Goal: Information Seeking & Learning: Find specific fact

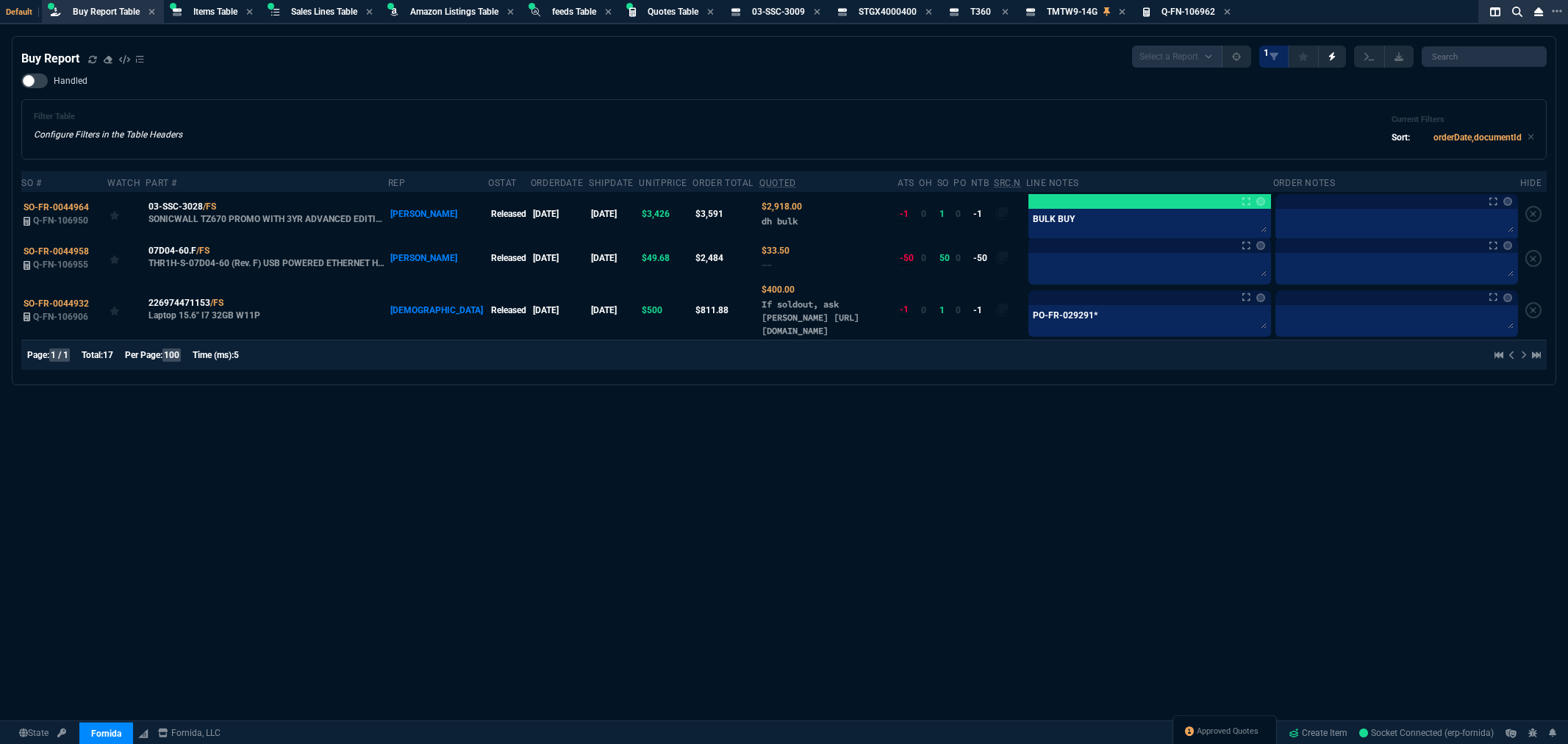
select select "8: NEPT"
click at [421, 106] on div "Filter Table Configure Filters in the Table Headers Current Filters Sort: order…" at bounding box center [784, 129] width 1526 height 61
click at [218, 11] on span "Items Table" at bounding box center [215, 12] width 44 height 11
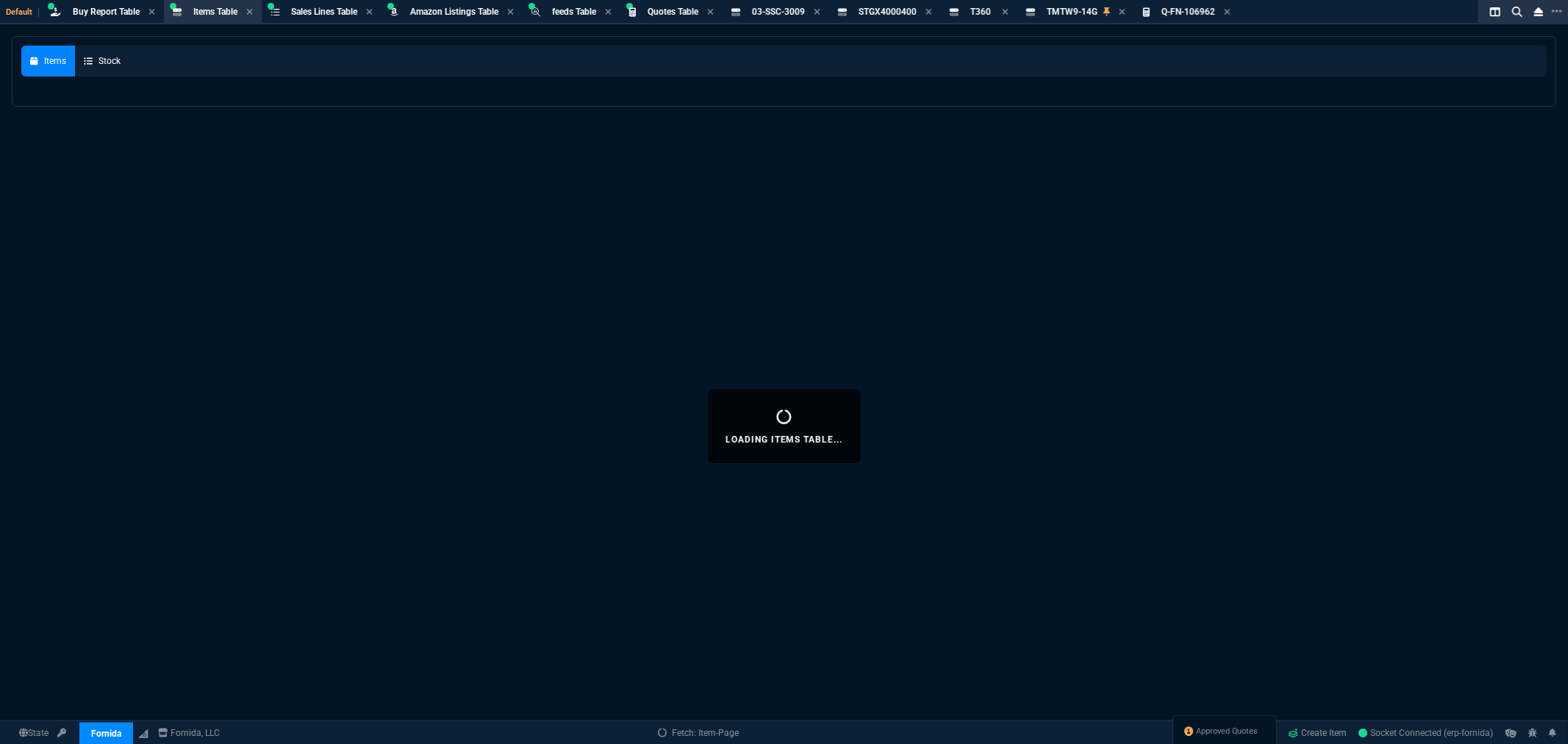
select select
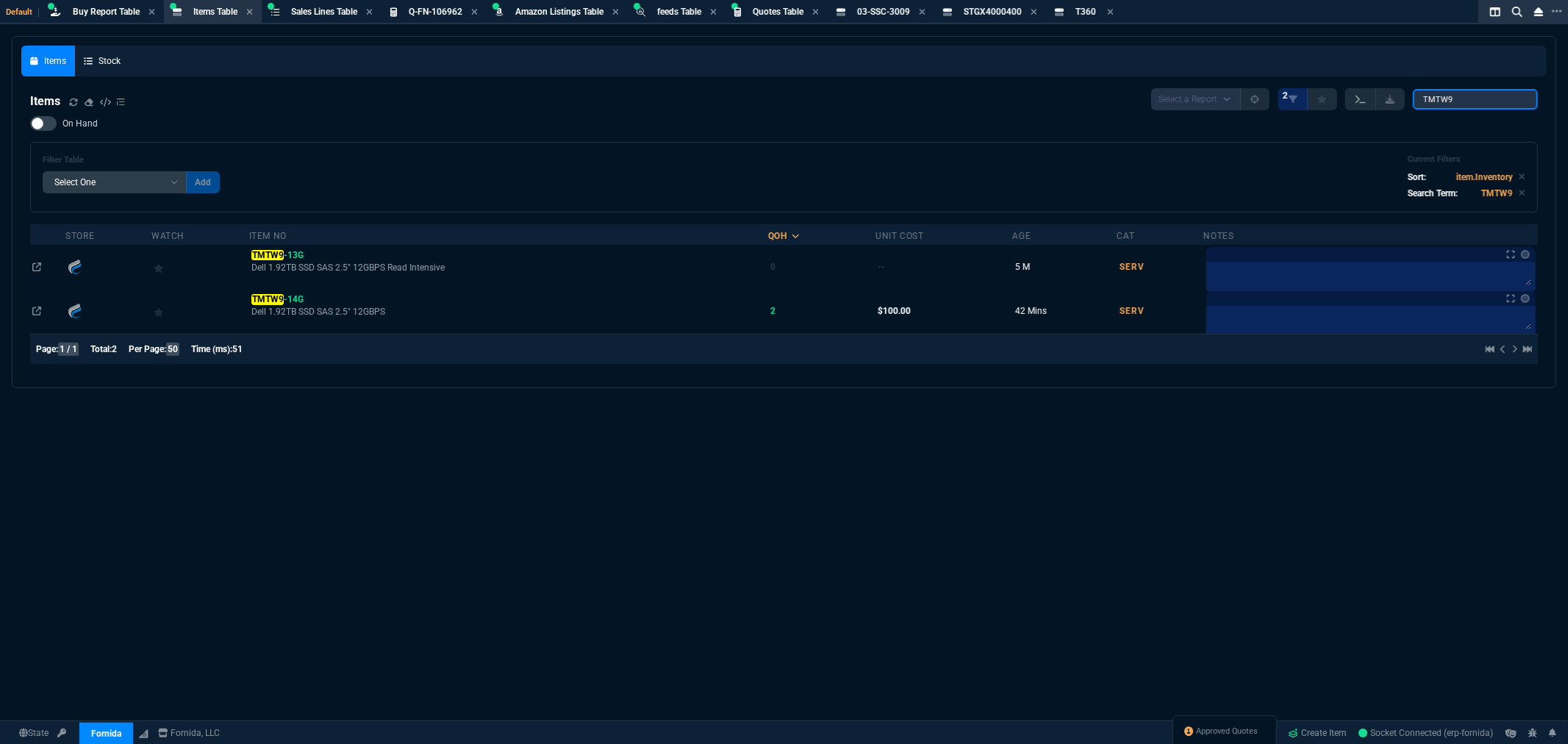
drag, startPoint x: 1479, startPoint y: 96, endPoint x: 1369, endPoint y: 108, distance: 110.7
click at [1369, 108] on div "Select a Report NEW QUERY 2 TMTW9" at bounding box center [1345, 99] width 387 height 23
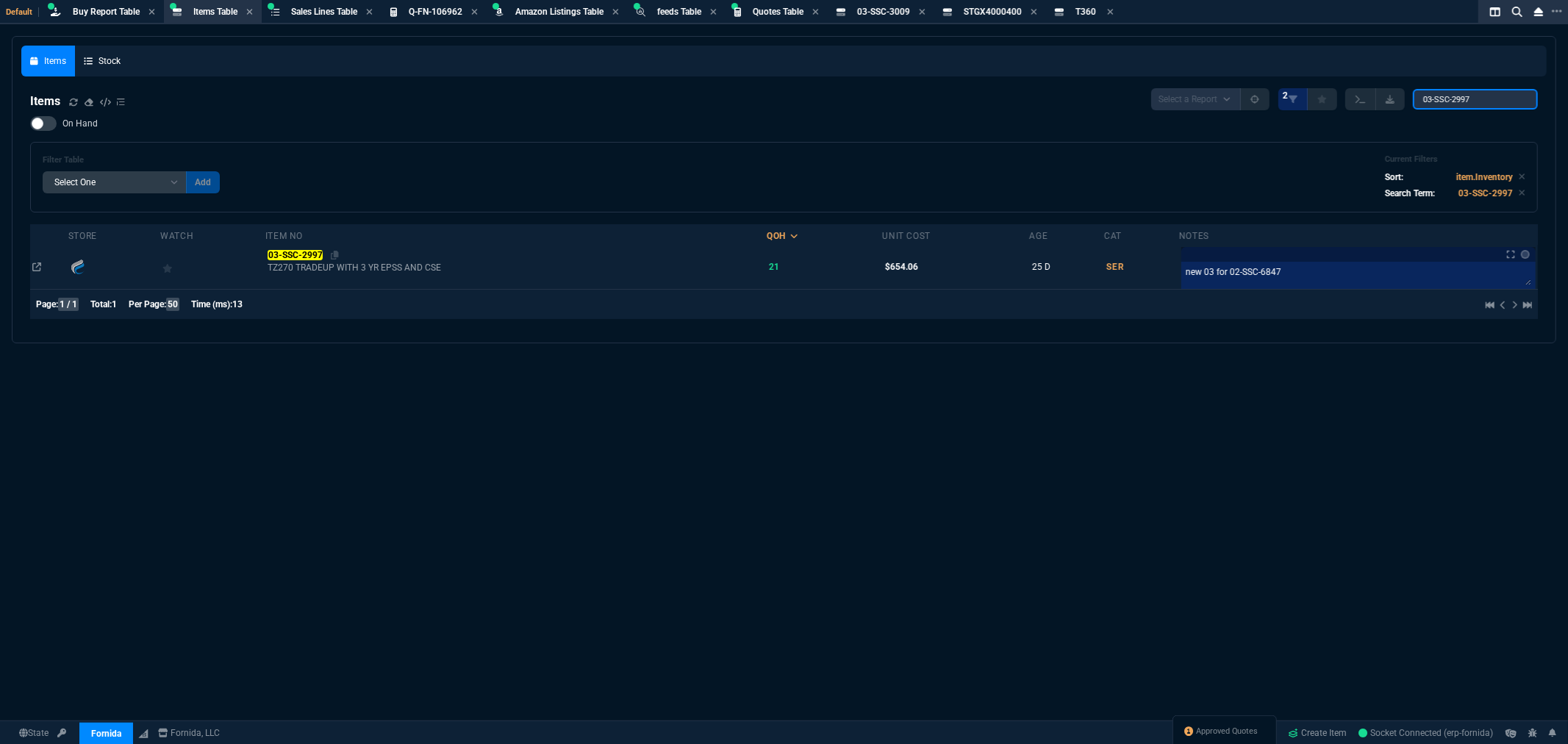
type input "03-SSC-2997"
click at [303, 252] on mark "03-SSC-2997" at bounding box center [295, 255] width 55 height 11
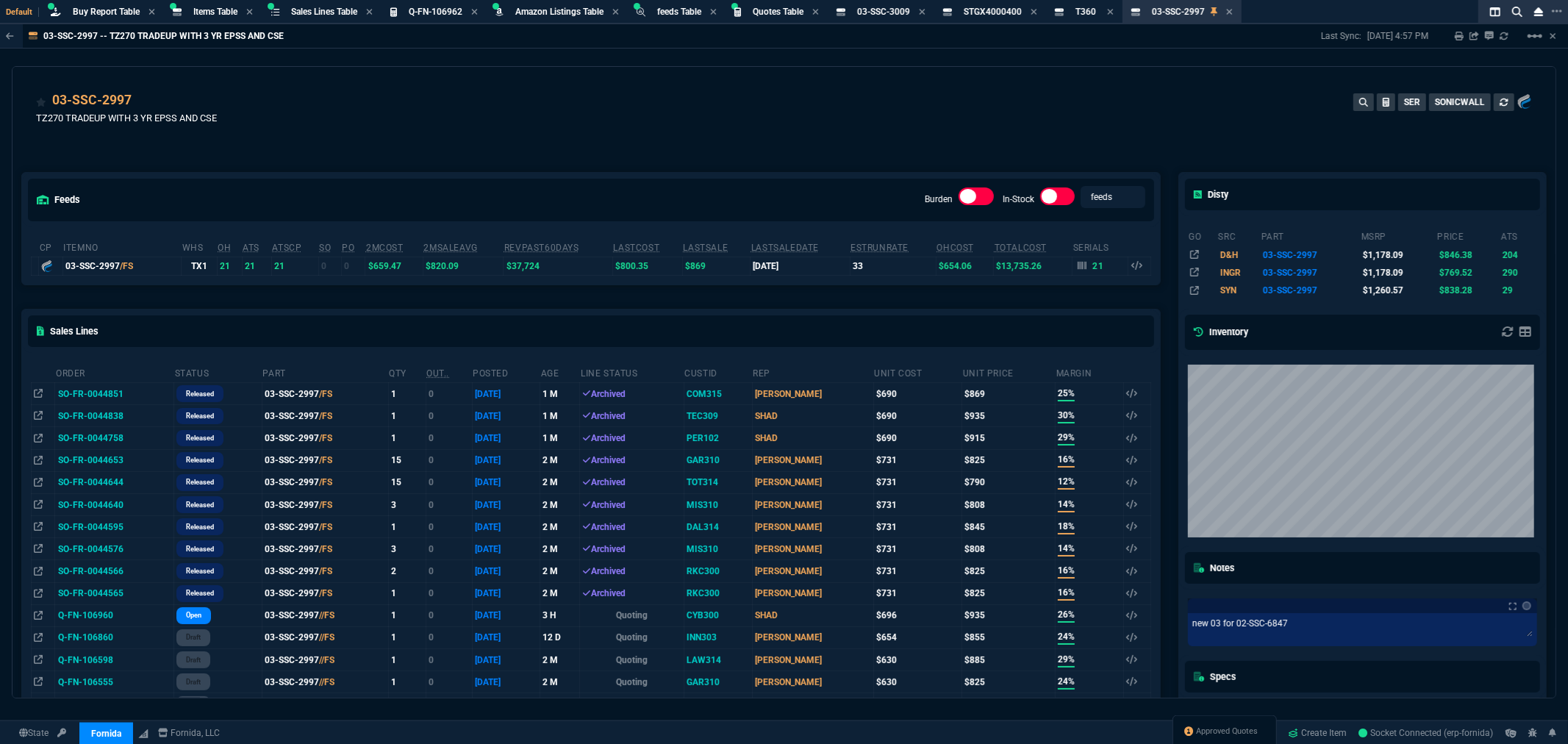
click at [93, 620] on td "Q-FN-106960" at bounding box center [115, 616] width 120 height 23
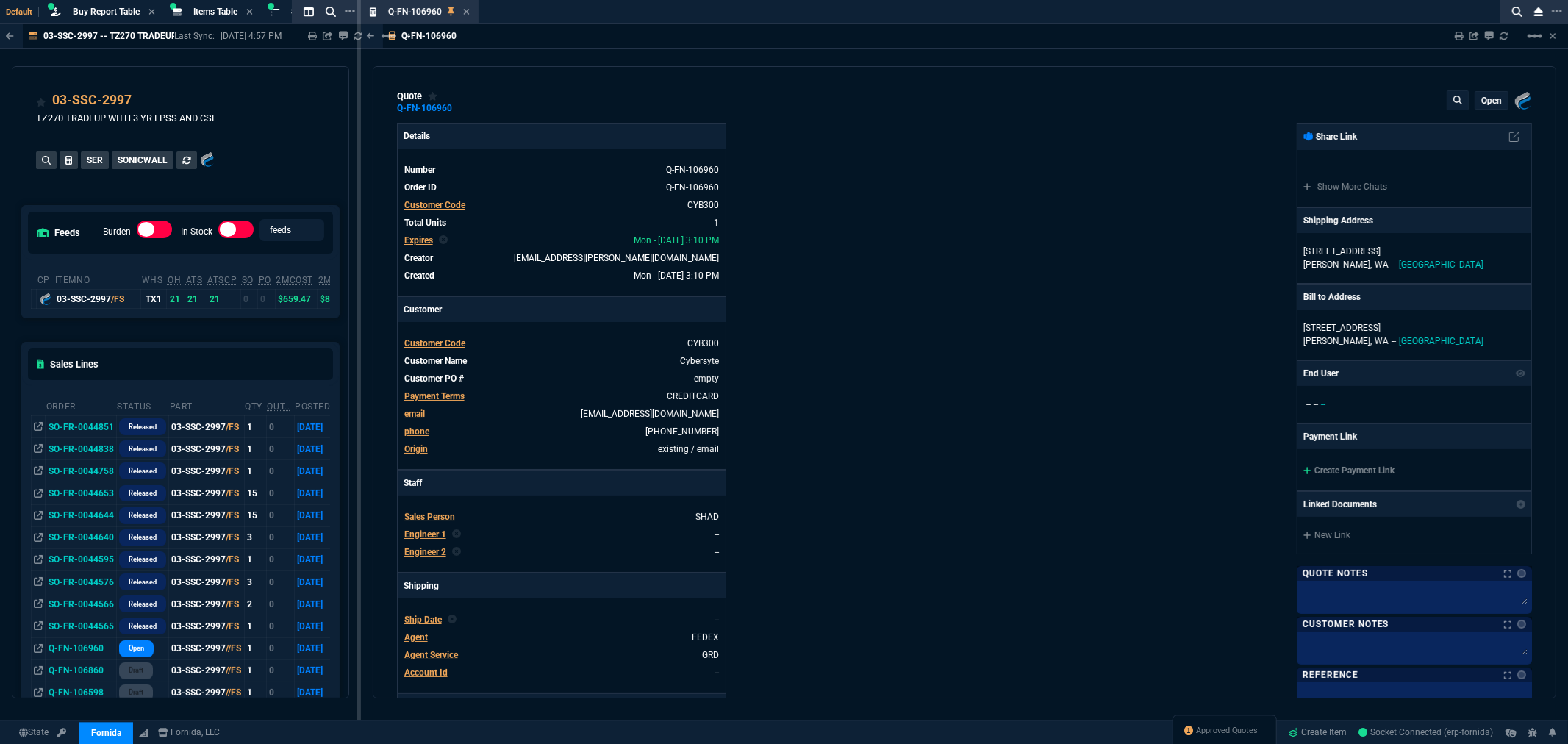
type input "26"
type input "239"
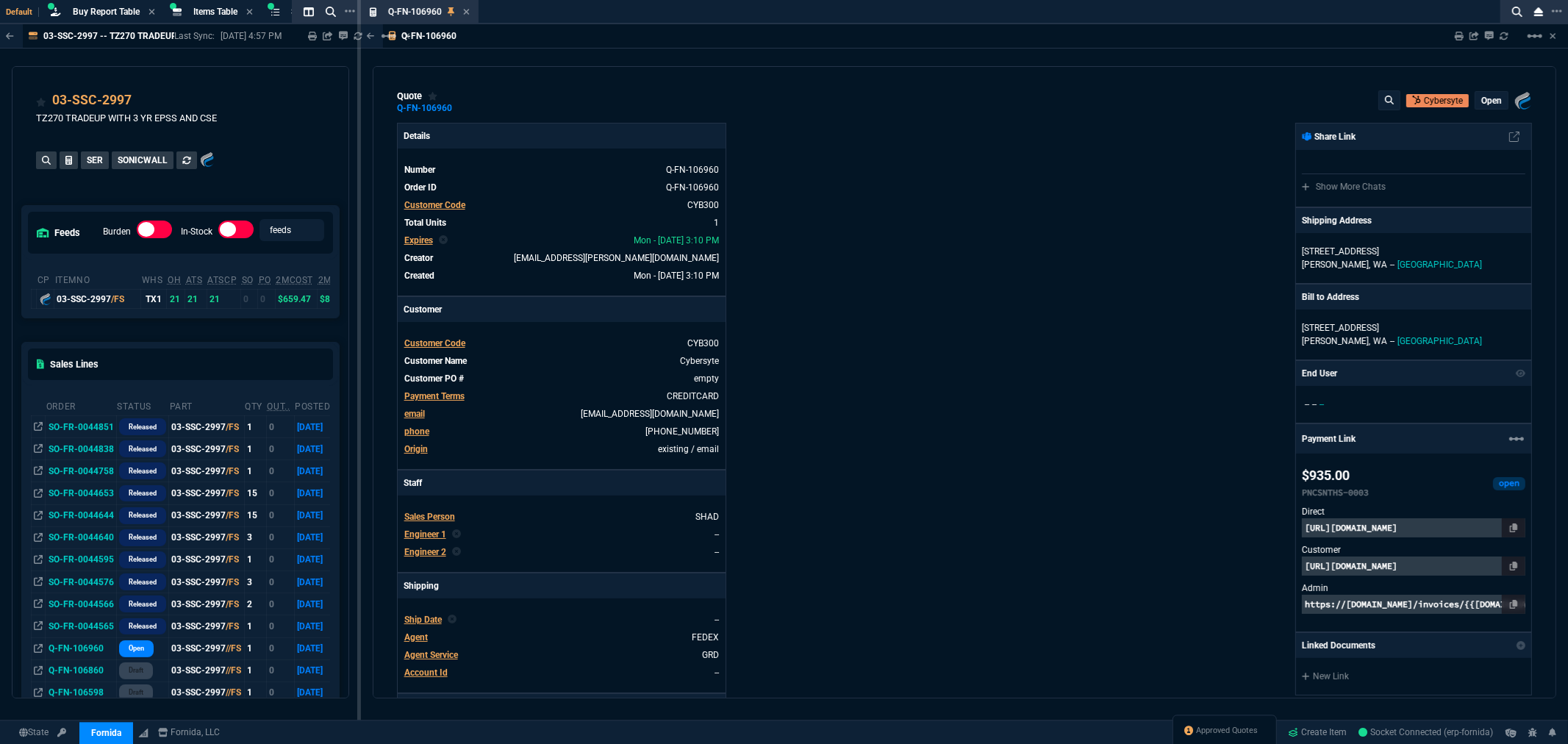
type input "1178.09"
type input "21"
drag, startPoint x: 459, startPoint y: 105, endPoint x: 465, endPoint y: 114, distance: 10.8
click at [459, 106] on icon at bounding box center [462, 108] width 8 height 9
click at [211, 10] on span "Items Table" at bounding box center [215, 12] width 44 height 11
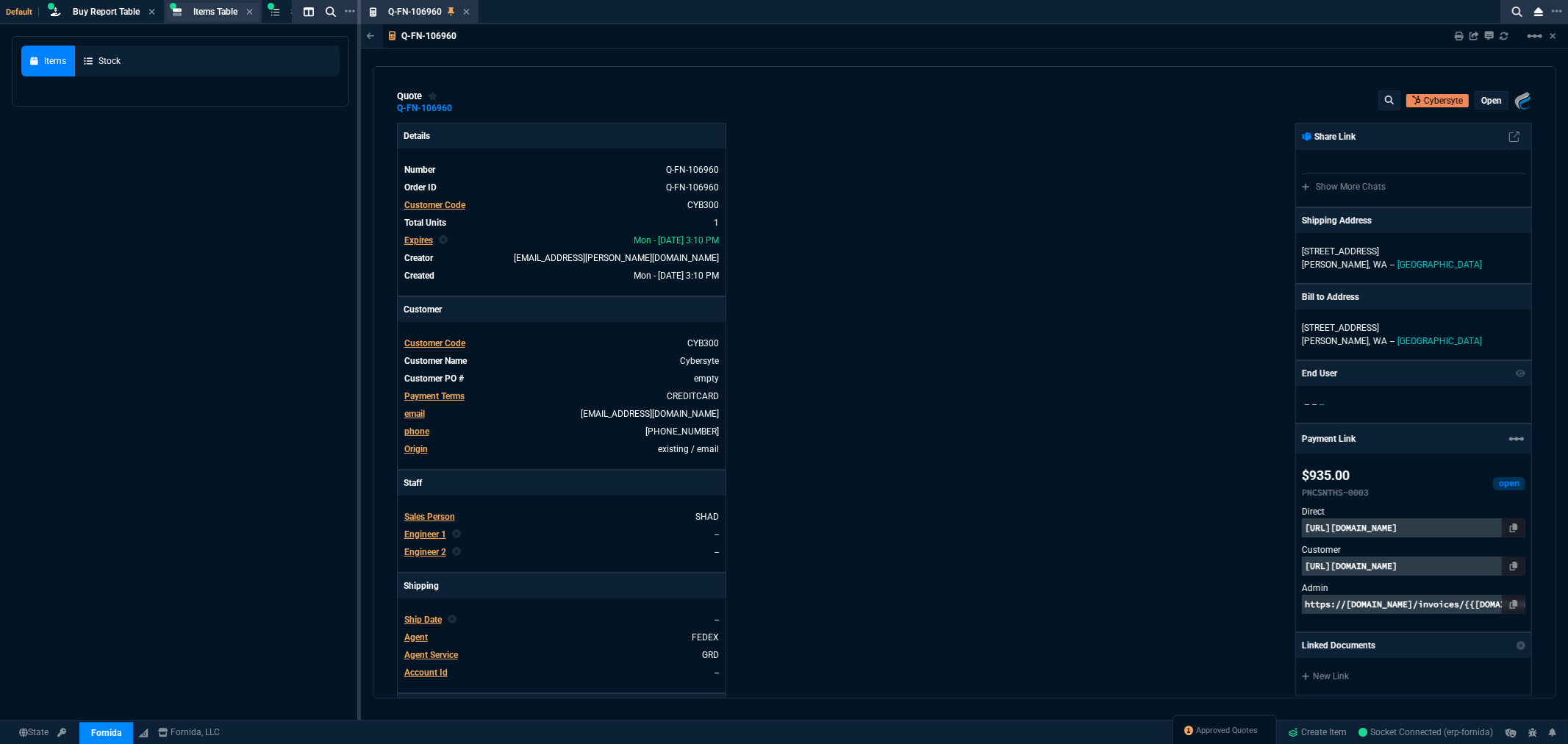
select select
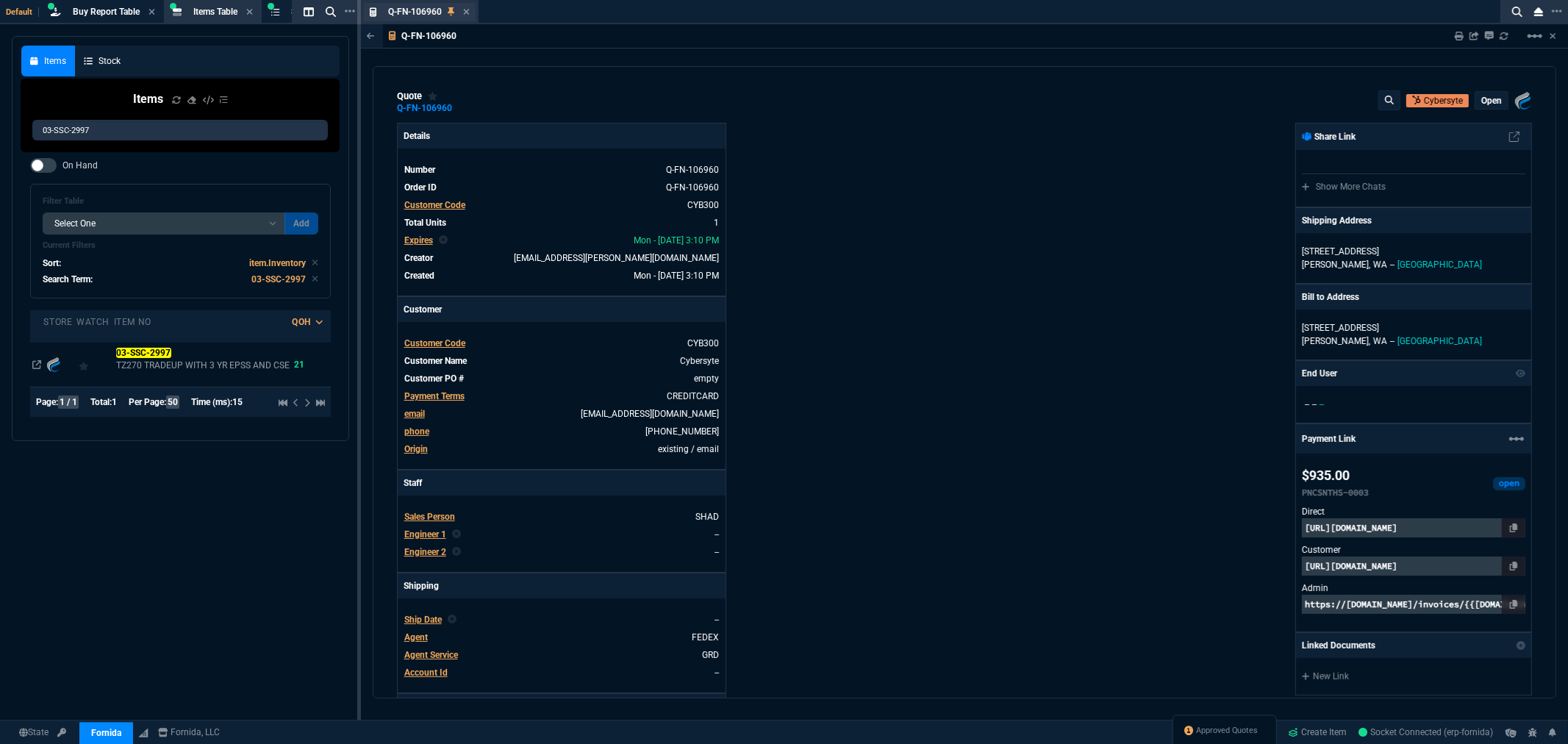
click at [461, 9] on div "Q-FN-106960 Quote" at bounding box center [428, 12] width 81 height 13
click at [465, 11] on icon at bounding box center [466, 12] width 7 height 9
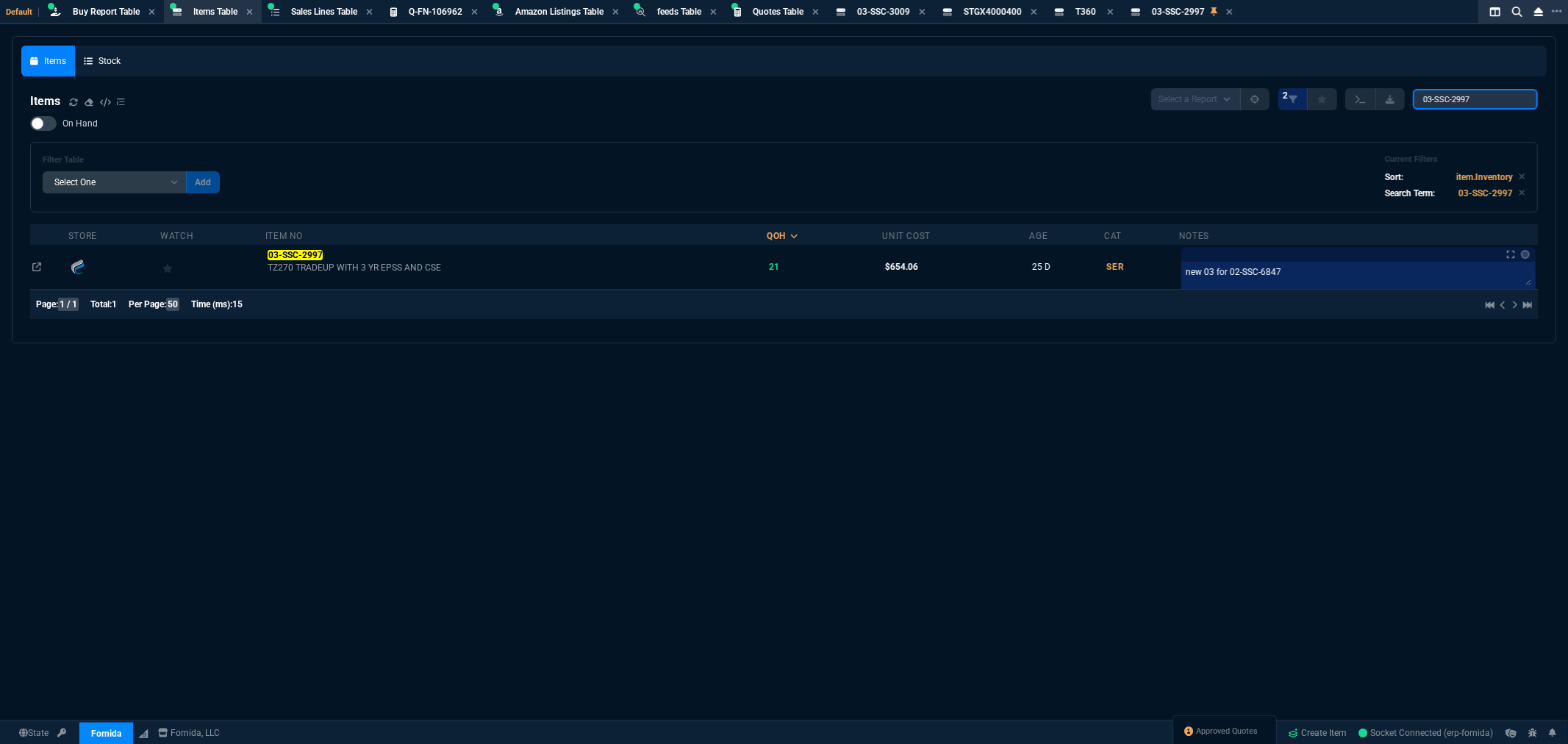
click at [1498, 99] on input "03-SSC-2997" at bounding box center [1476, 99] width 125 height 21
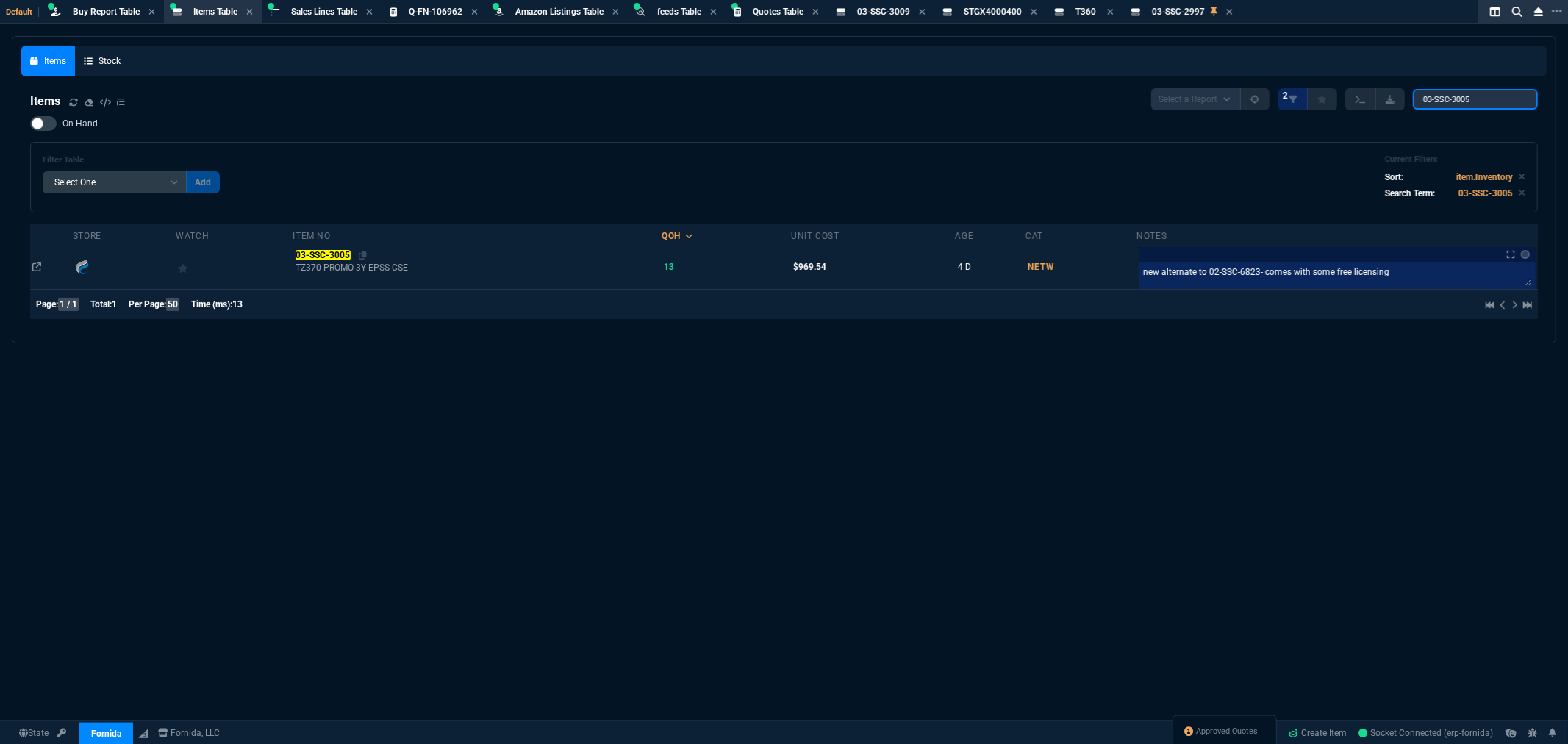
type input "03-SSC-3005"
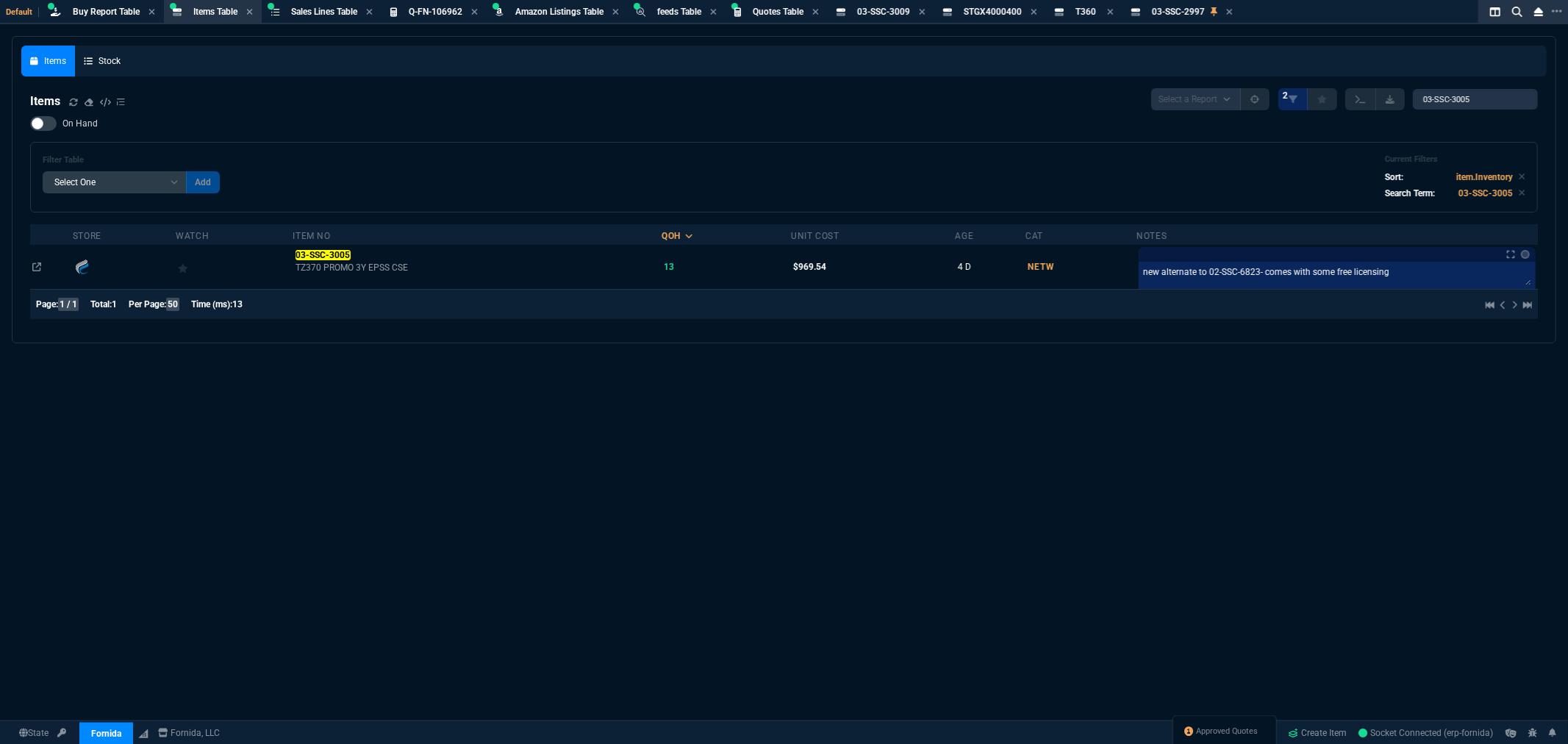
click at [334, 255] on mark "03-SSC-3005" at bounding box center [323, 255] width 55 height 11
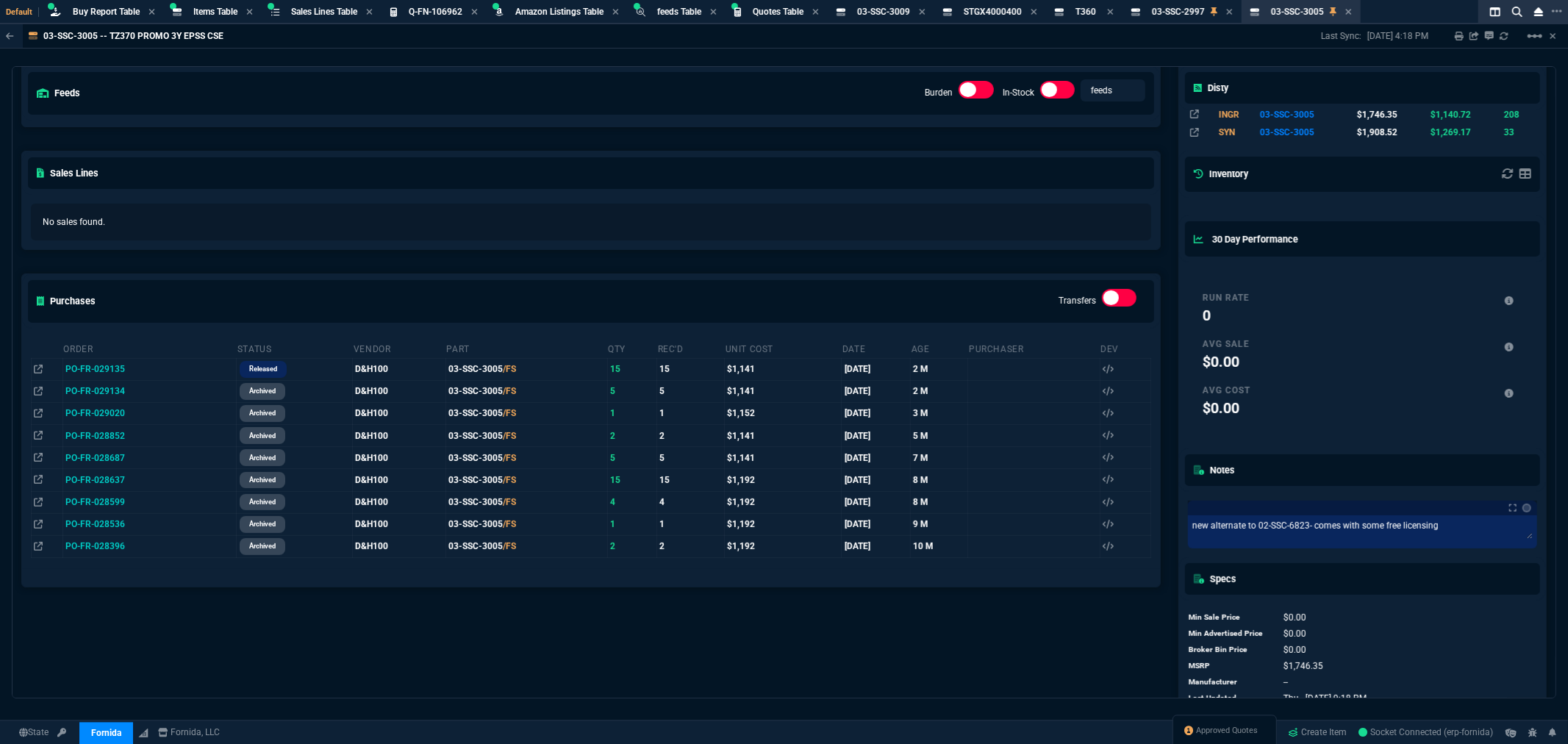
scroll to position [164, 0]
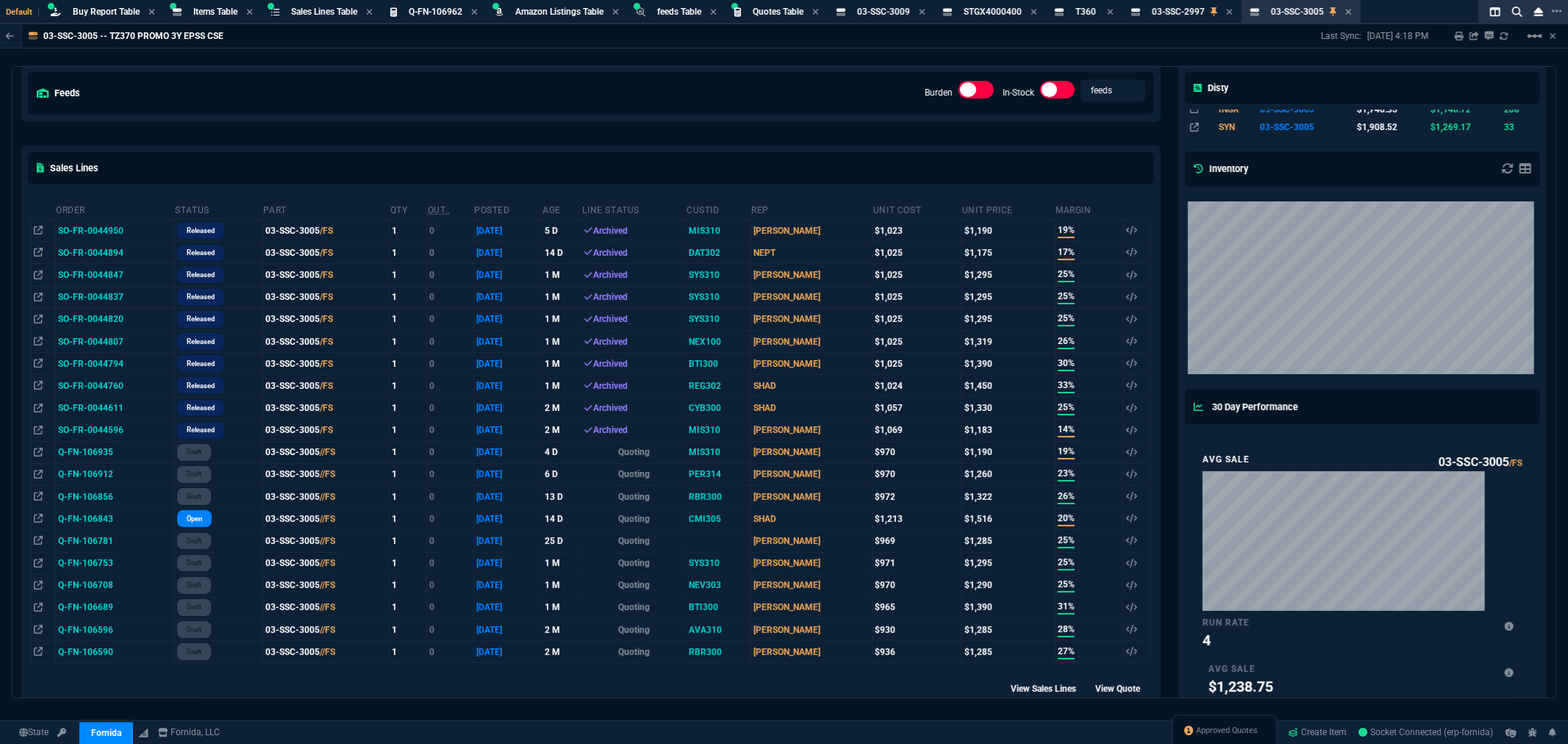
click at [591, 75] on div "feeds Burden In-Stock feeds prices" at bounding box center [592, 93] width 1139 height 54
click at [435, 17] on span "Q-FN-106962" at bounding box center [435, 12] width 54 height 11
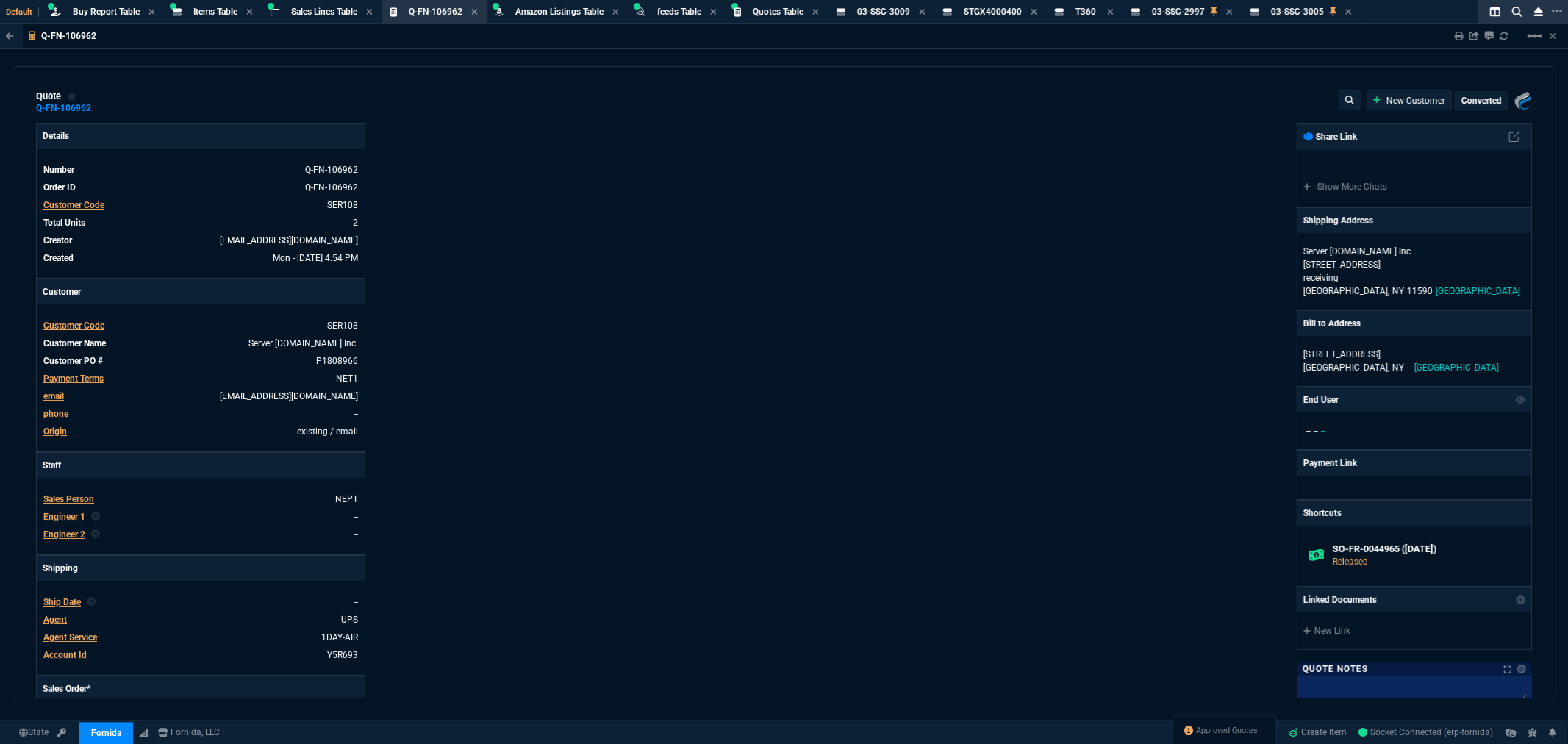
type input "74"
type input "280"
click at [475, 14] on icon at bounding box center [474, 12] width 7 height 9
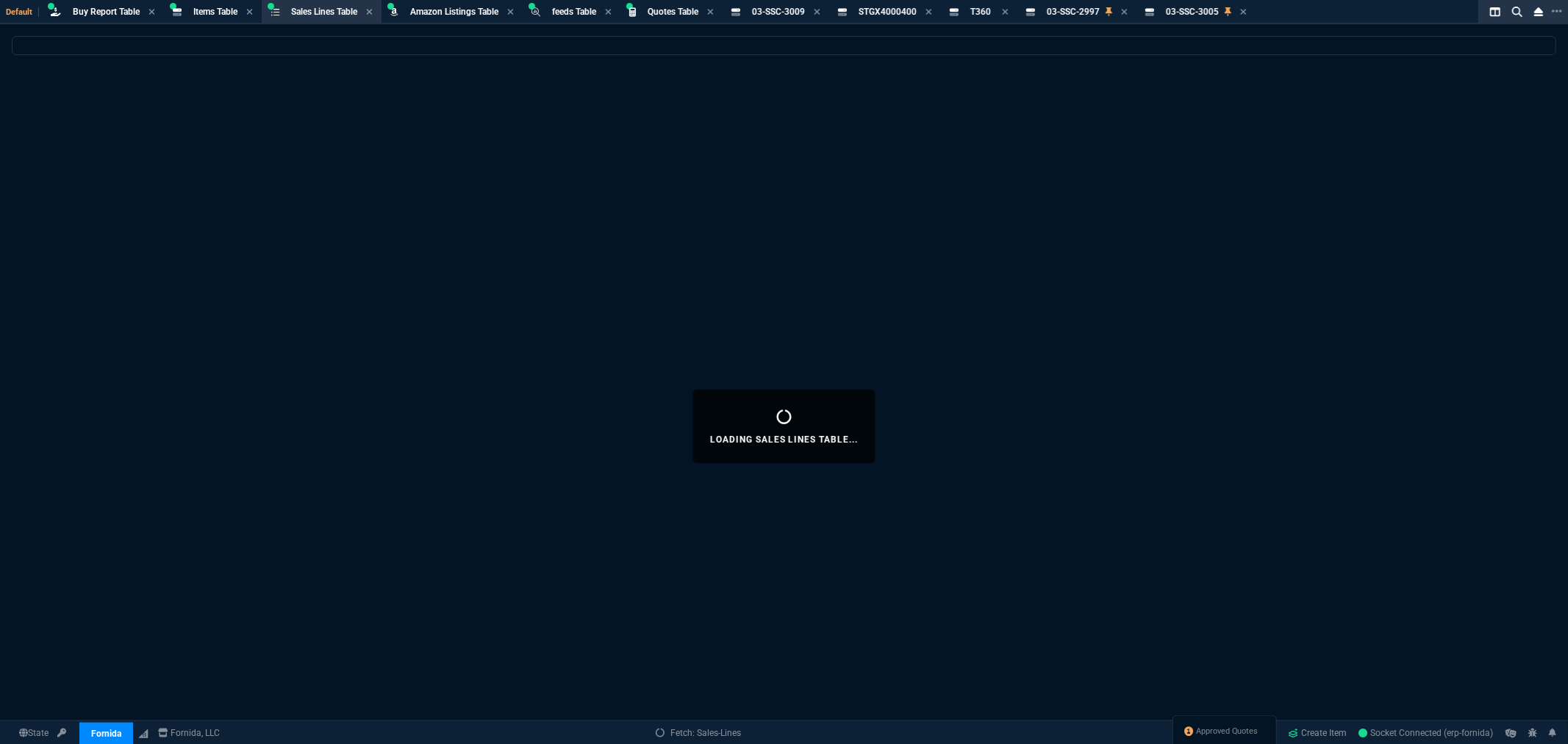
click at [220, 9] on span "Items Table" at bounding box center [215, 12] width 44 height 11
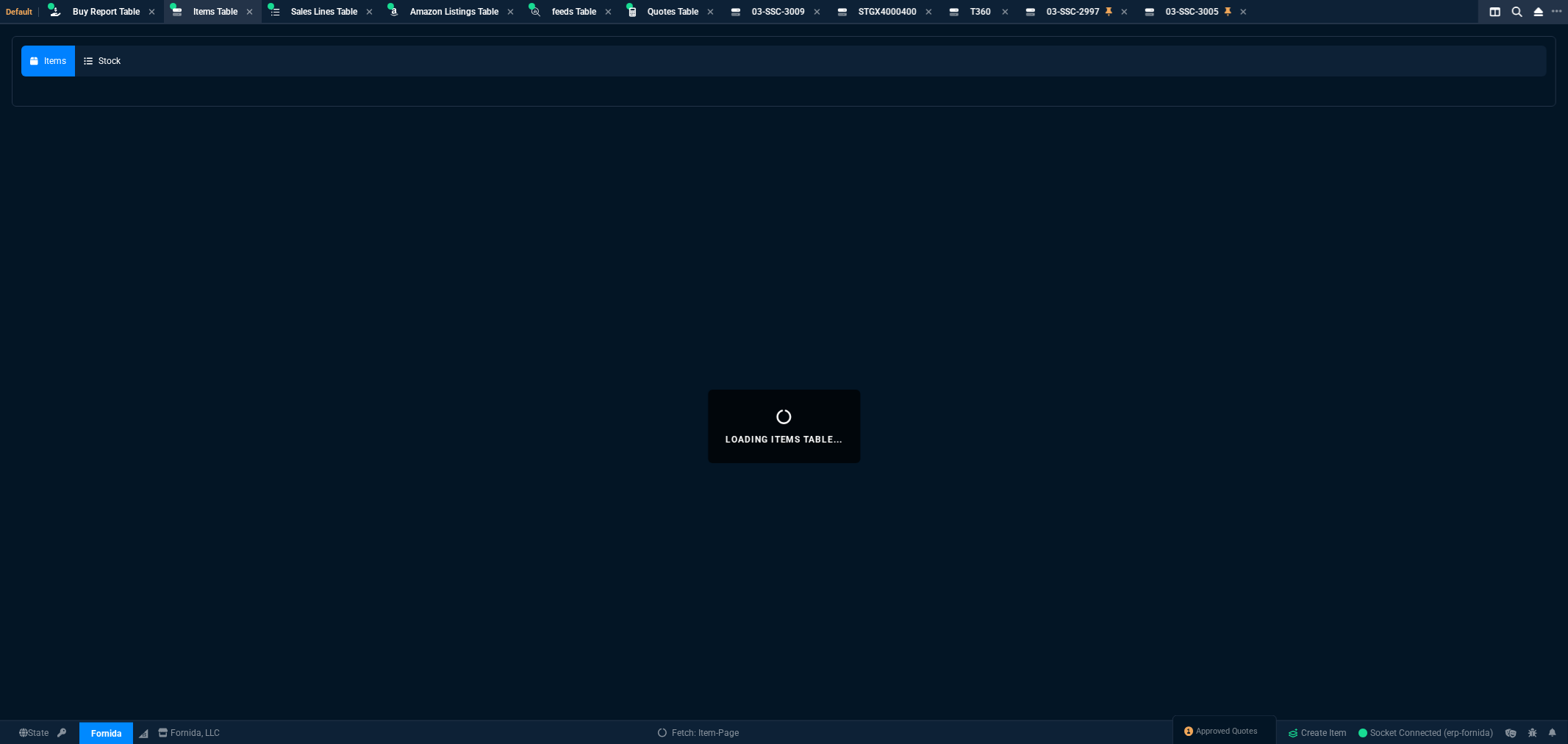
select select
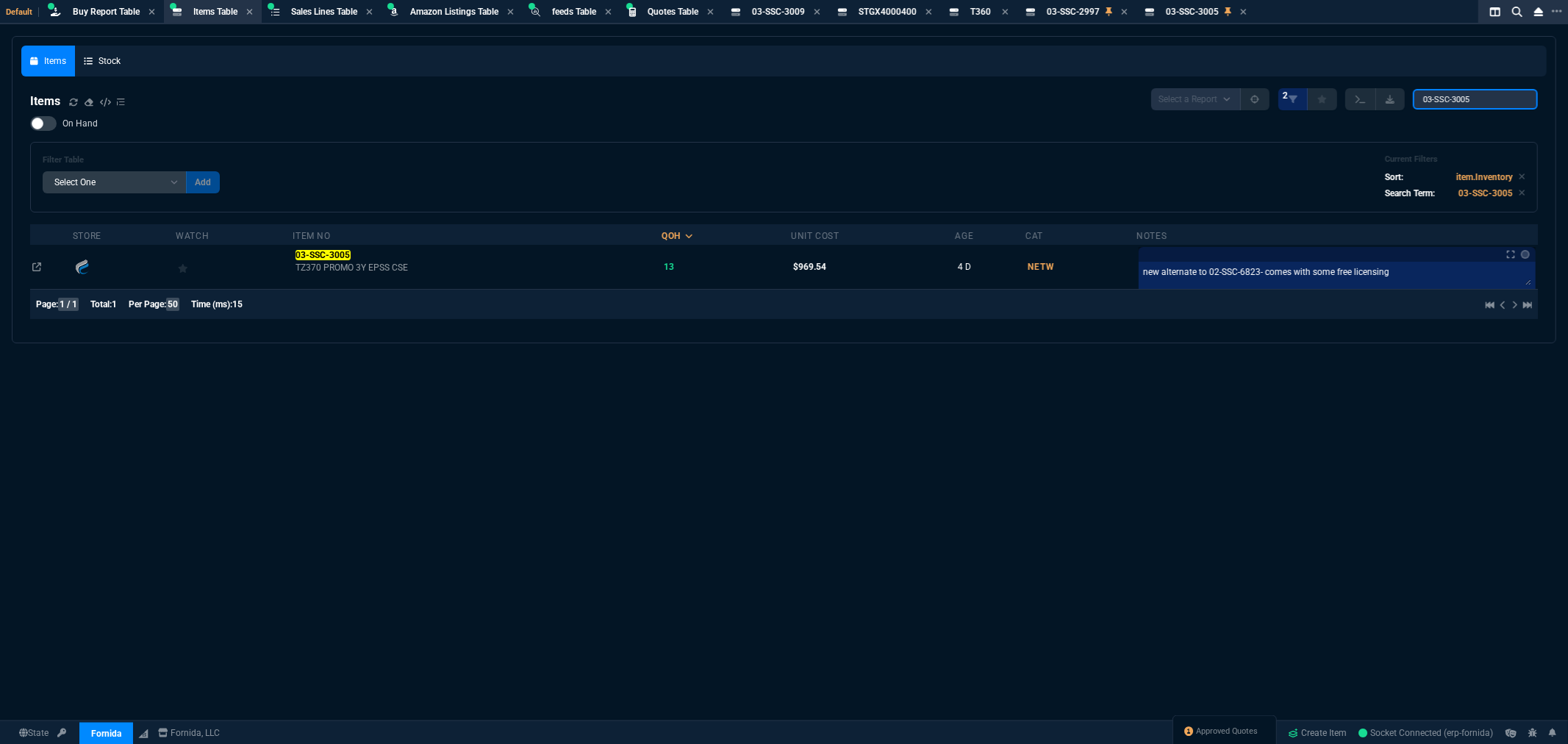
click at [1492, 98] on input "03-SSC-3005" at bounding box center [1476, 99] width 125 height 21
drag, startPoint x: 1492, startPoint y: 98, endPoint x: 1460, endPoint y: 107, distance: 33.2
click at [1460, 107] on input "03-SSC-3005" at bounding box center [1476, 99] width 125 height 21
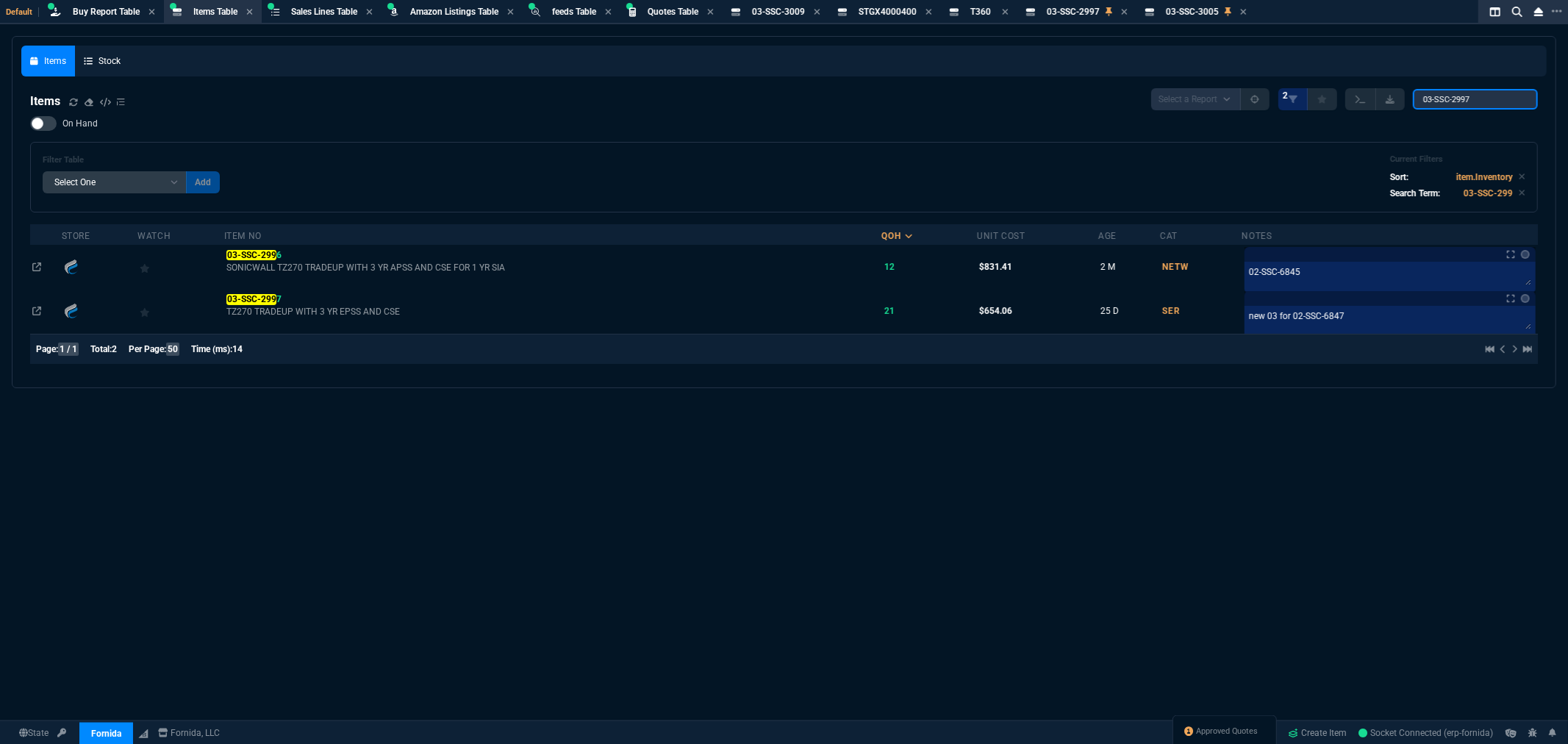
type input "03-SSC-2997"
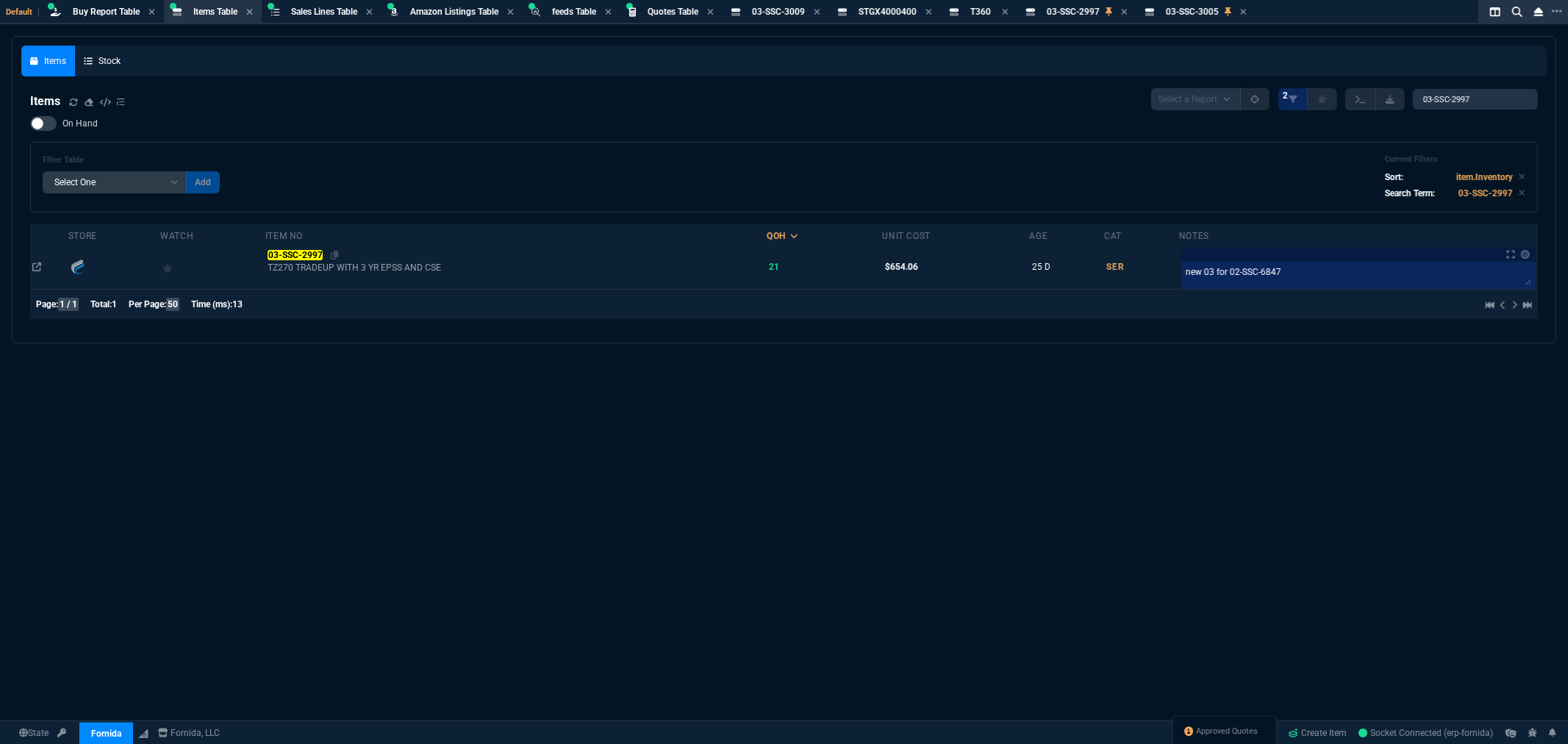
click at [306, 253] on mark "03-SSC-2997" at bounding box center [295, 255] width 55 height 11
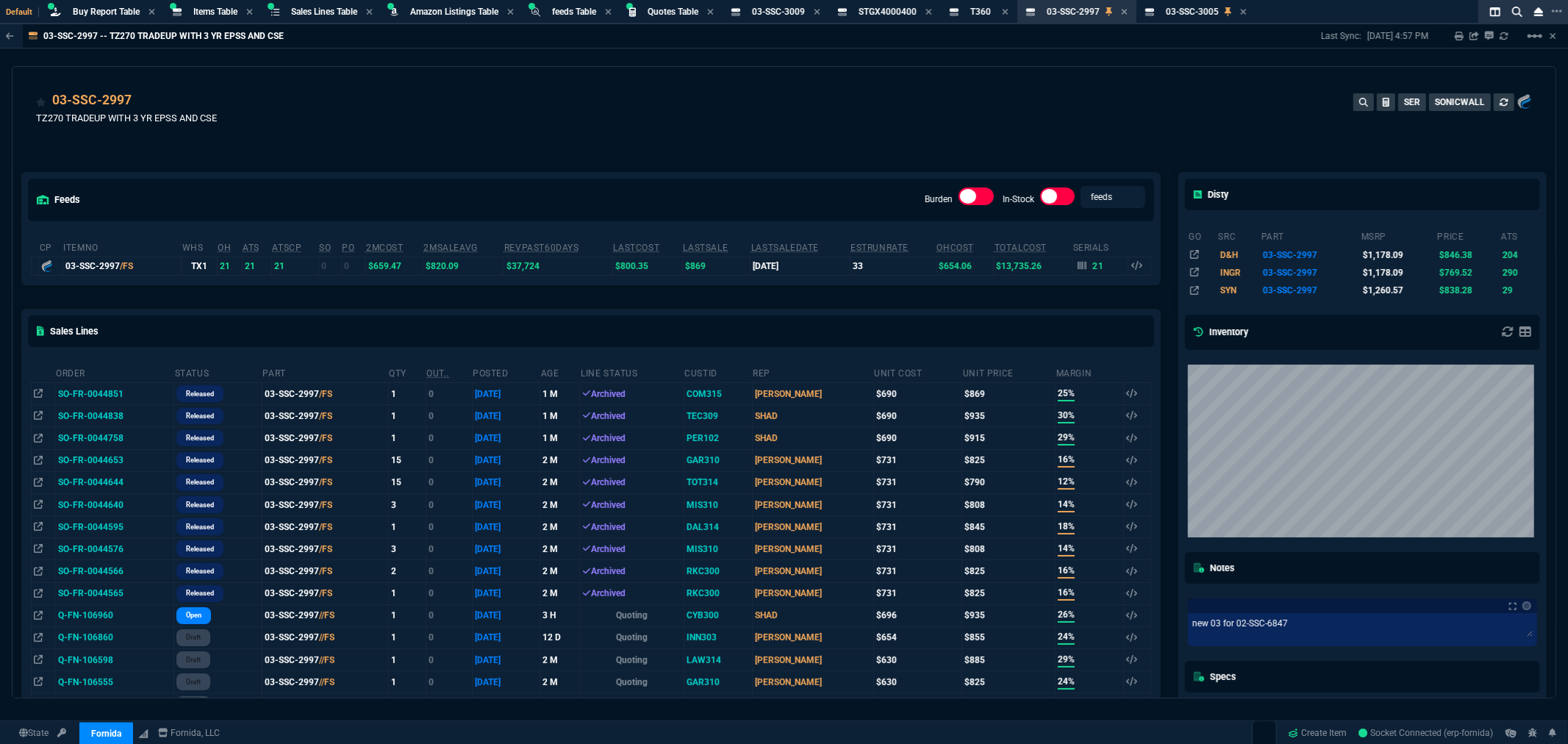
drag, startPoint x: 97, startPoint y: 619, endPoint x: 122, endPoint y: 608, distance: 27.3
click at [97, 619] on td "Q-FN-106960" at bounding box center [115, 616] width 120 height 23
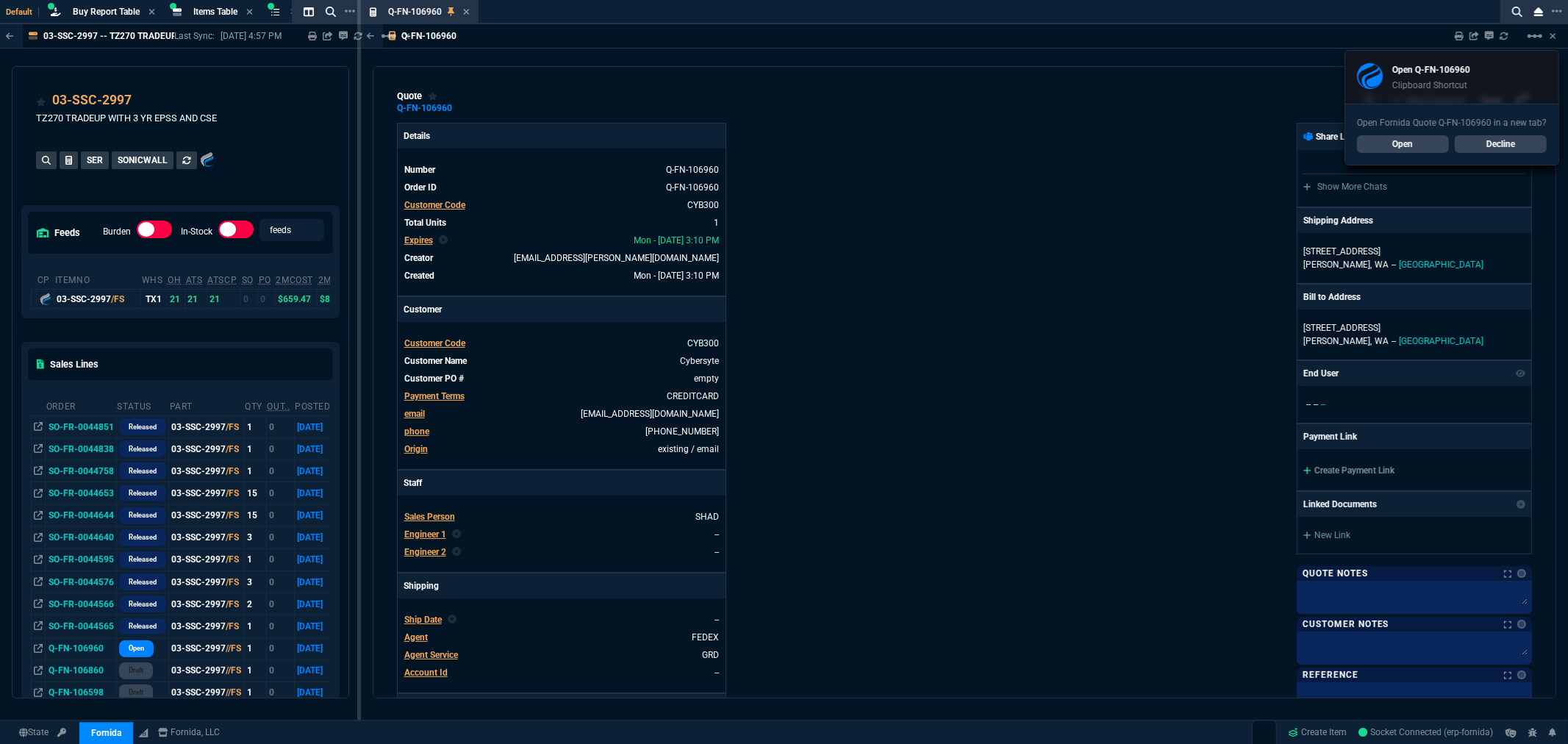
type input "1178.09"
type input "26"
type input "239"
type input "21"
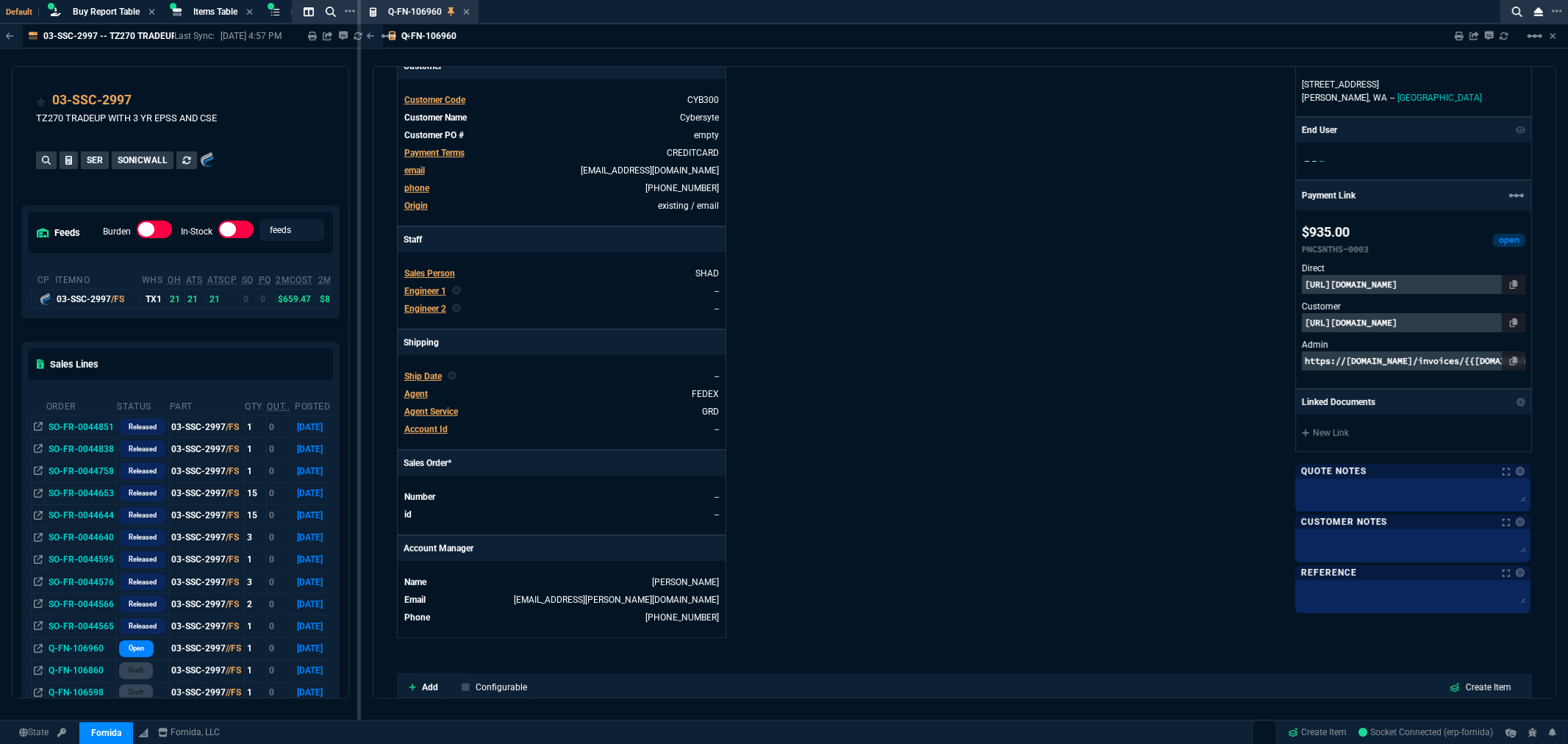
scroll to position [245, 0]
click at [870, 199] on div "Details Number Q-FN-106960 Order ID Q-FN-106960 Customer Code CYB300 Total Unit…" at bounding box center [680, 257] width 567 height 759
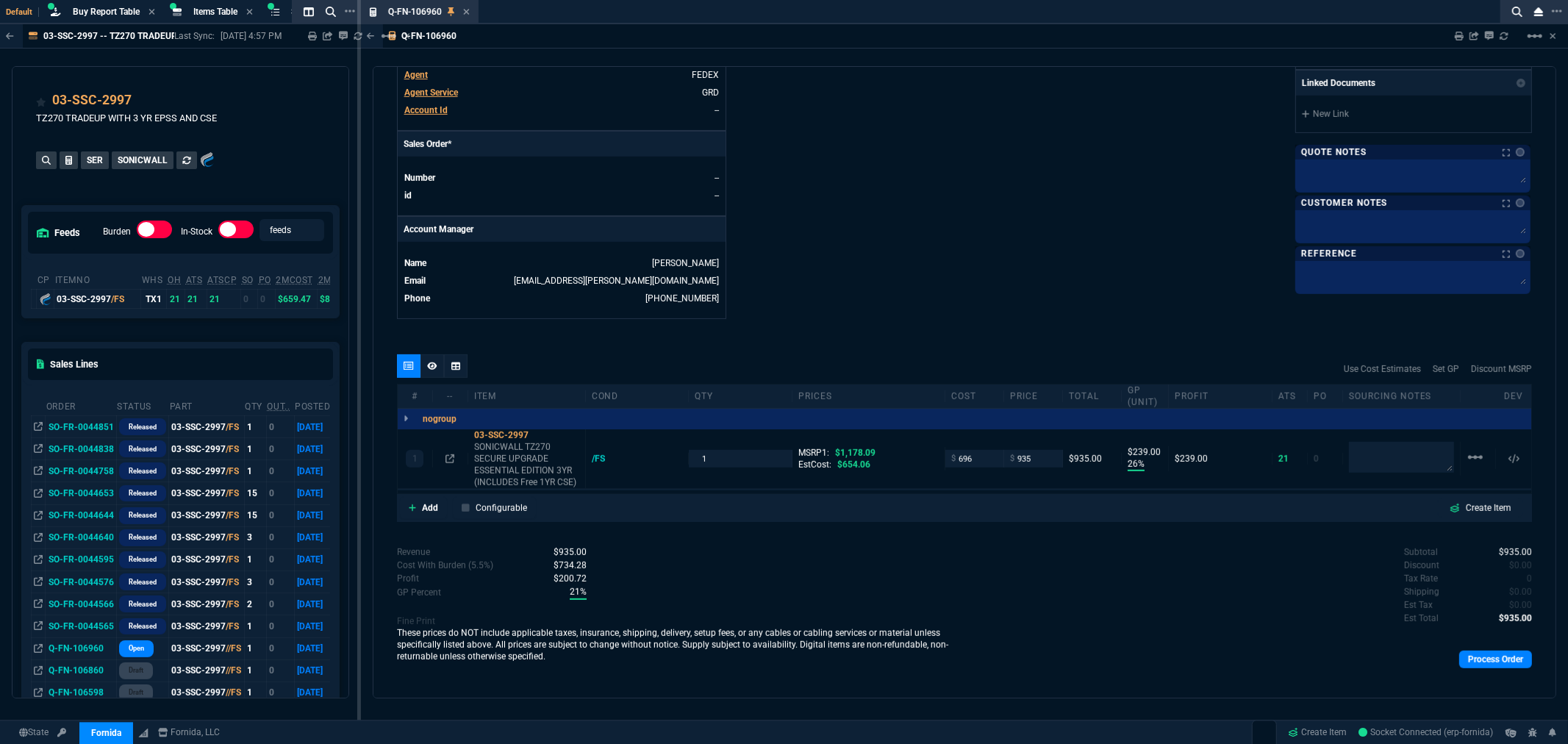
scroll to position [571, 0]
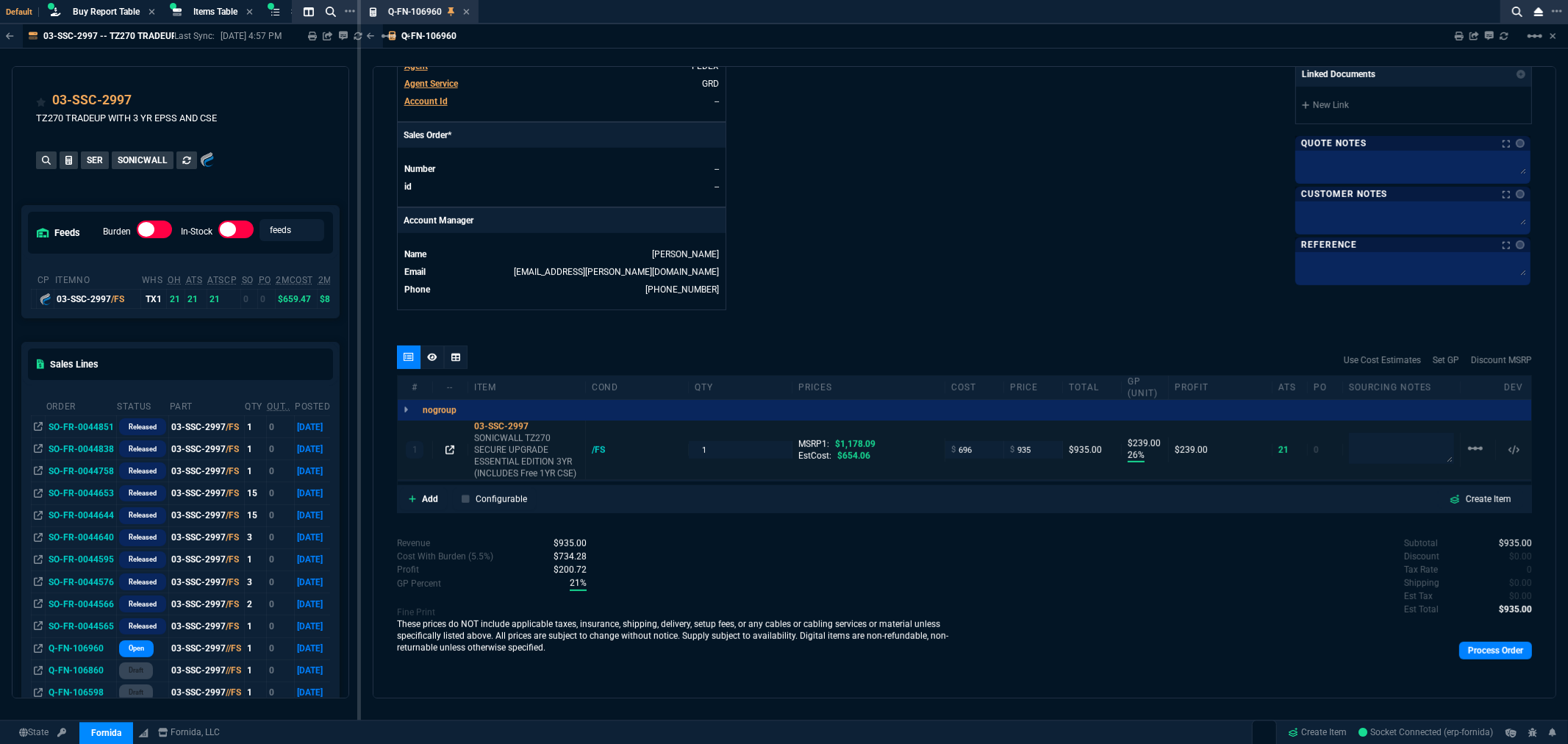
click at [450, 451] on icon at bounding box center [450, 450] width 9 height 9
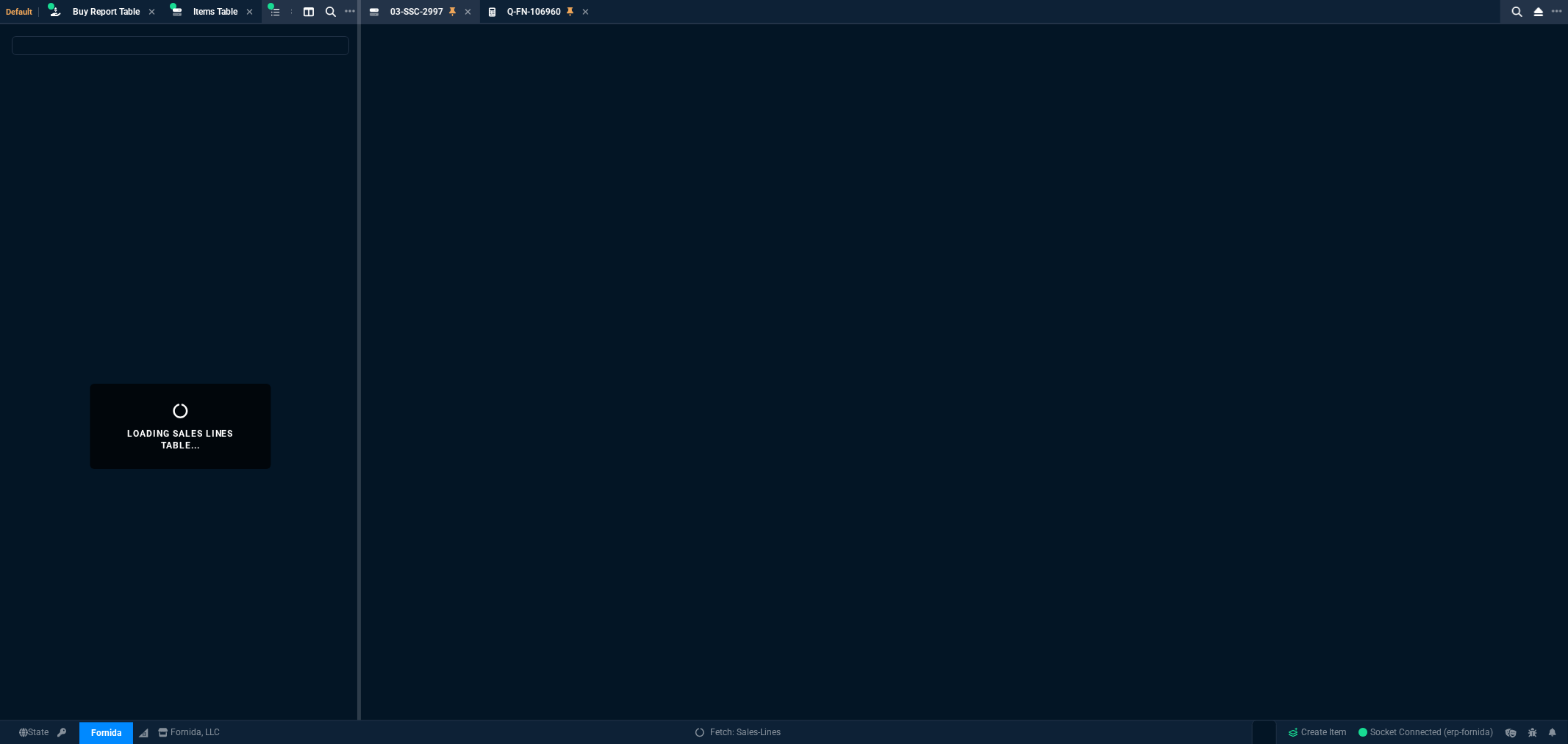
select select
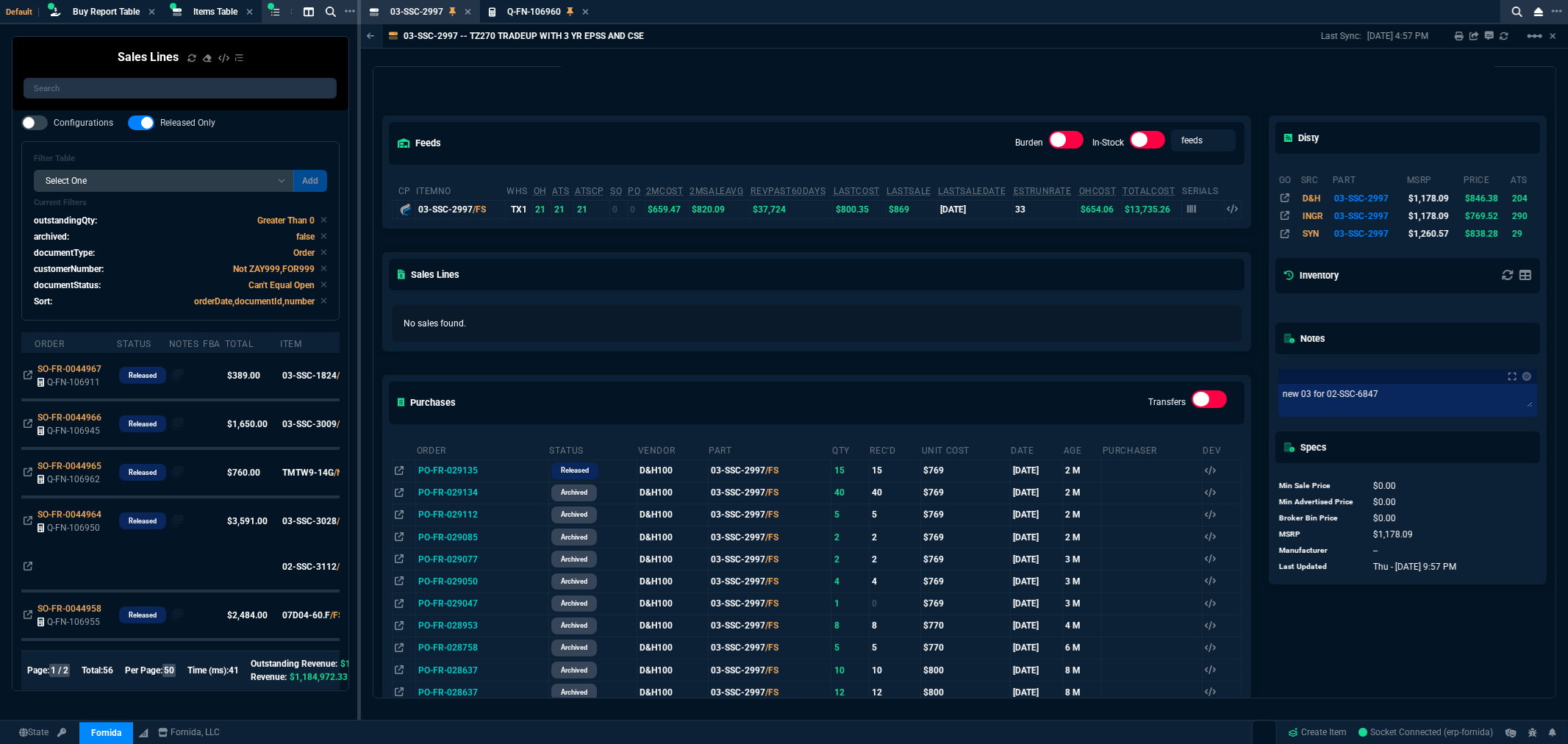
scroll to position [81, 0]
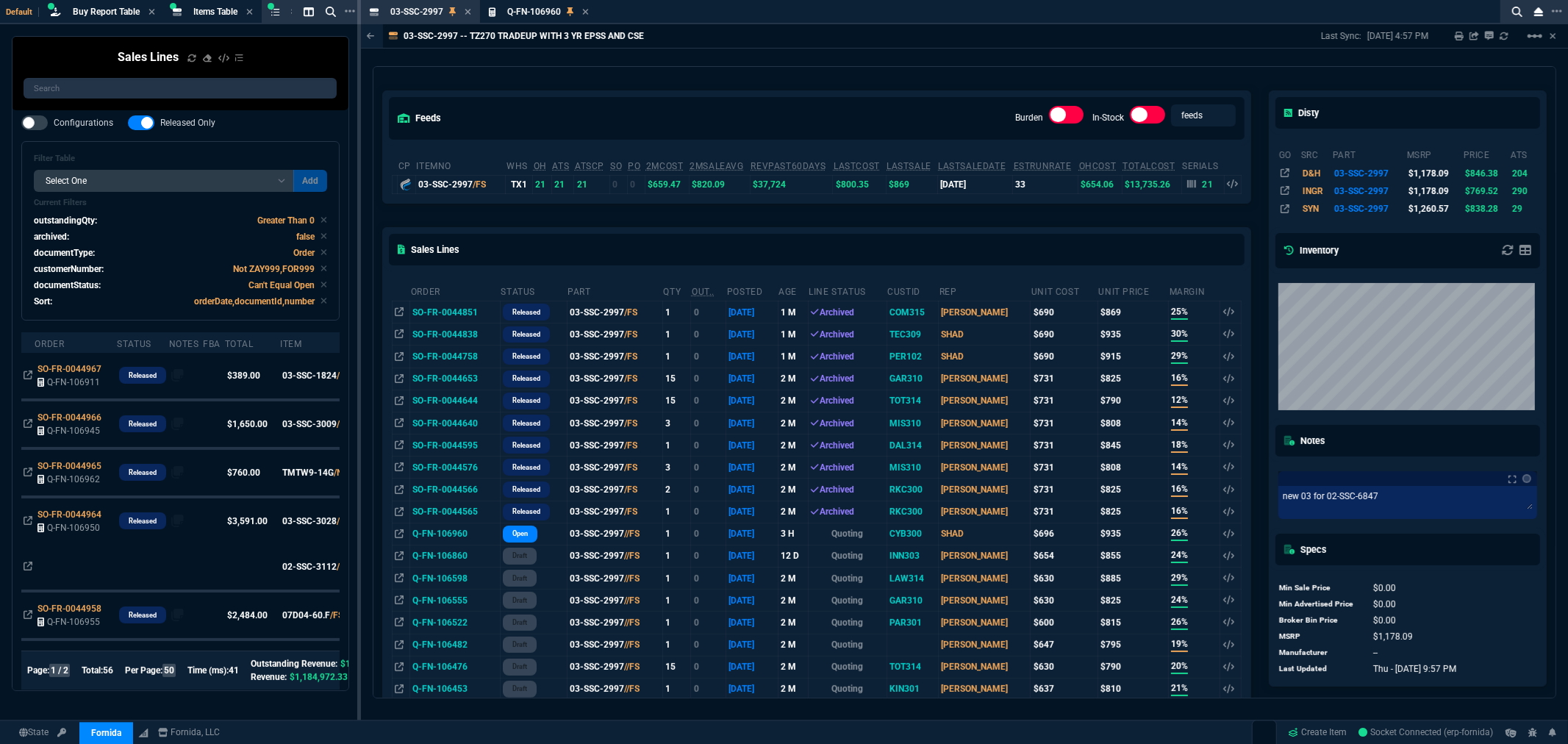
click at [826, 104] on div "feeds Burden In-Stock feeds prices" at bounding box center [816, 118] width 867 height 54
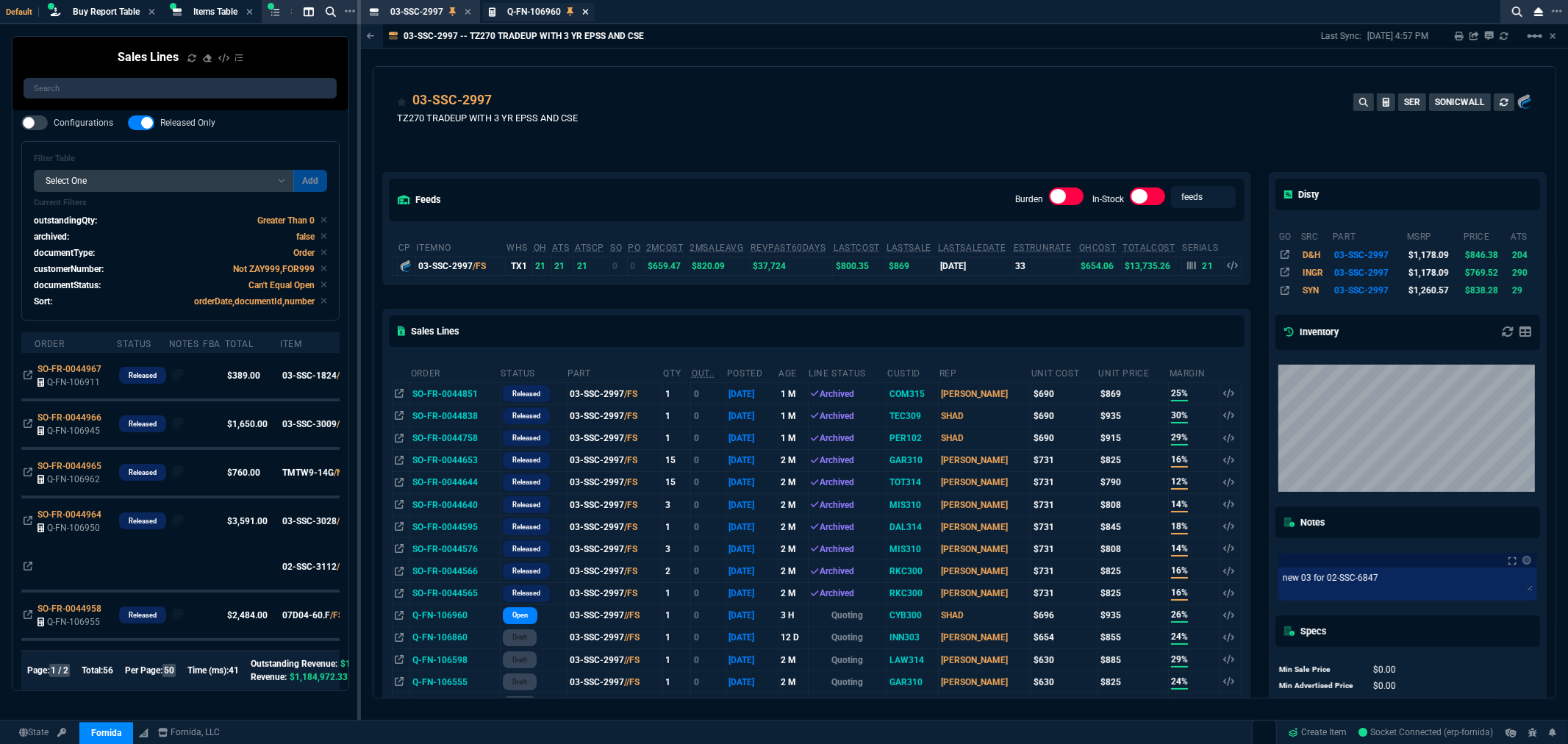
click at [585, 8] on icon at bounding box center [585, 12] width 7 height 9
click at [466, 10] on icon at bounding box center [467, 12] width 6 height 6
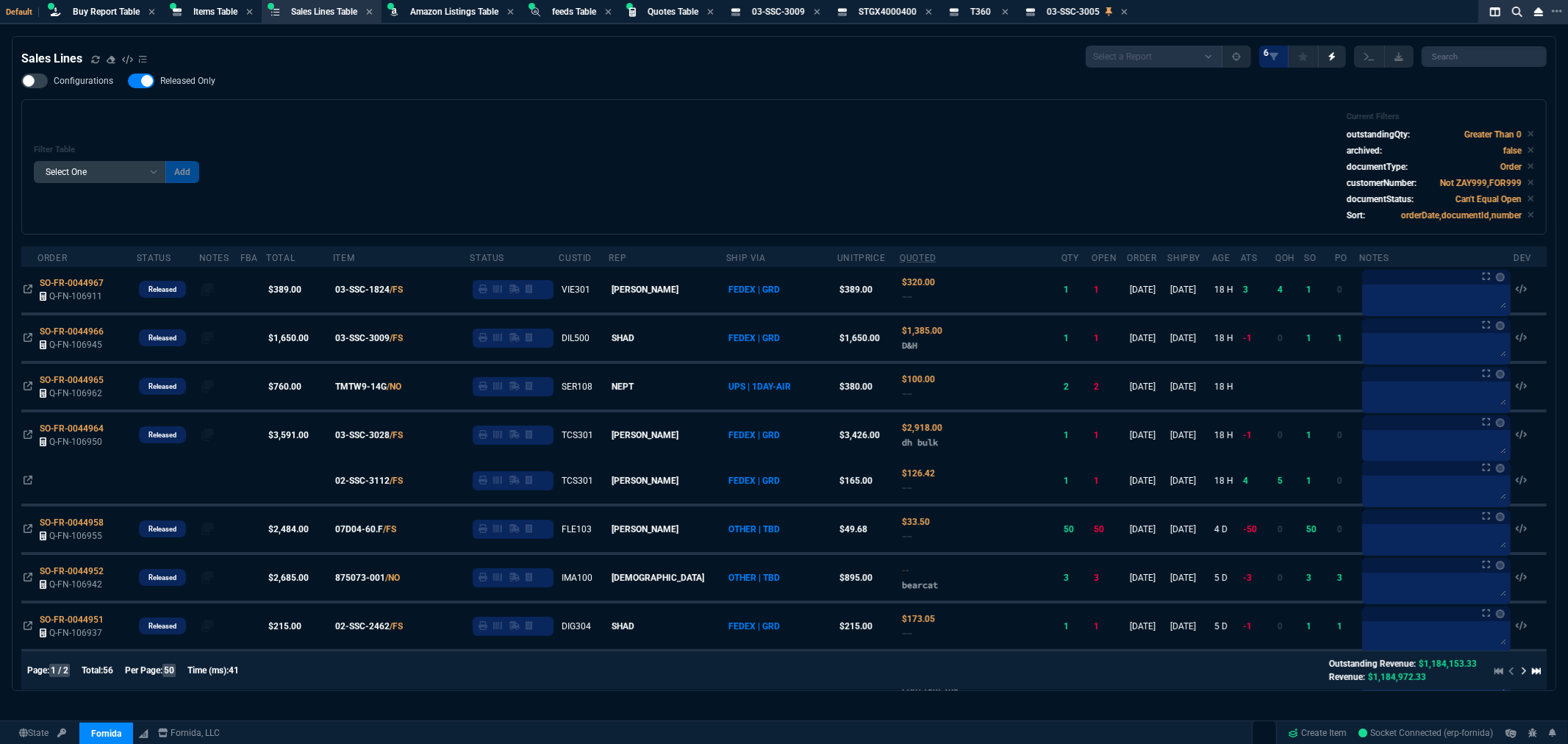
drag, startPoint x: 583, startPoint y: 107, endPoint x: 1133, endPoint y: 185, distance: 555.5
click at [598, 107] on div "Filter Table Select One Add Filter () Age () ATS () Cond (itemVariantCode) Cust…" at bounding box center [784, 167] width 1526 height 135
click at [749, 155] on div "Filter Table Select One Add Filter () Age () ATS () Cond (itemVariantCode) Cust…" at bounding box center [784, 167] width 1500 height 111
click at [813, 137] on div "Filter Table Select One Add Filter () Age () ATS () Cond (itemVariantCode) Cust…" at bounding box center [784, 167] width 1500 height 111
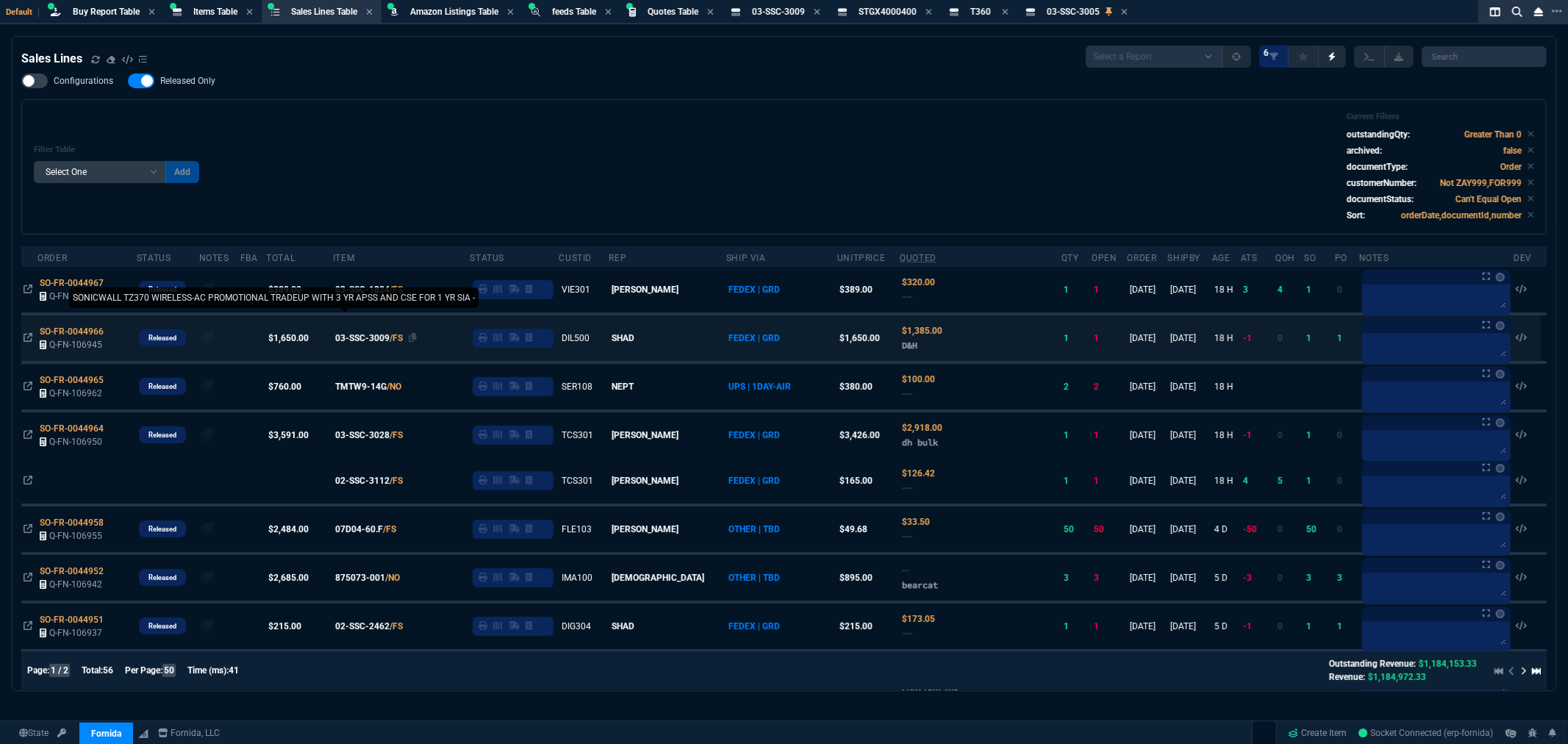
click at [390, 333] on span "03-SSC-3009" at bounding box center [363, 338] width 55 height 14
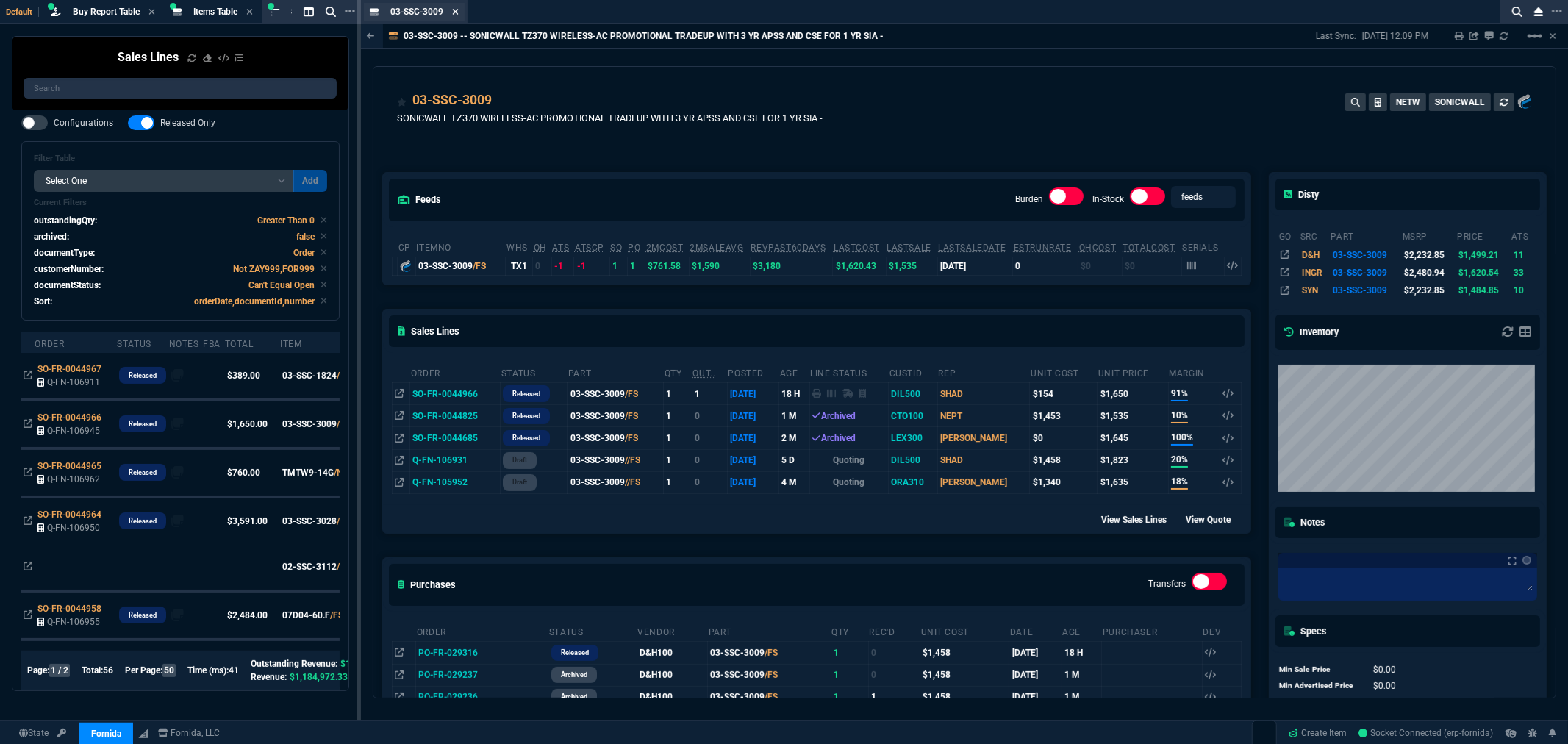
click at [456, 10] on icon at bounding box center [455, 12] width 6 height 6
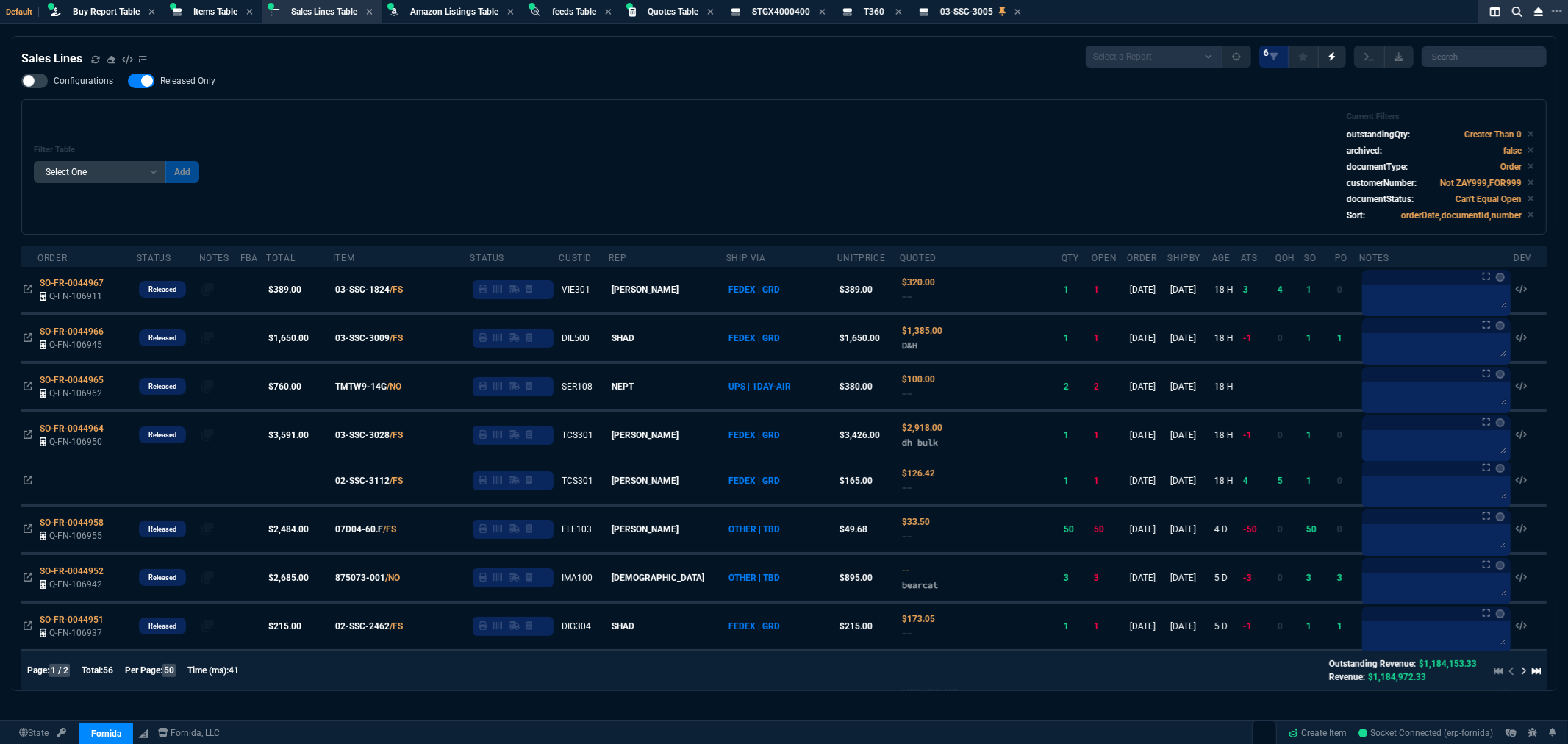
click at [876, 143] on div "Filter Table Select One Add Filter () Age () ATS () Cond (itemVariantCode) Cust…" at bounding box center [784, 167] width 1500 height 111
click at [99, 13] on span "Buy Report Table" at bounding box center [106, 12] width 67 height 11
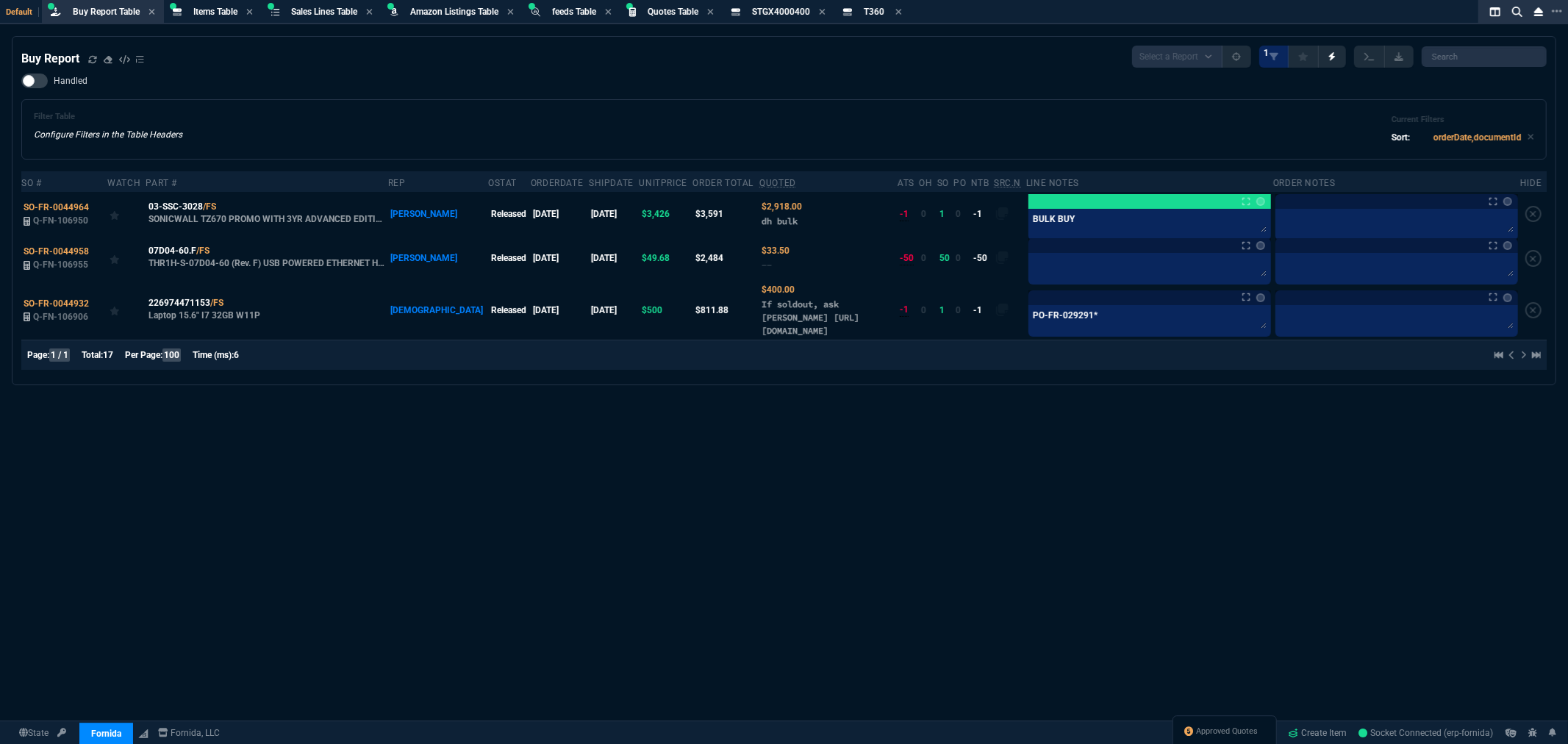
drag, startPoint x: 658, startPoint y: 67, endPoint x: 758, endPoint y: 93, distance: 103.3
click at [659, 67] on div "Buy Report Select a Report Not Purchased 1 Handled Filter Table Configure Filte…" at bounding box center [784, 211] width 1526 height 330
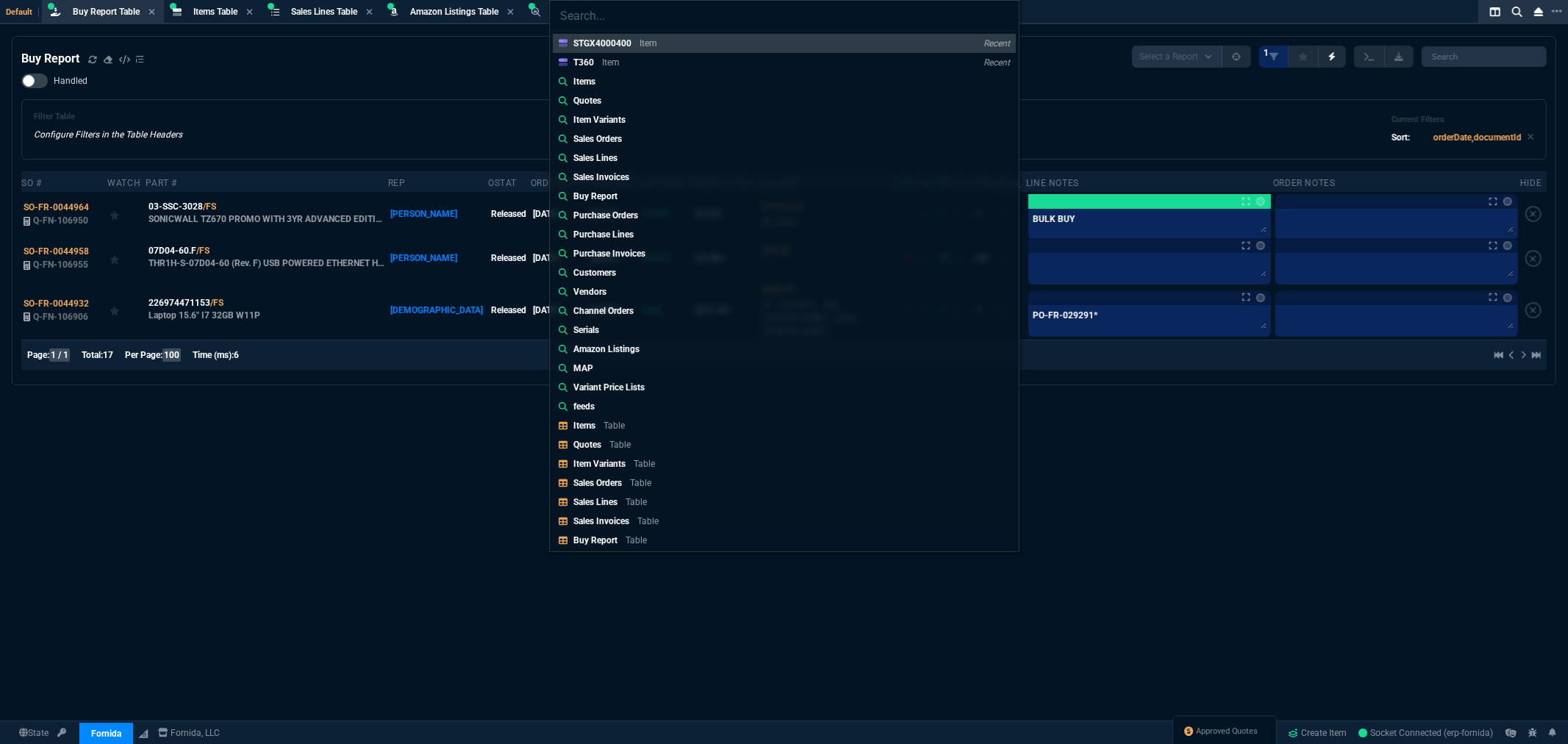
drag, startPoint x: 600, startPoint y: 446, endPoint x: 642, endPoint y: 390, distance: 70.0
click at [600, 446] on p "Quotes" at bounding box center [587, 445] width 28 height 11
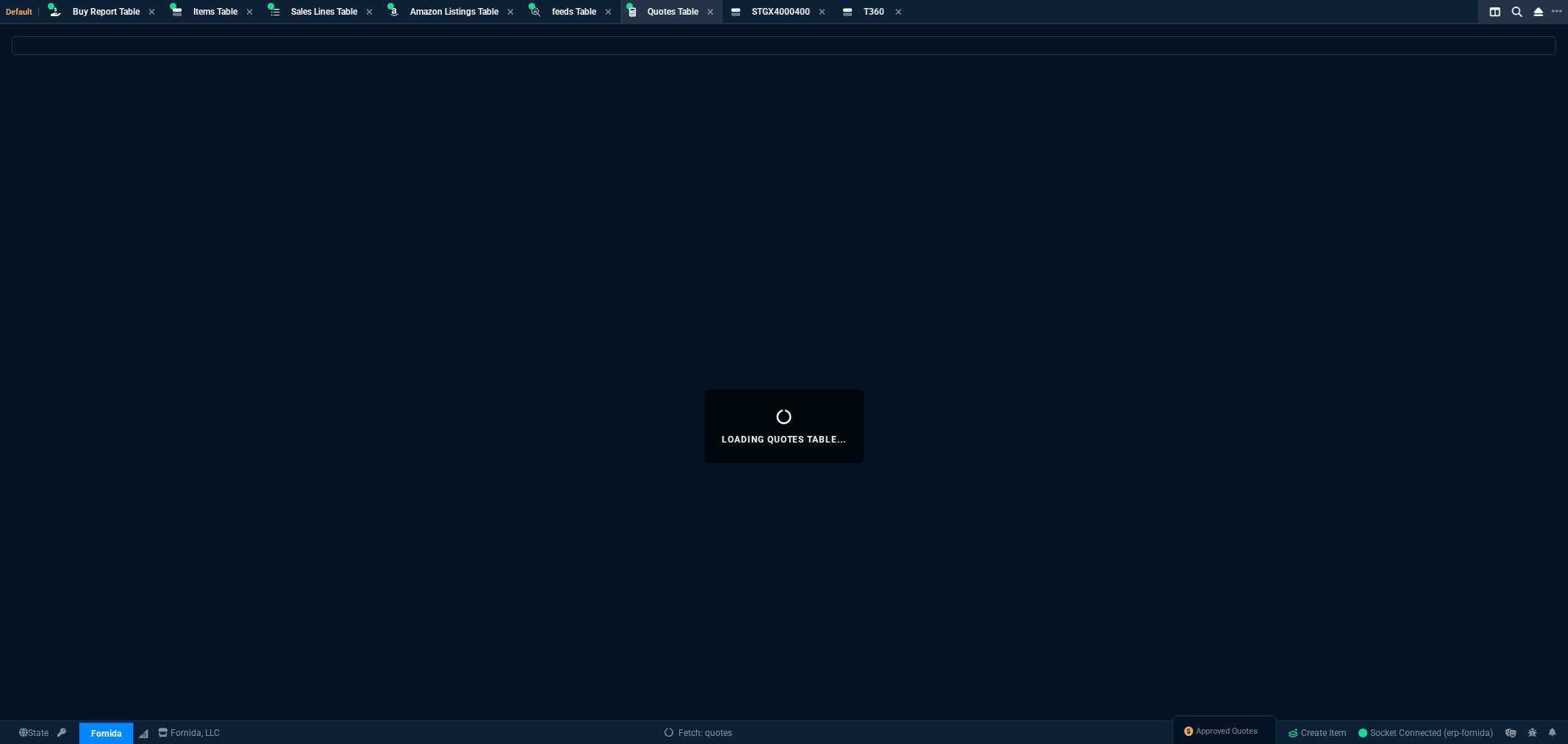
select select
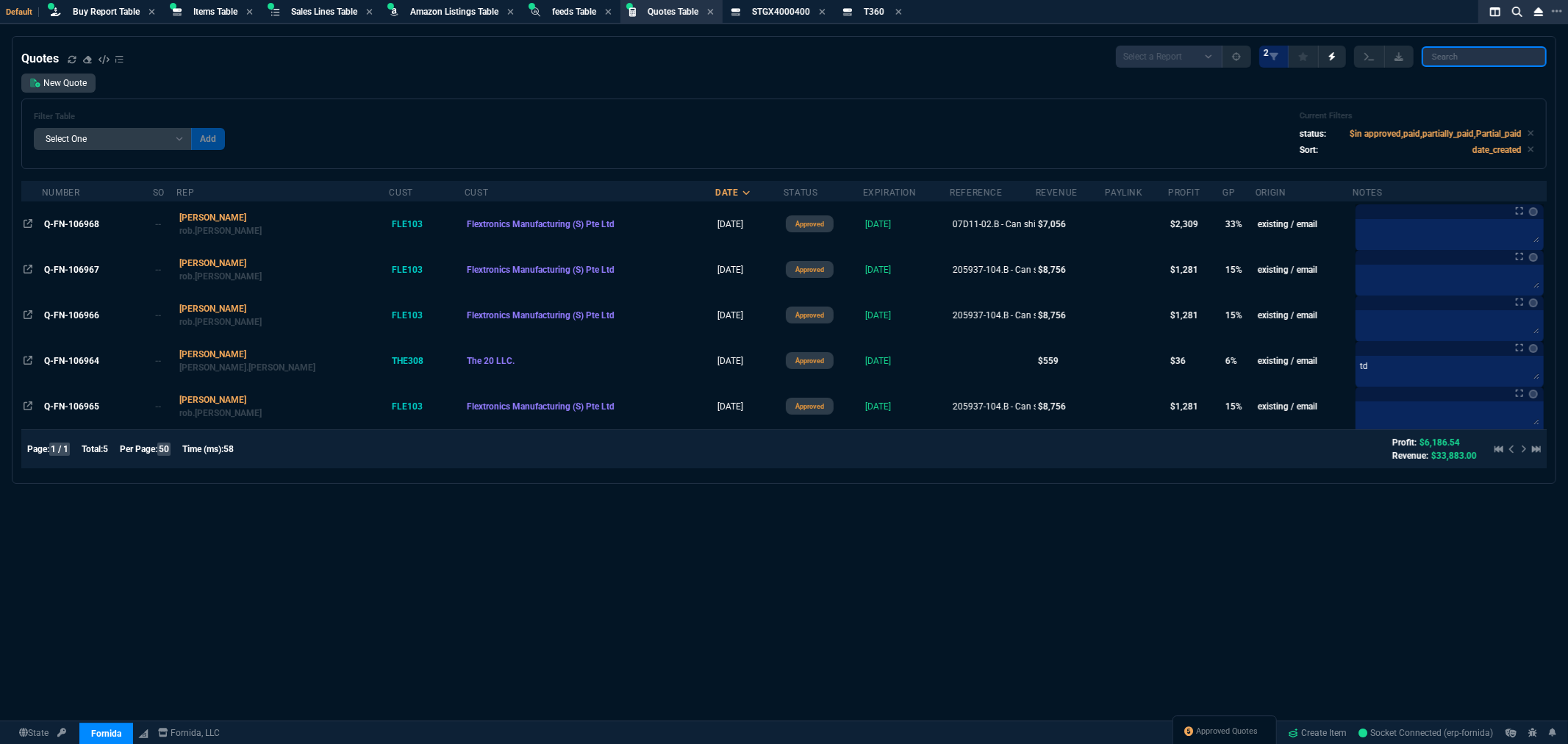
click at [1467, 49] on input "search" at bounding box center [1485, 56] width 125 height 21
paste input "Q-FN-106963*"
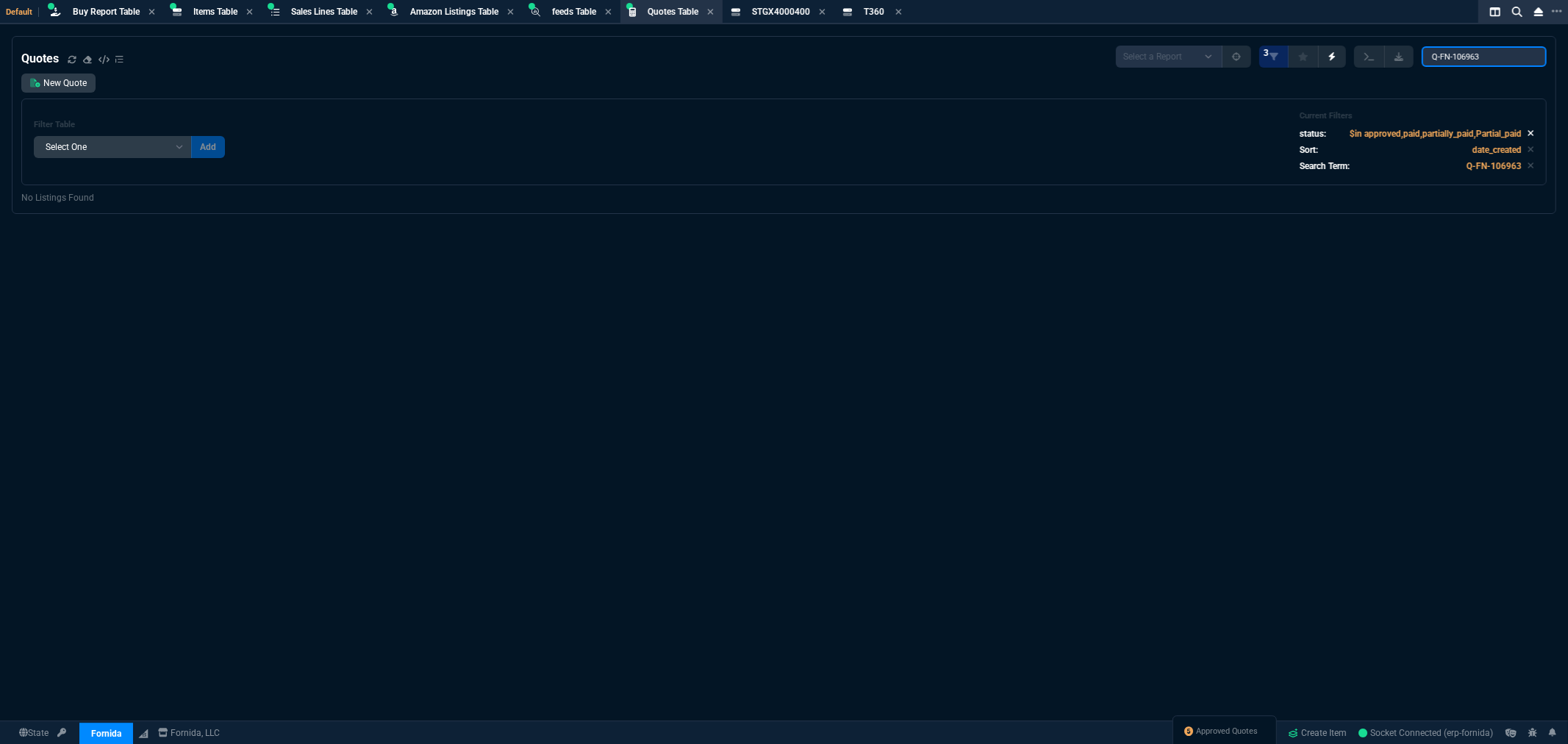
type input "Q-FN-106963"
click at [1528, 134] on icon at bounding box center [1531, 132] width 7 height 9
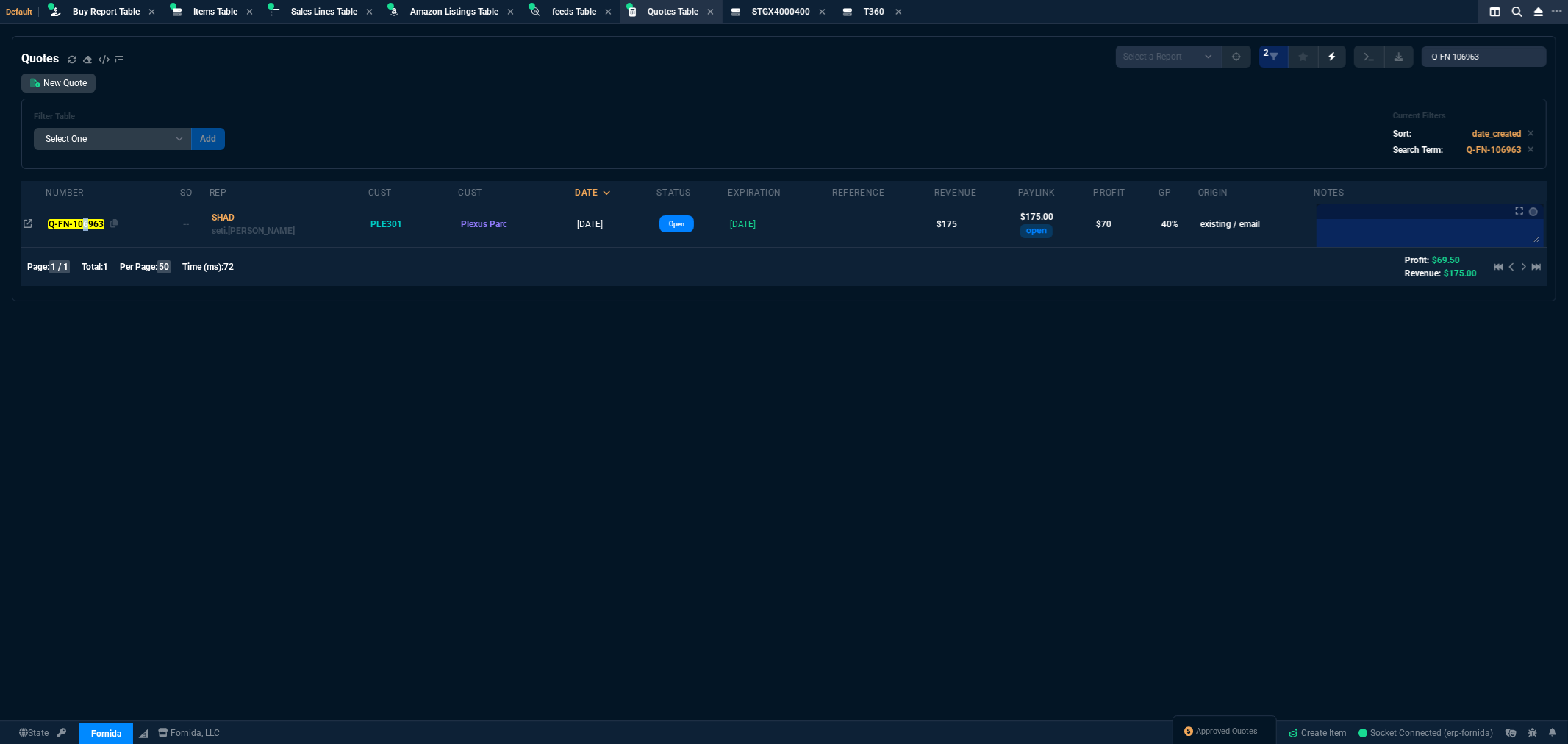
click at [87, 223] on mark "Q-FN-106963" at bounding box center [75, 224] width 56 height 11
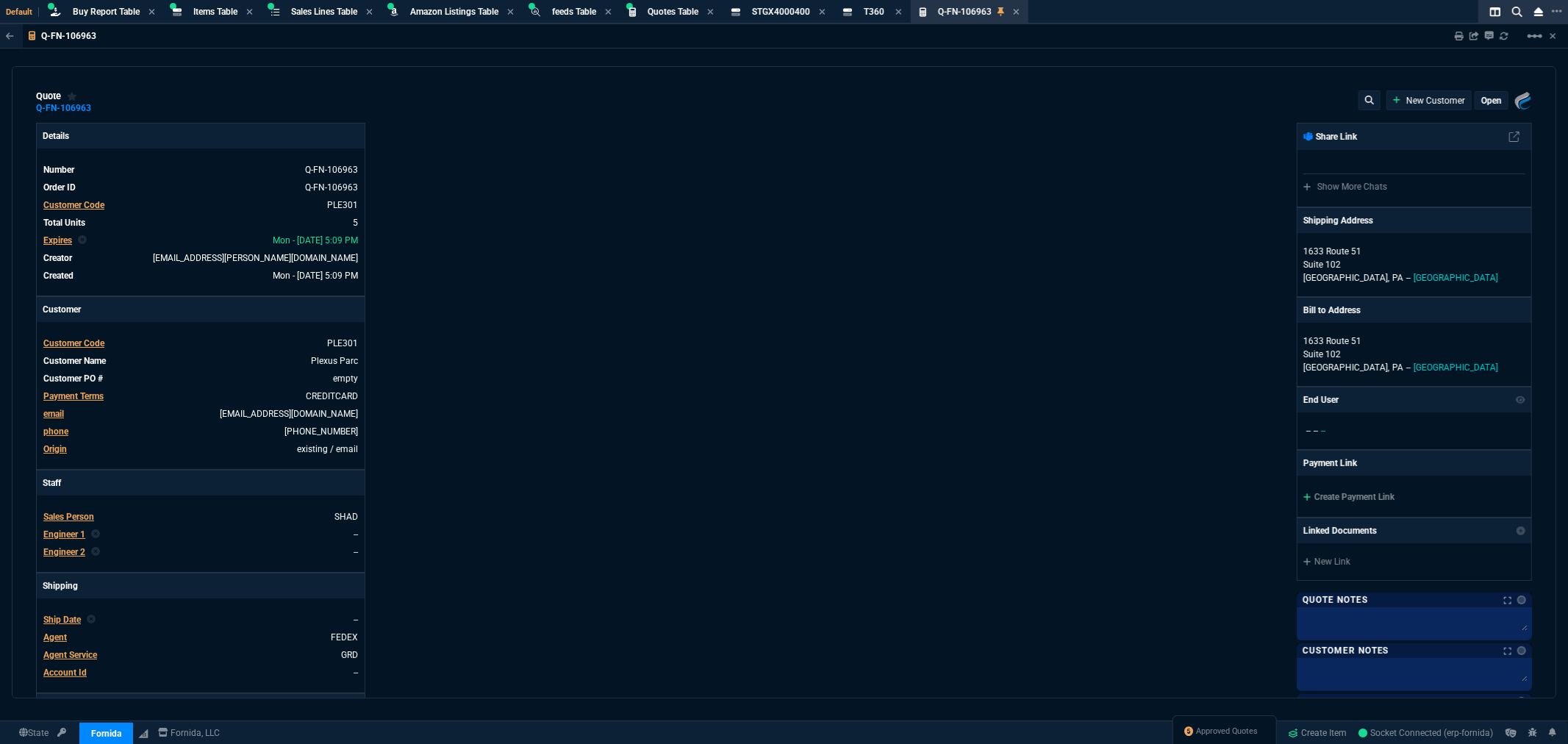
type input "119.3"
type input "43"
type input "15"
type input "71"
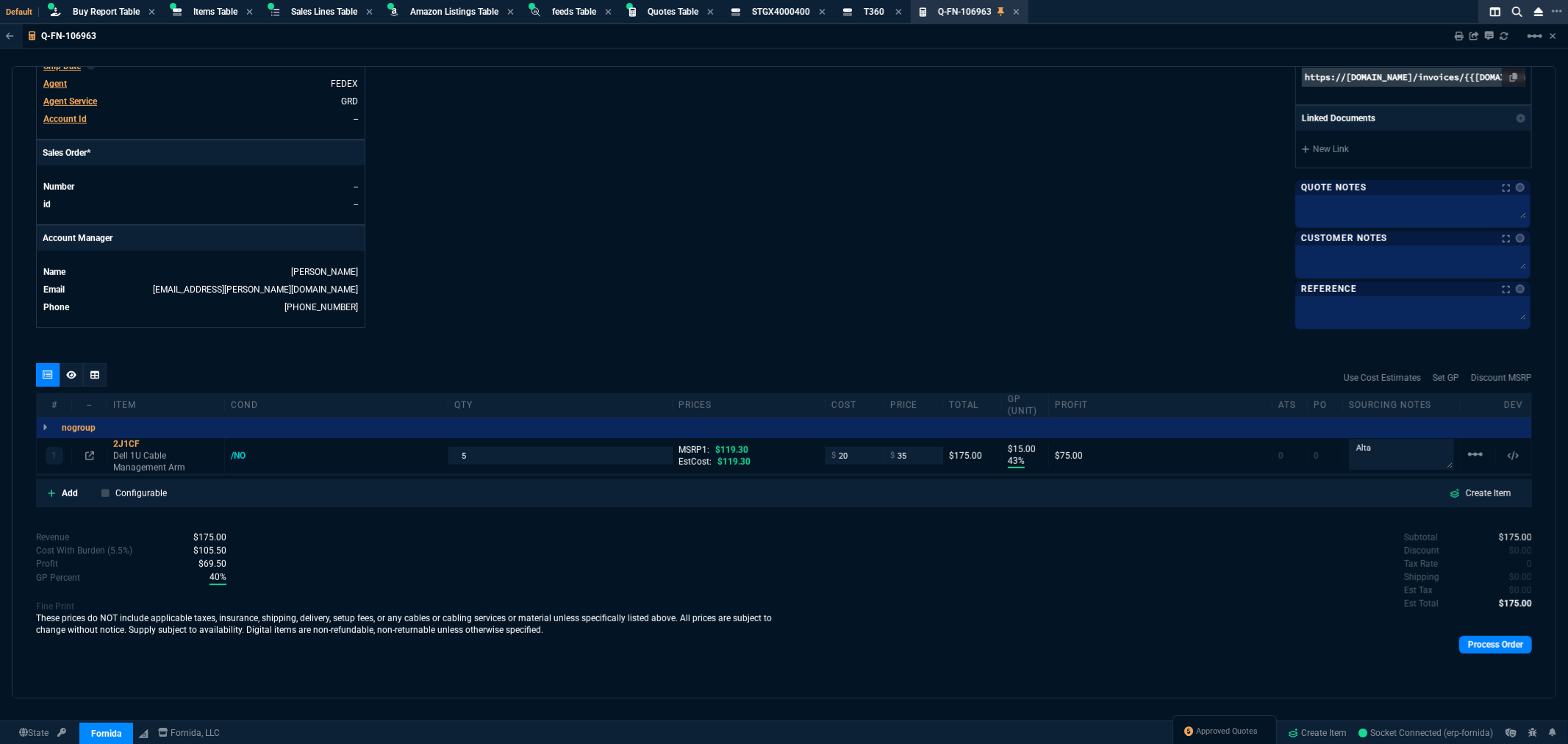
scroll to position [555, 0]
click at [1020, 9] on icon at bounding box center [1017, 12] width 6 height 6
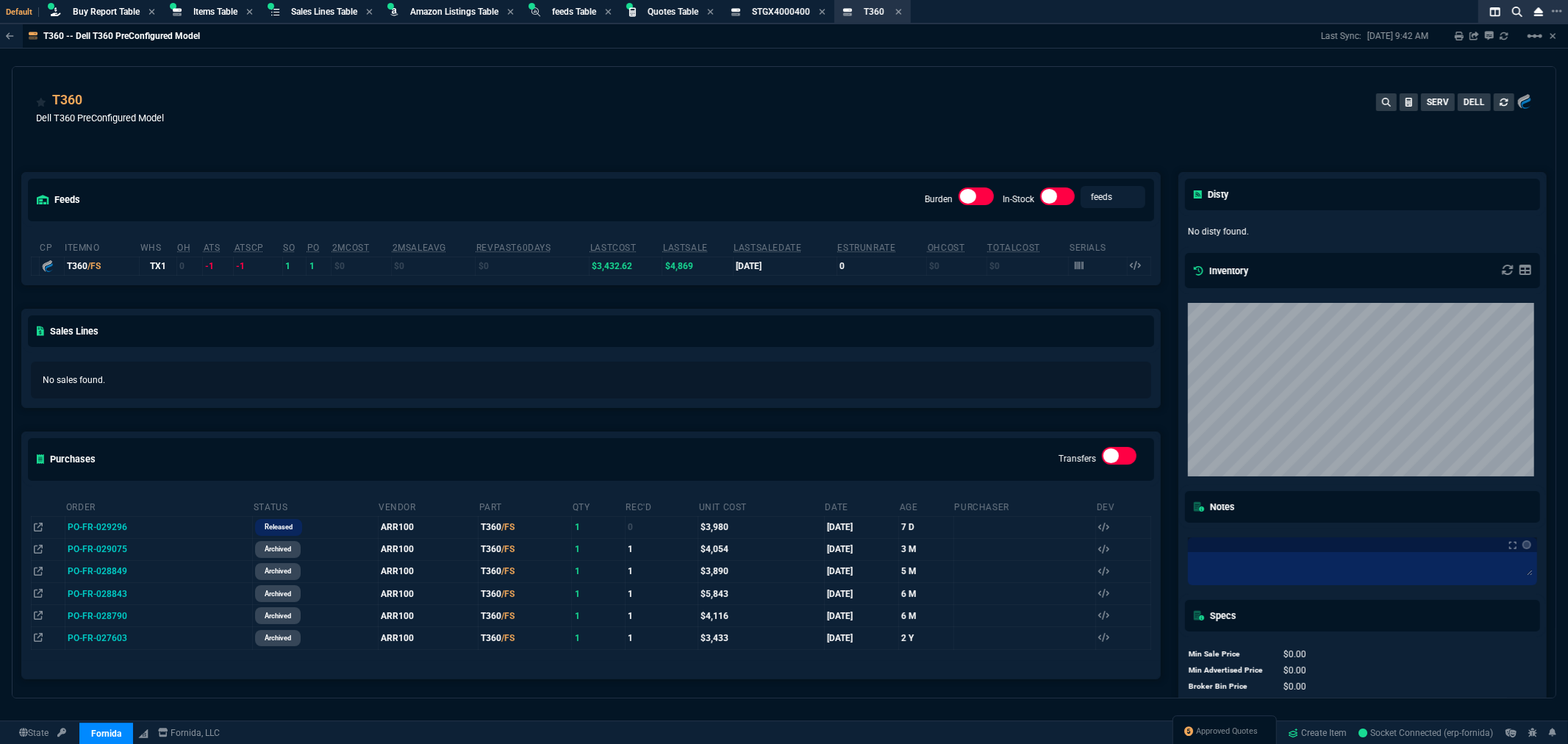
drag, startPoint x: 906, startPoint y: 9, endPoint x: 922, endPoint y: 15, distance: 17.1
click at [903, 9] on icon at bounding box center [899, 12] width 7 height 9
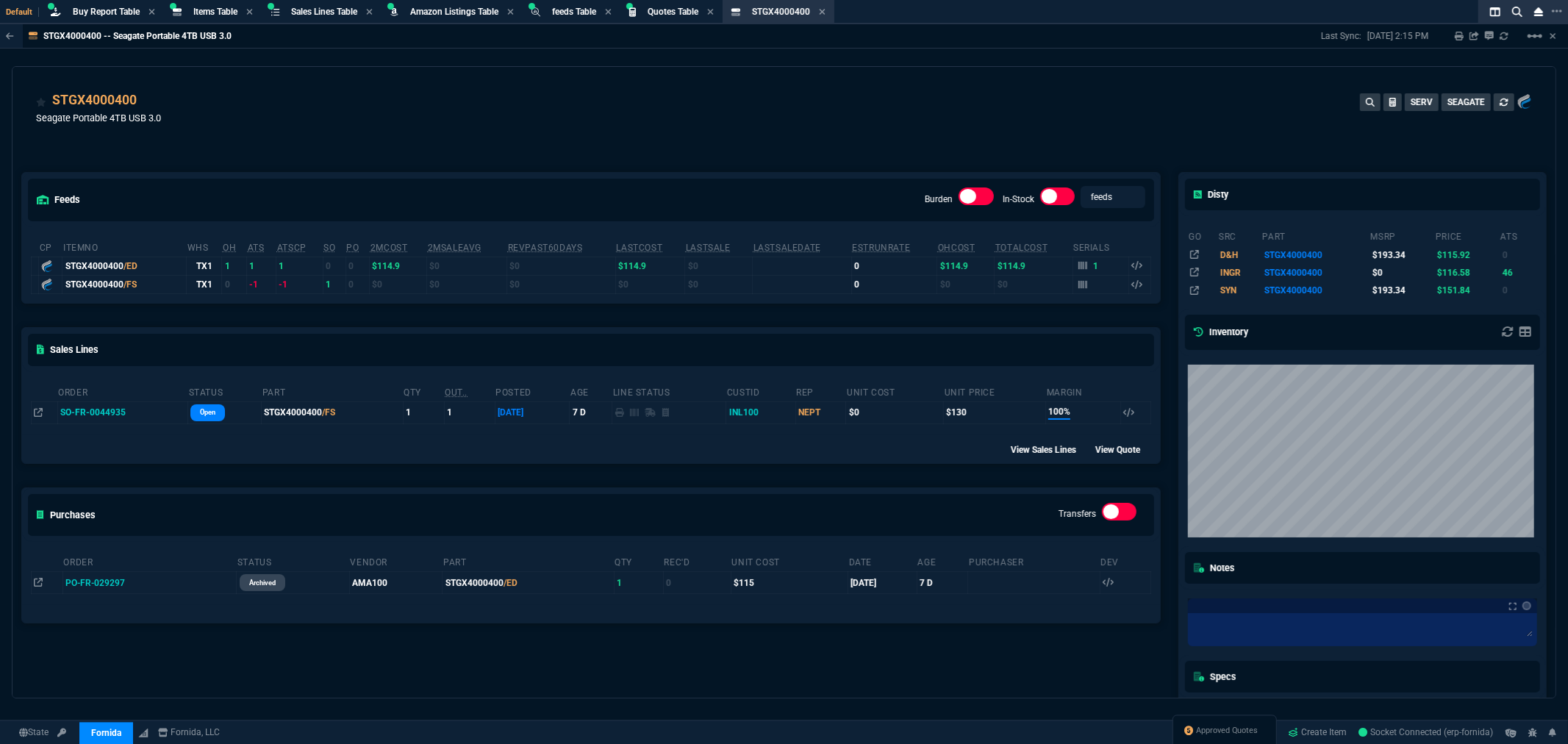
drag, startPoint x: 475, startPoint y: 98, endPoint x: 606, endPoint y: 196, distance: 163.6
click at [478, 99] on div "STGX4000400 Seagate Portable 4TB USB 3.0 SERV SEAGATE" at bounding box center [784, 116] width 1496 height 52
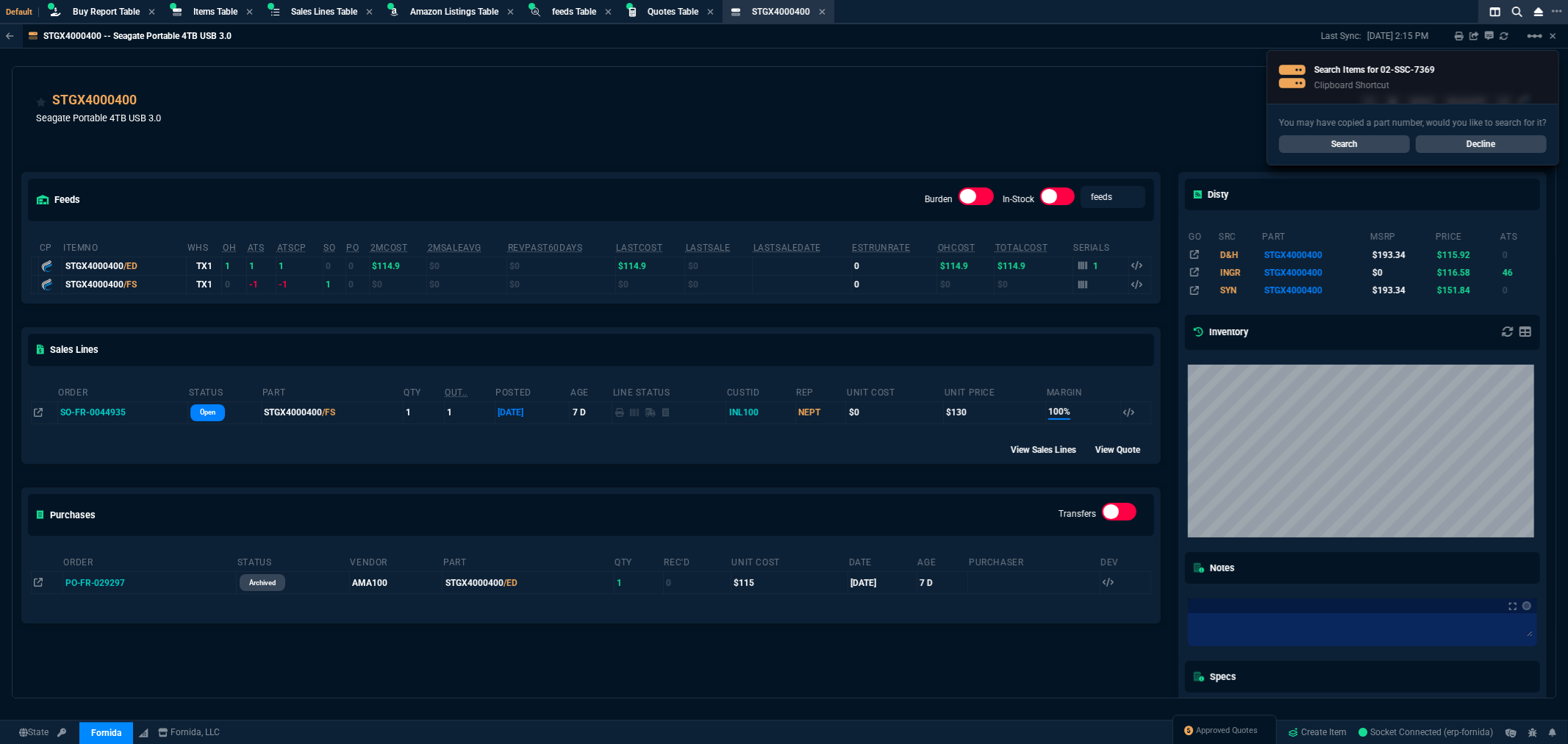
click at [402, 104] on div "STGX4000400 Seagate Portable 4TB USB 3.0 SERV SEAGATE" at bounding box center [784, 116] width 1496 height 52
click at [220, 14] on span "Items Table" at bounding box center [215, 12] width 44 height 11
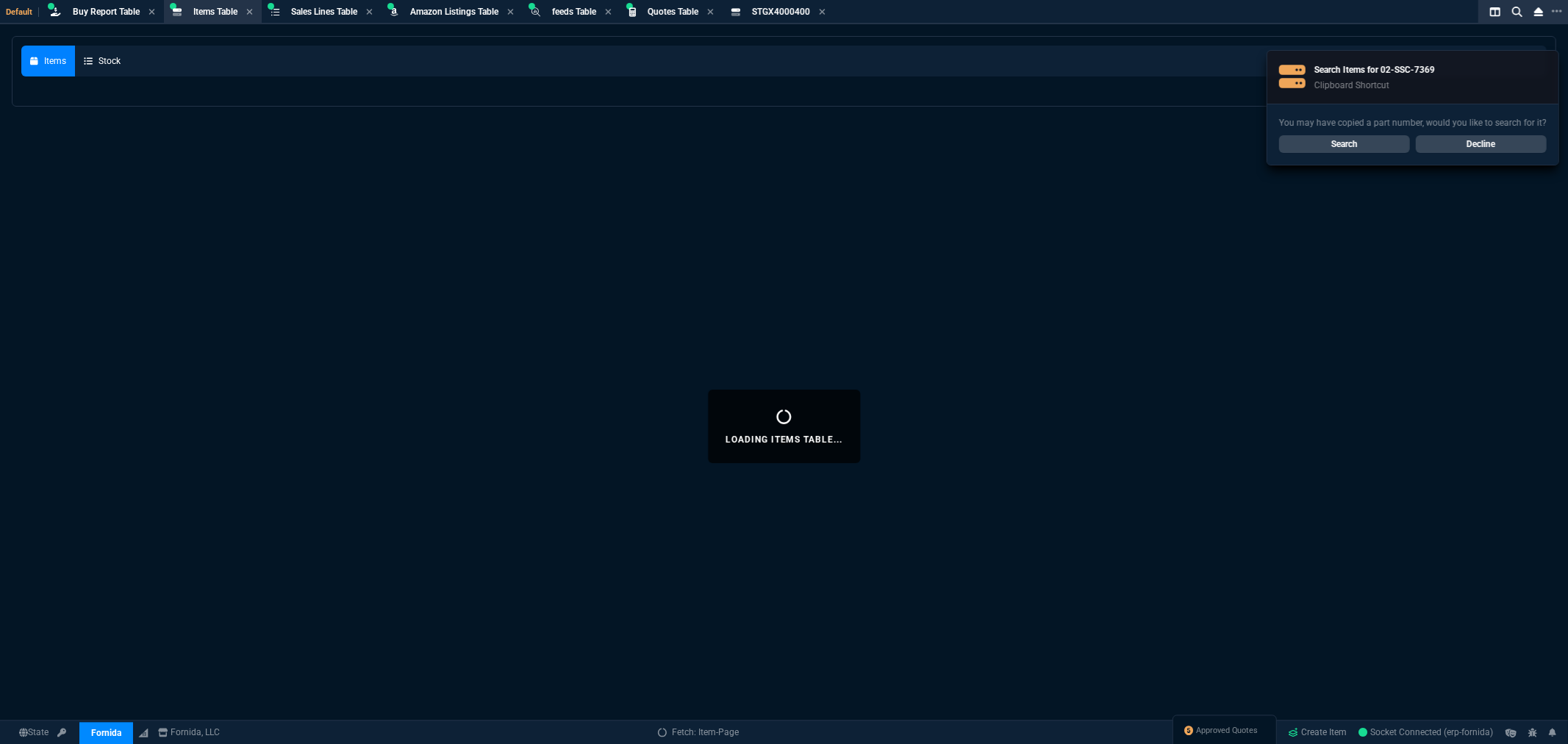
select select
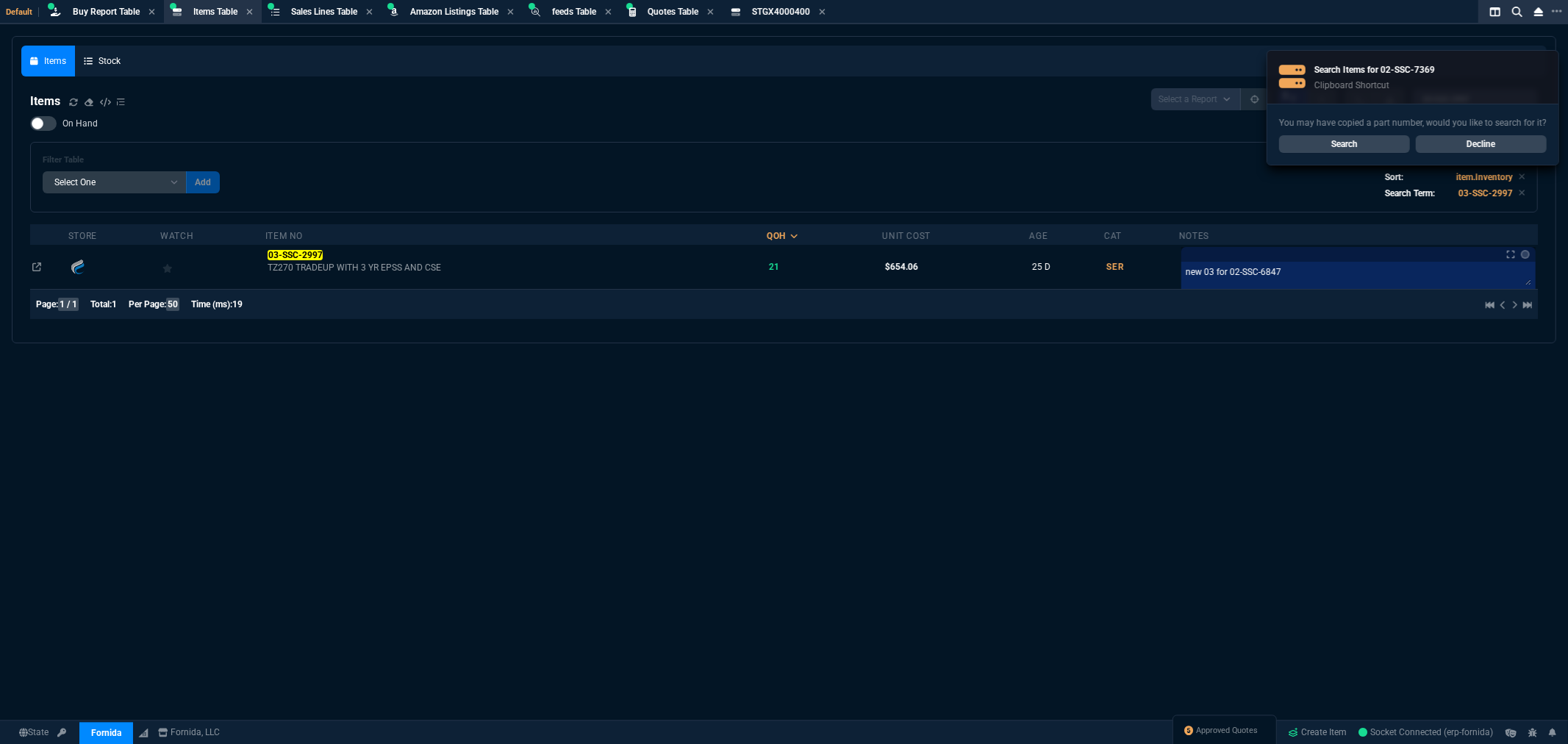
click at [1479, 143] on link "Decline" at bounding box center [1482, 144] width 131 height 18
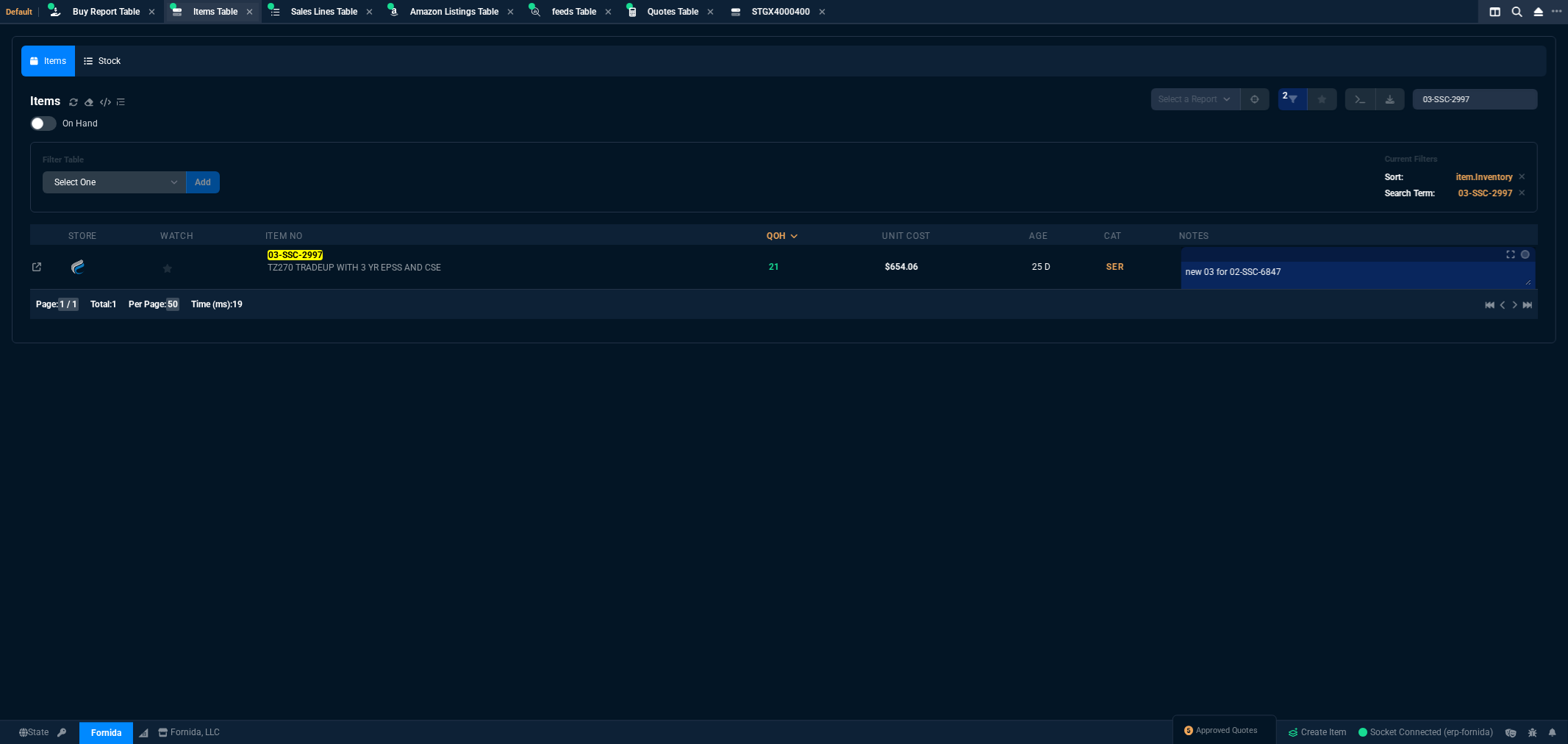
click at [208, 4] on div "Items Table Item" at bounding box center [213, 12] width 92 height 19
drag, startPoint x: 1490, startPoint y: 99, endPoint x: 1342, endPoint y: 102, distance: 148.0
click at [1347, 100] on div "Select a Report NEW QUERY 2 03-SSC-2997" at bounding box center [1345, 99] width 387 height 23
type input "NSA"
click at [44, 121] on div at bounding box center [43, 124] width 26 height 15
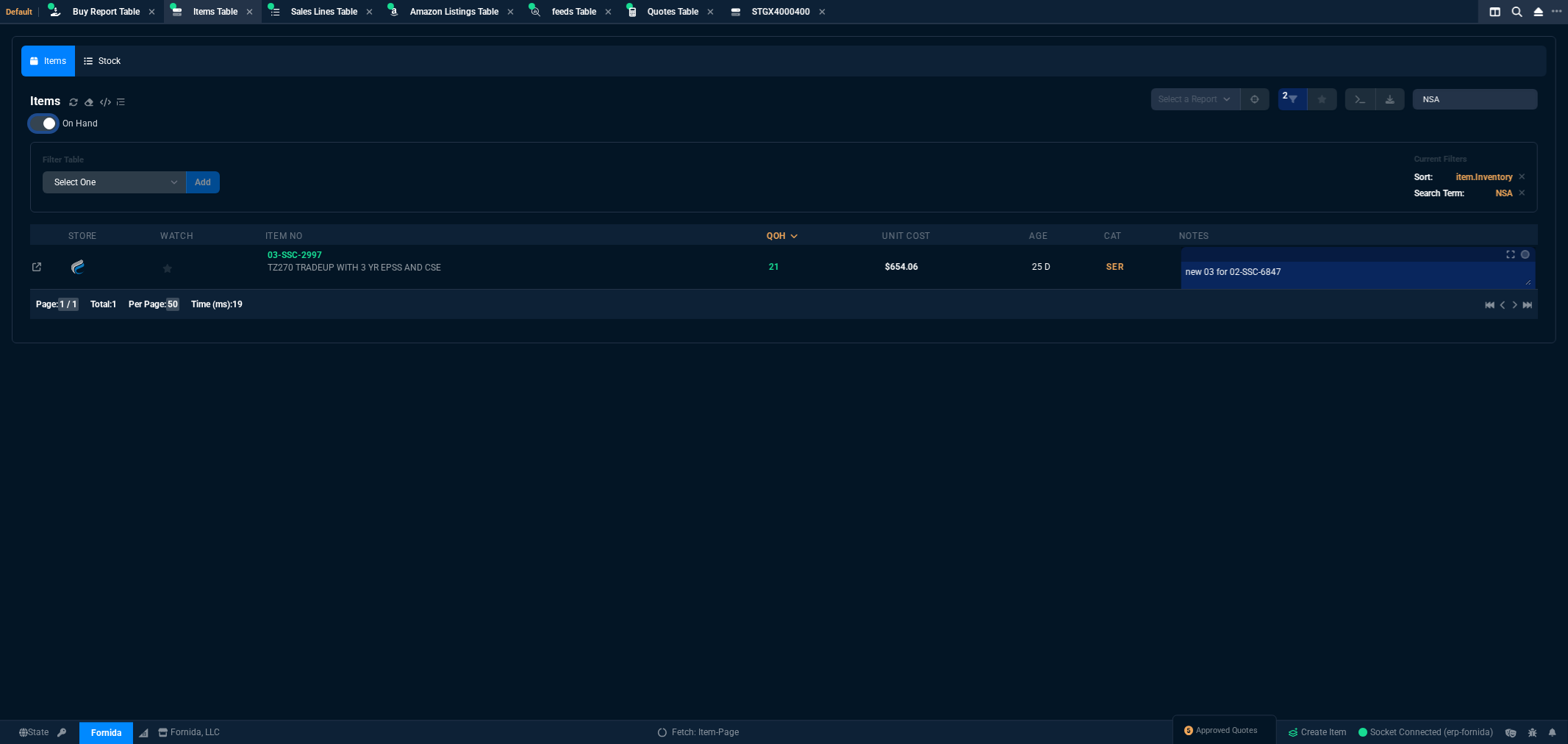
click at [30, 124] on input "On Hand" at bounding box center [29, 124] width 1 height 1
checkbox input "true"
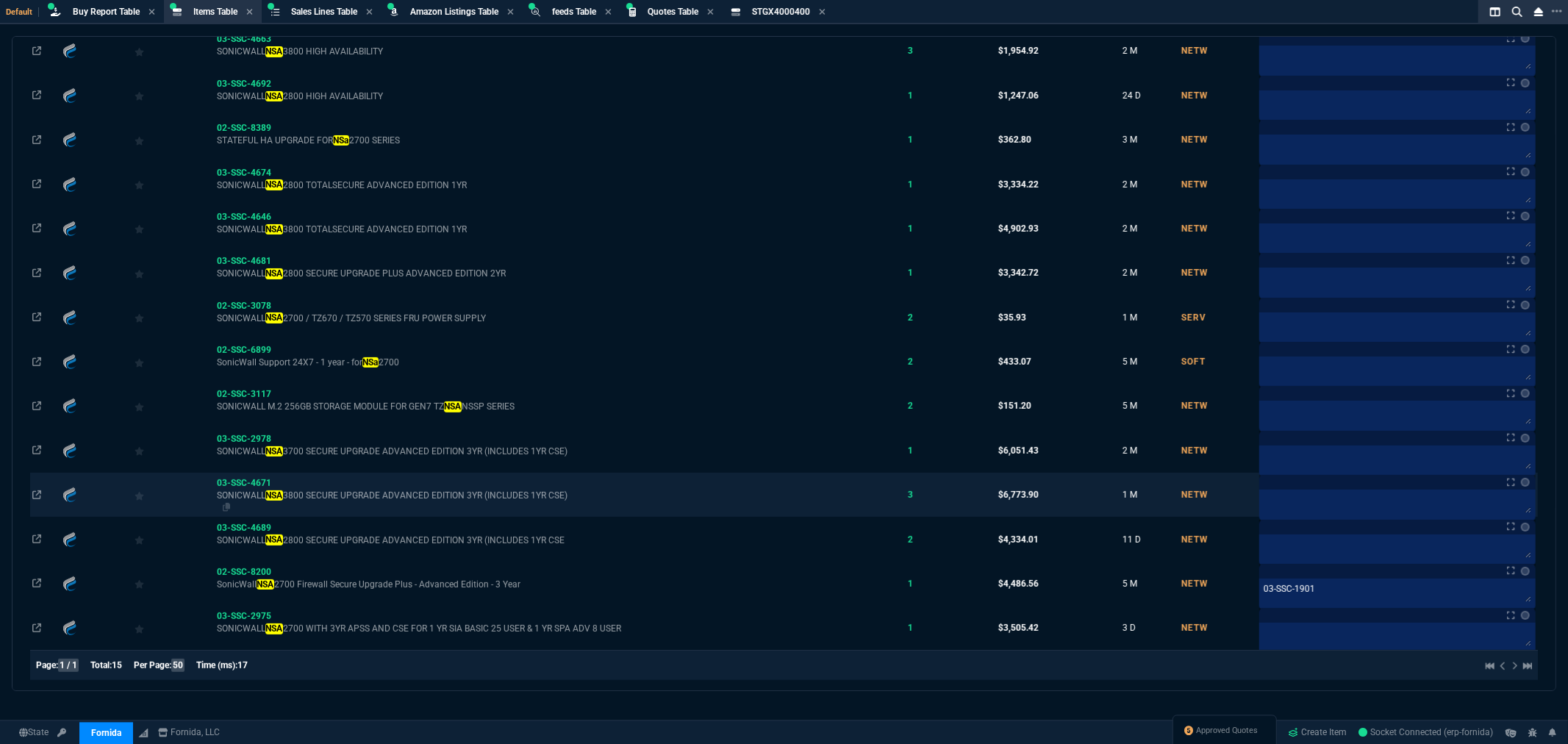
scroll to position [299, 0]
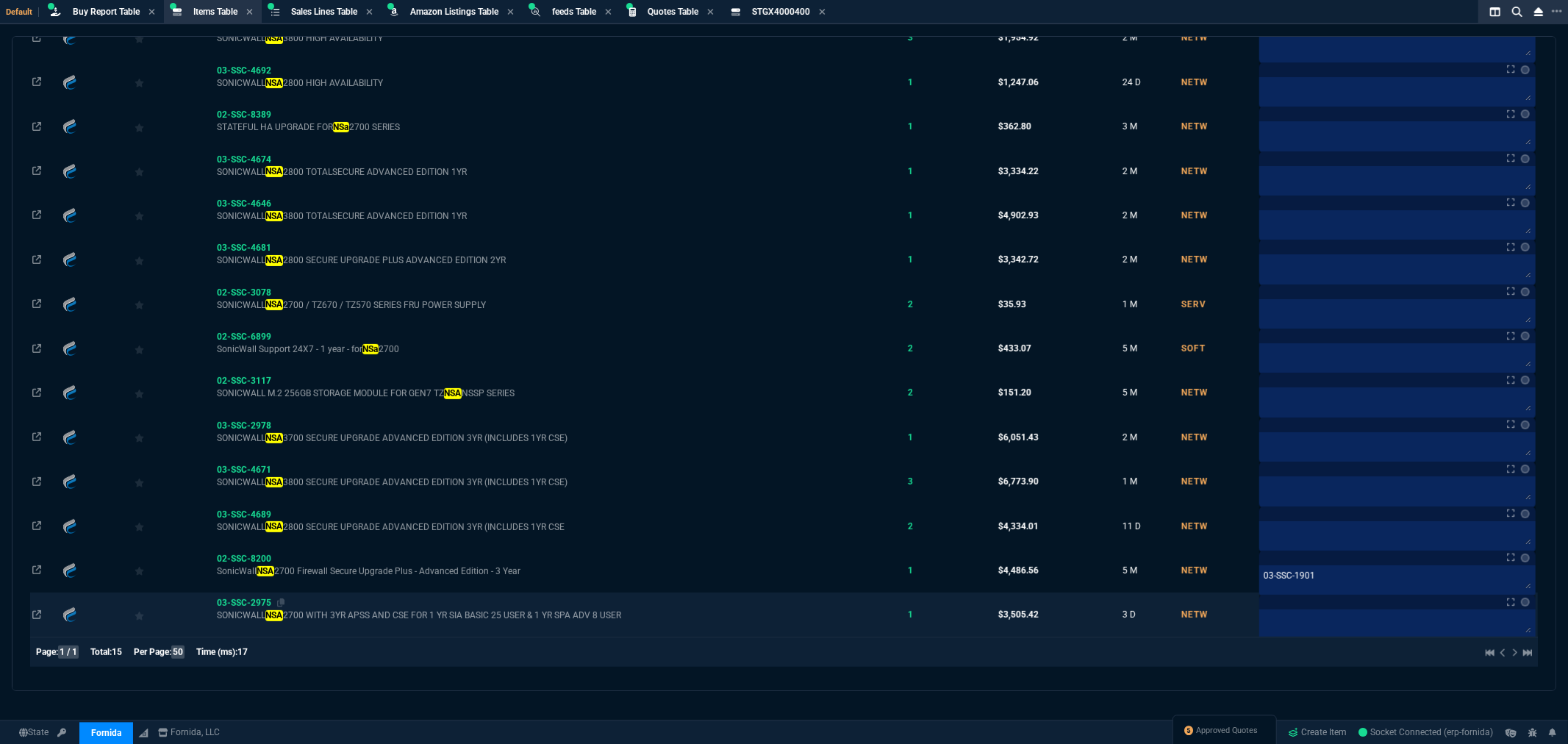
click at [246, 600] on span "03-SSC-2975" at bounding box center [244, 603] width 55 height 11
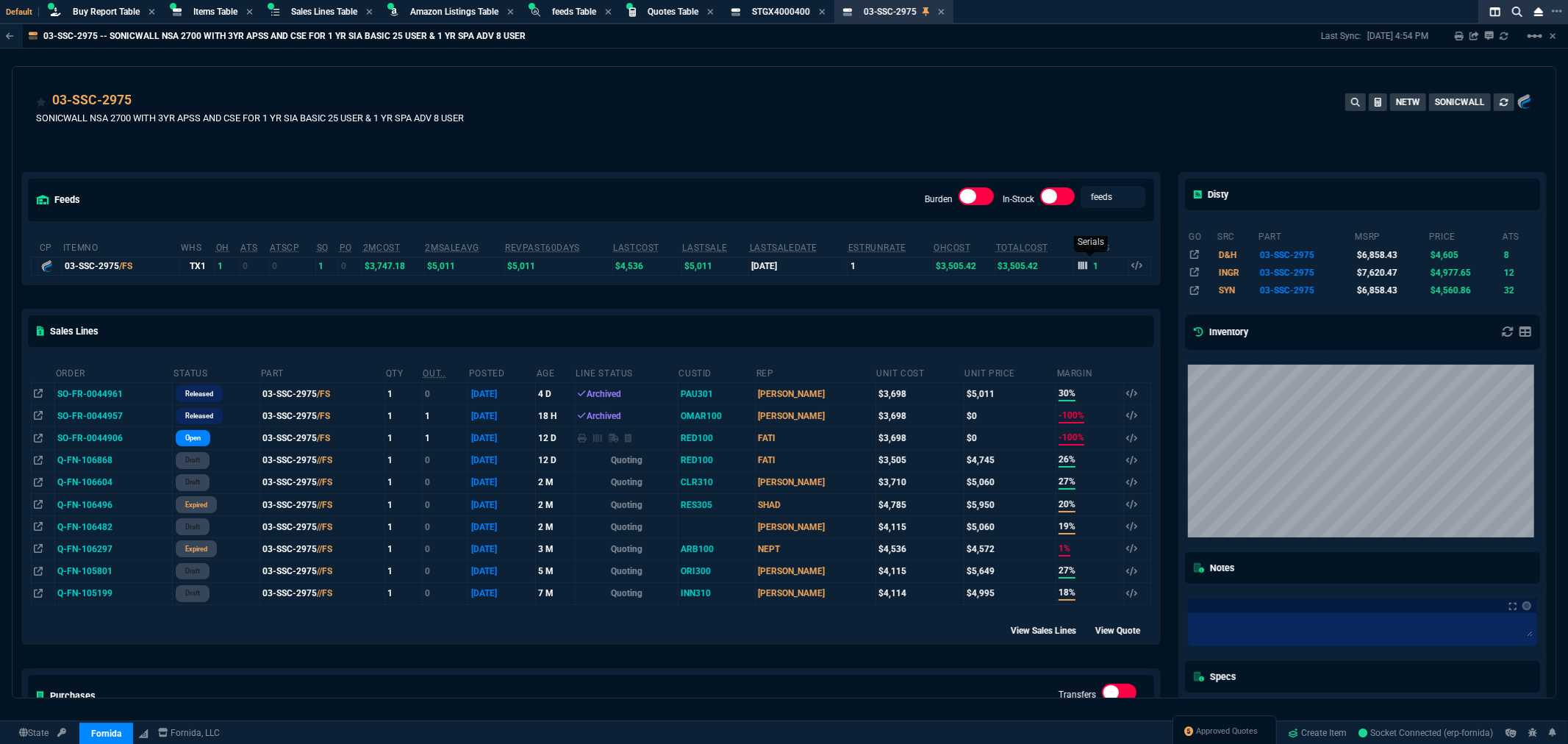
click at [1079, 267] on icon at bounding box center [1083, 265] width 9 height 9
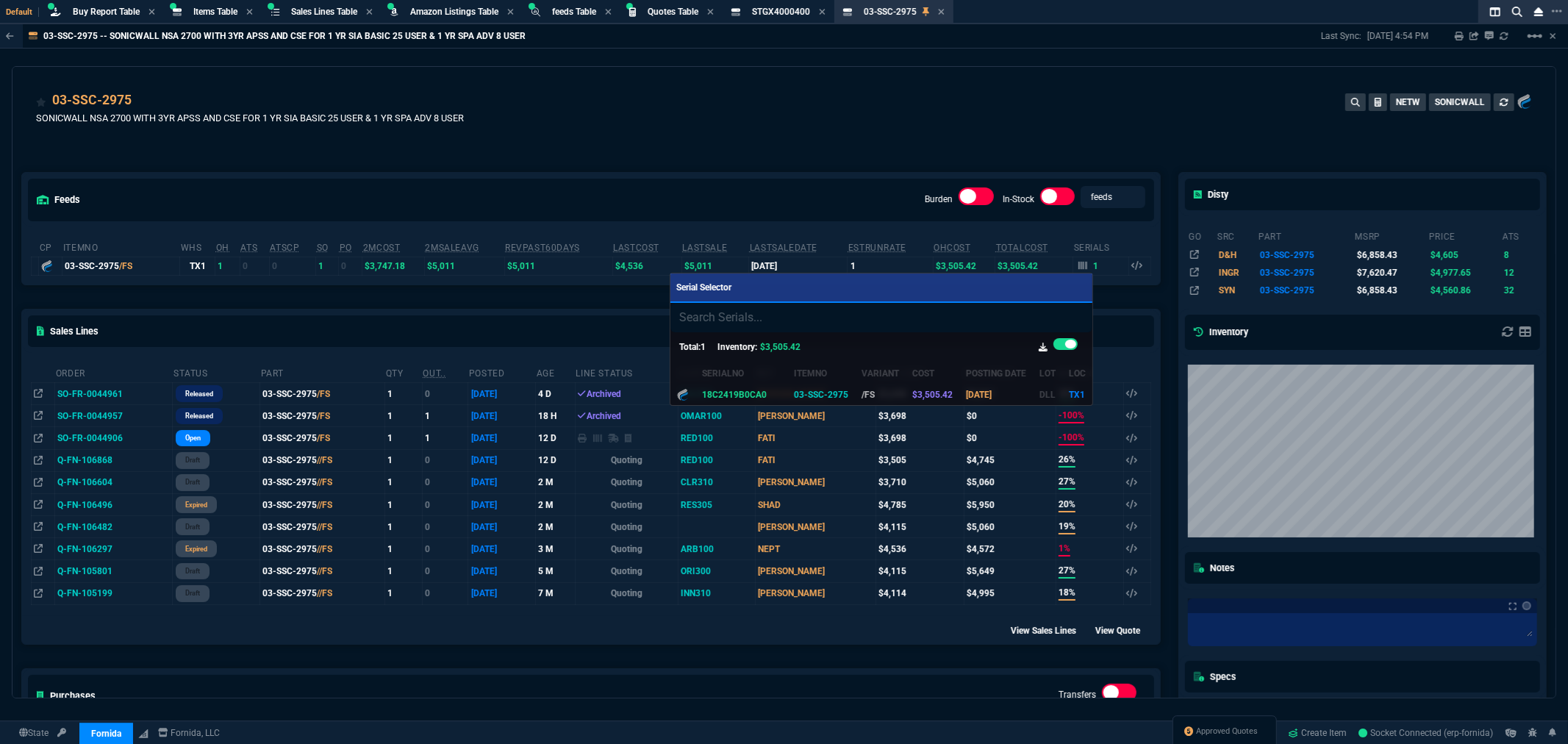
click at [776, 177] on div at bounding box center [784, 372] width 1568 height 744
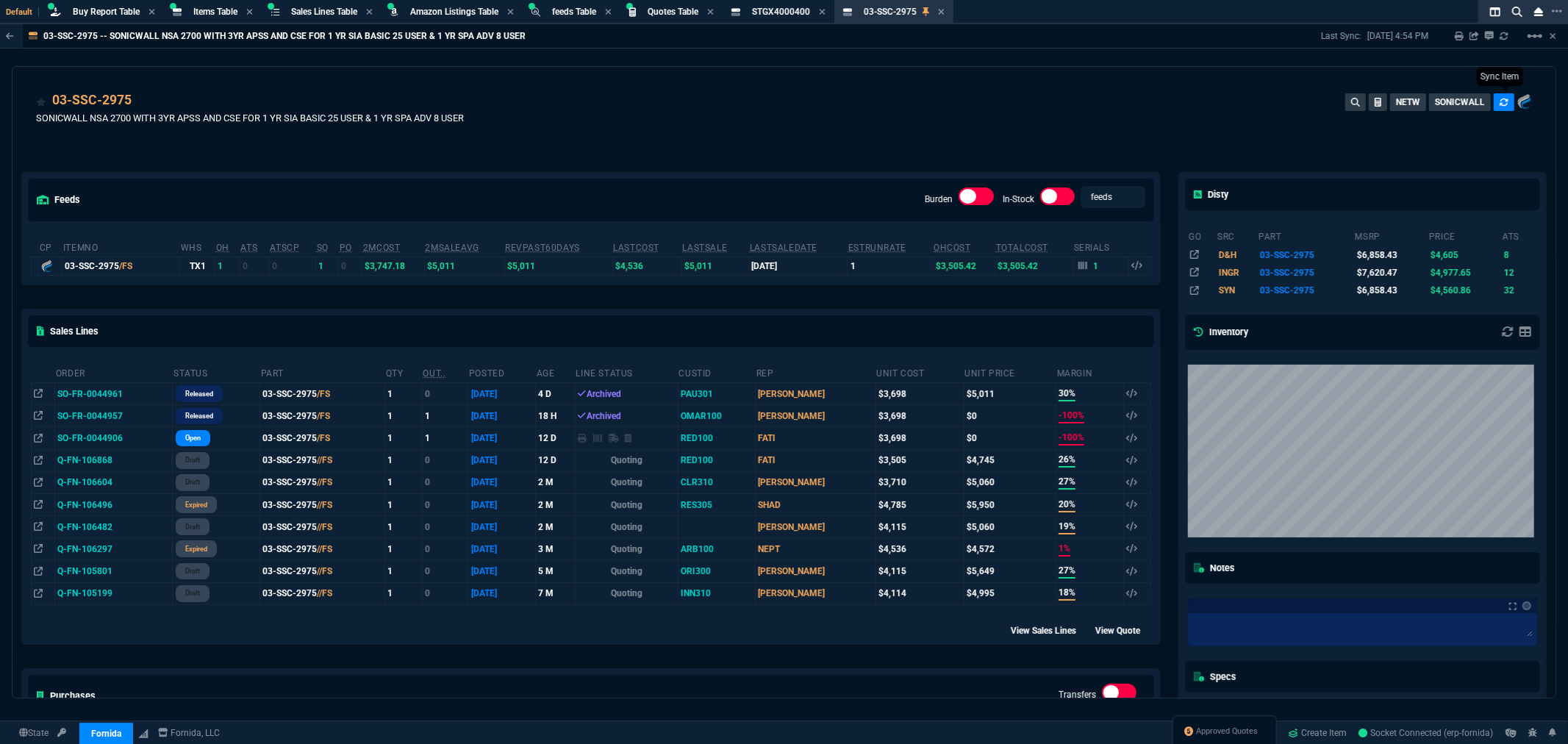
click at [1500, 103] on icon at bounding box center [1504, 102] width 9 height 9
click at [140, 99] on icon at bounding box center [141, 101] width 8 height 9
click at [672, 105] on div "03-SSC-2975 SONICWALL NSA 2700 WITH 3YR APSS AND CSE FOR 1 YR SIA BASIC 25 USER…" at bounding box center [784, 116] width 1496 height 52
click at [549, 161] on div "feeds Burden In-Stock feeds prices cp ItemNo WHS OH ATS ATSCP SO PO 2MCost 2MSa…" at bounding box center [591, 499] width 1157 height 718
click at [713, 176] on div "feeds Burden In-Stock feeds prices" at bounding box center [592, 199] width 1139 height 54
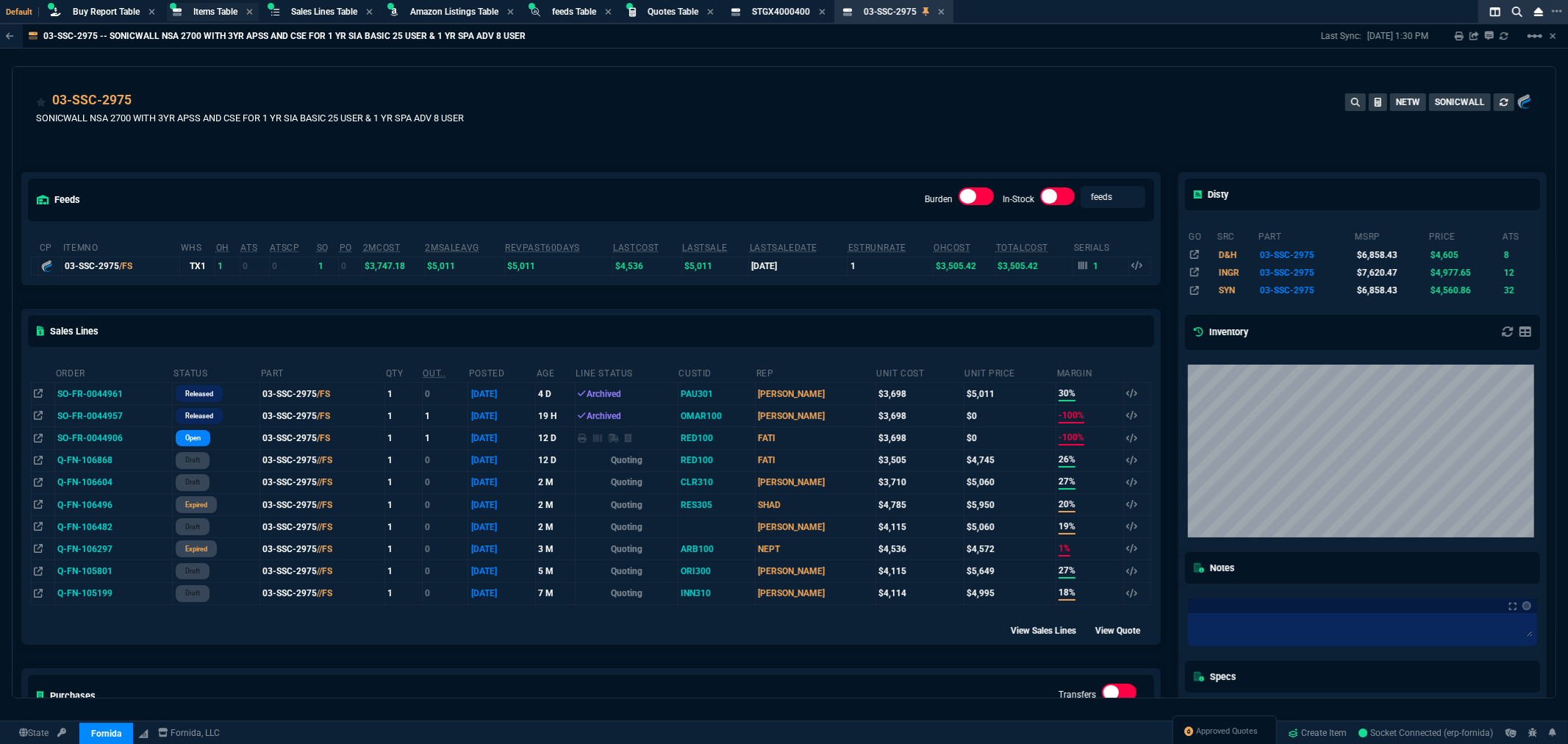
click at [208, 9] on span "Items Table" at bounding box center [215, 12] width 44 height 11
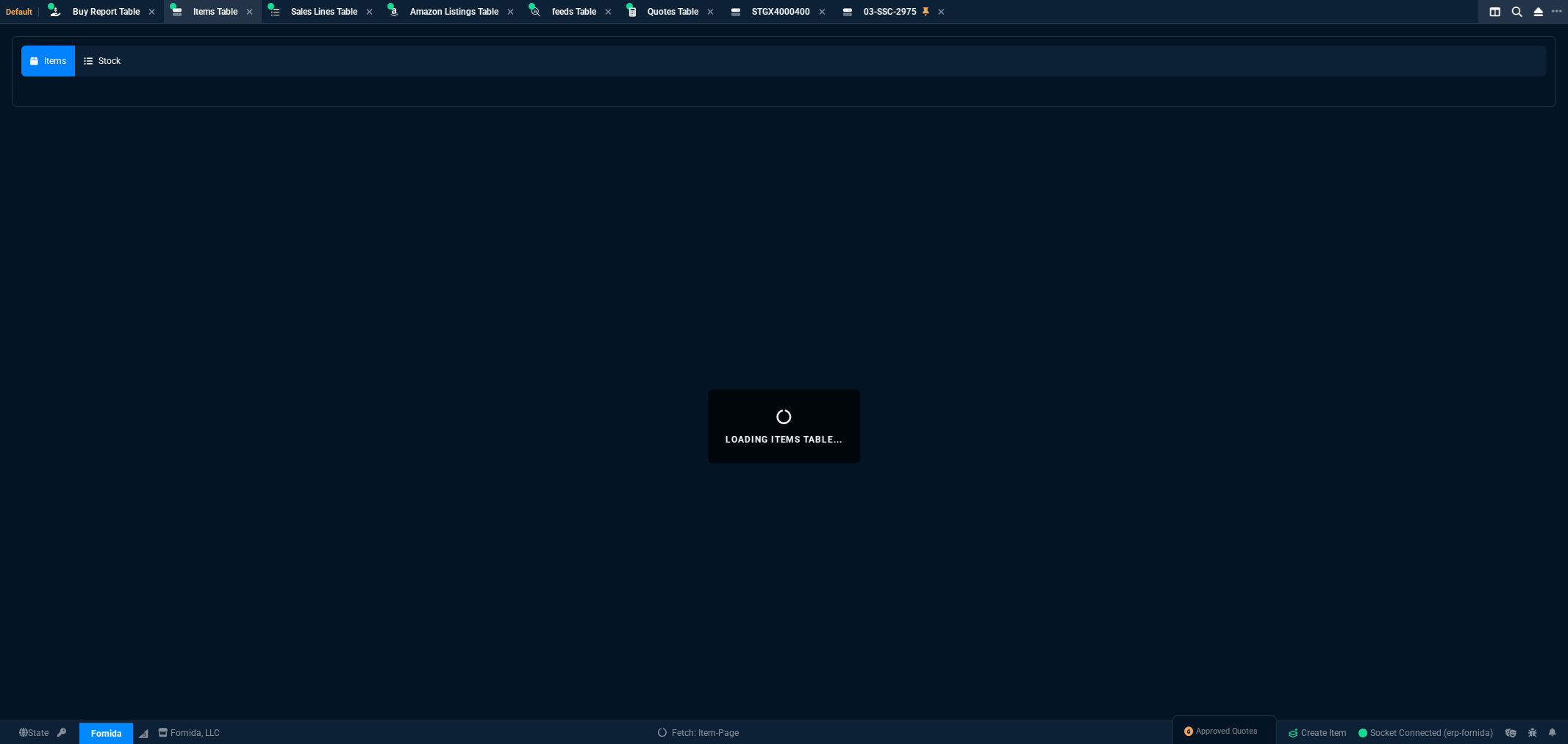
select select
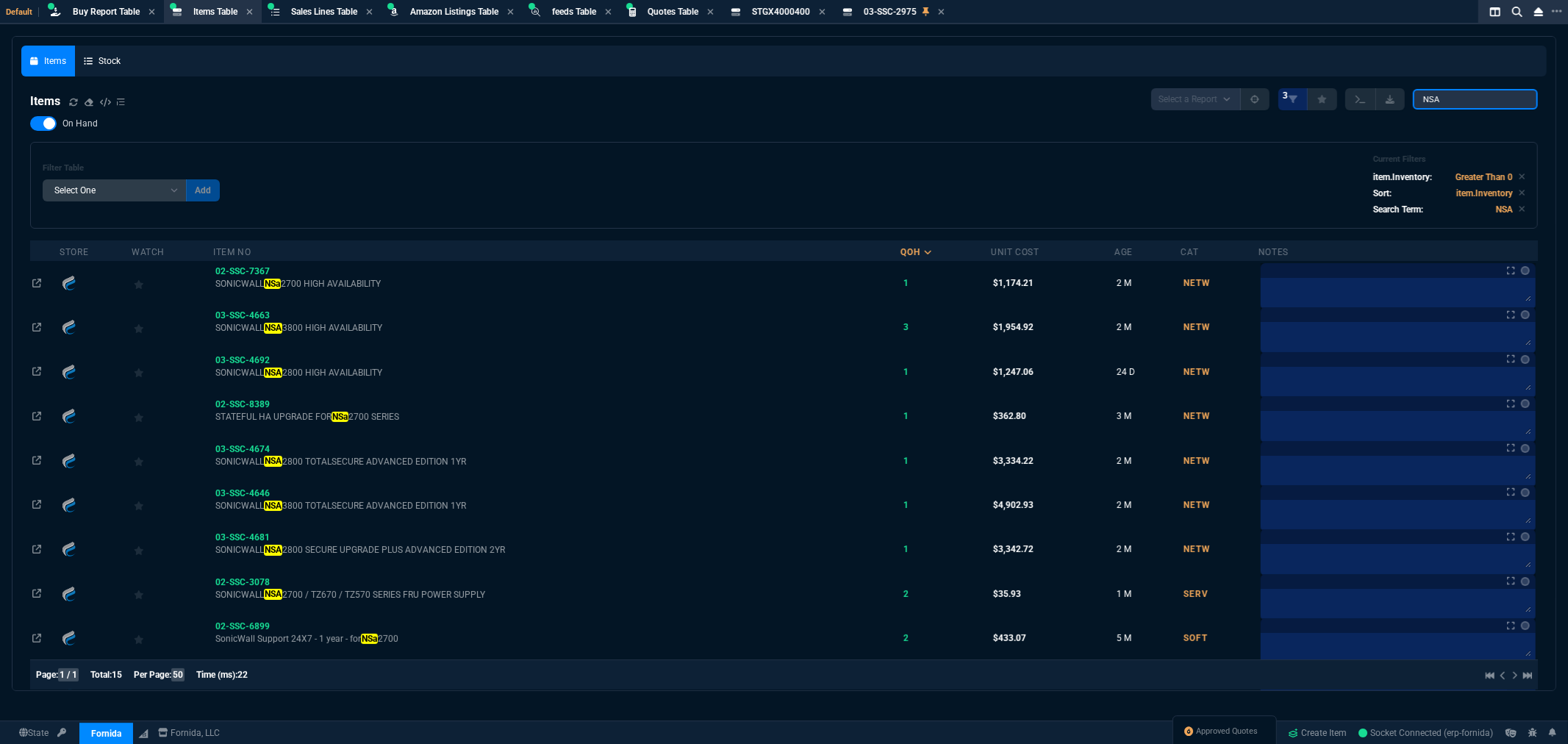
drag, startPoint x: 1466, startPoint y: 93, endPoint x: 1336, endPoint y: 96, distance: 130.0
click at [1336, 96] on div "Select a Report NEW QUERY 3 NSA" at bounding box center [1345, 99] width 387 height 23
paste input "02-SSC-8198"
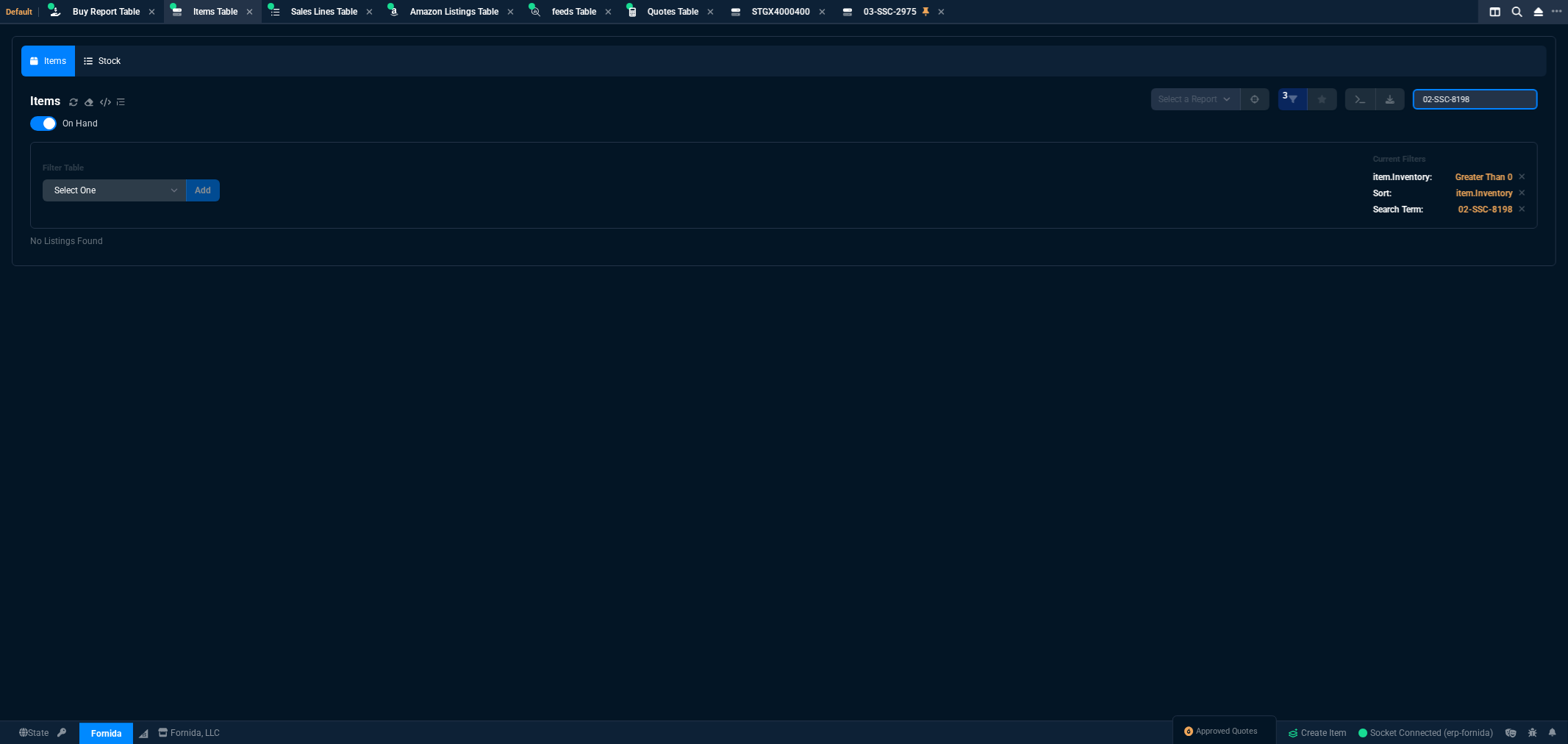
type input "02-SSC-8198"
click at [35, 126] on div at bounding box center [43, 124] width 26 height 15
click at [30, 124] on input "On Hand" at bounding box center [29, 124] width 1 height 1
checkbox input "false"
click at [71, 101] on icon at bounding box center [74, 102] width 9 height 9
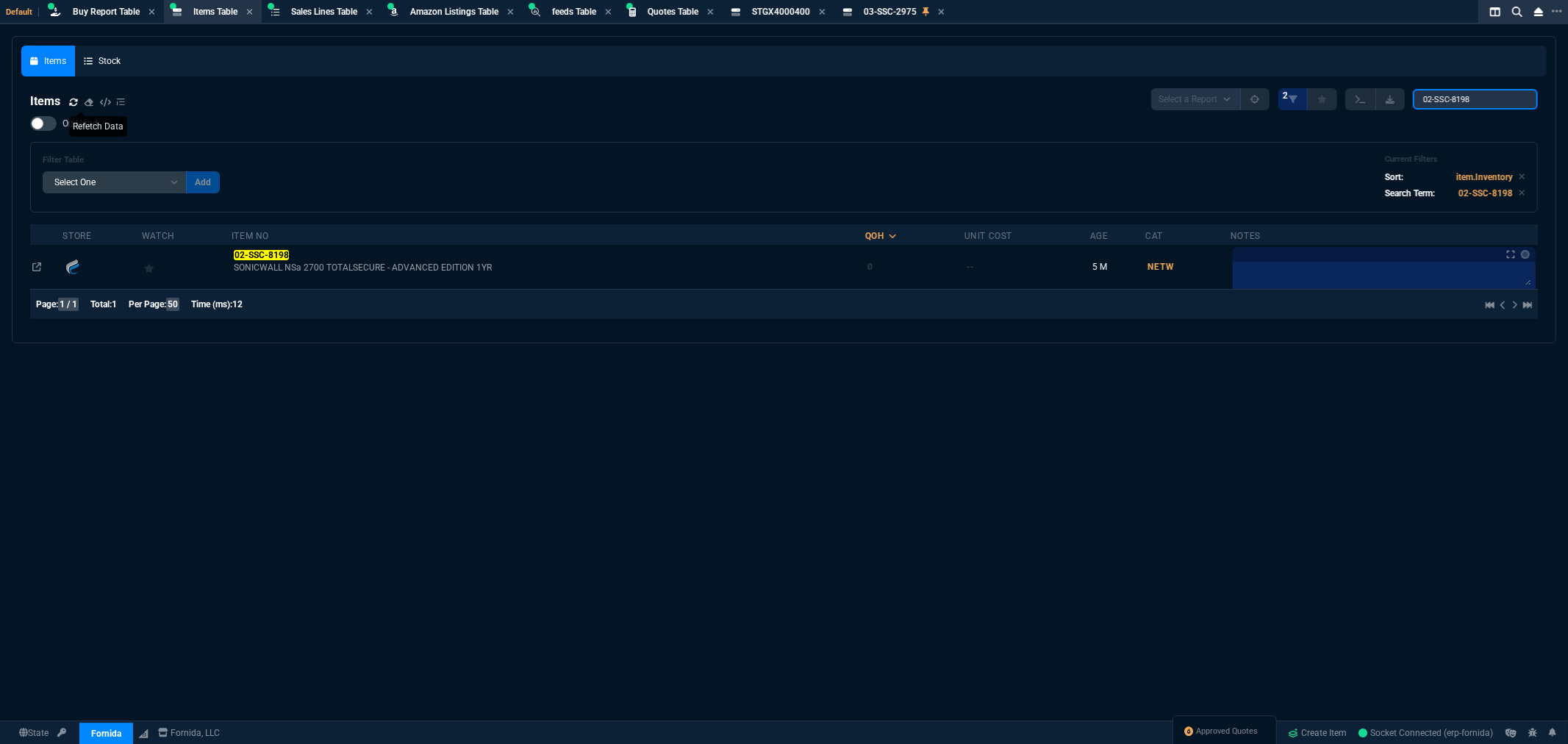
drag, startPoint x: 1478, startPoint y: 90, endPoint x: 1306, endPoint y: 83, distance: 172.1
click at [1306, 83] on nx-fornida-items-table "Items Select a Report NEW QUERY 2 02-SSC-8198 On Hand Filter Table Select One A…" at bounding box center [784, 207] width 1526 height 255
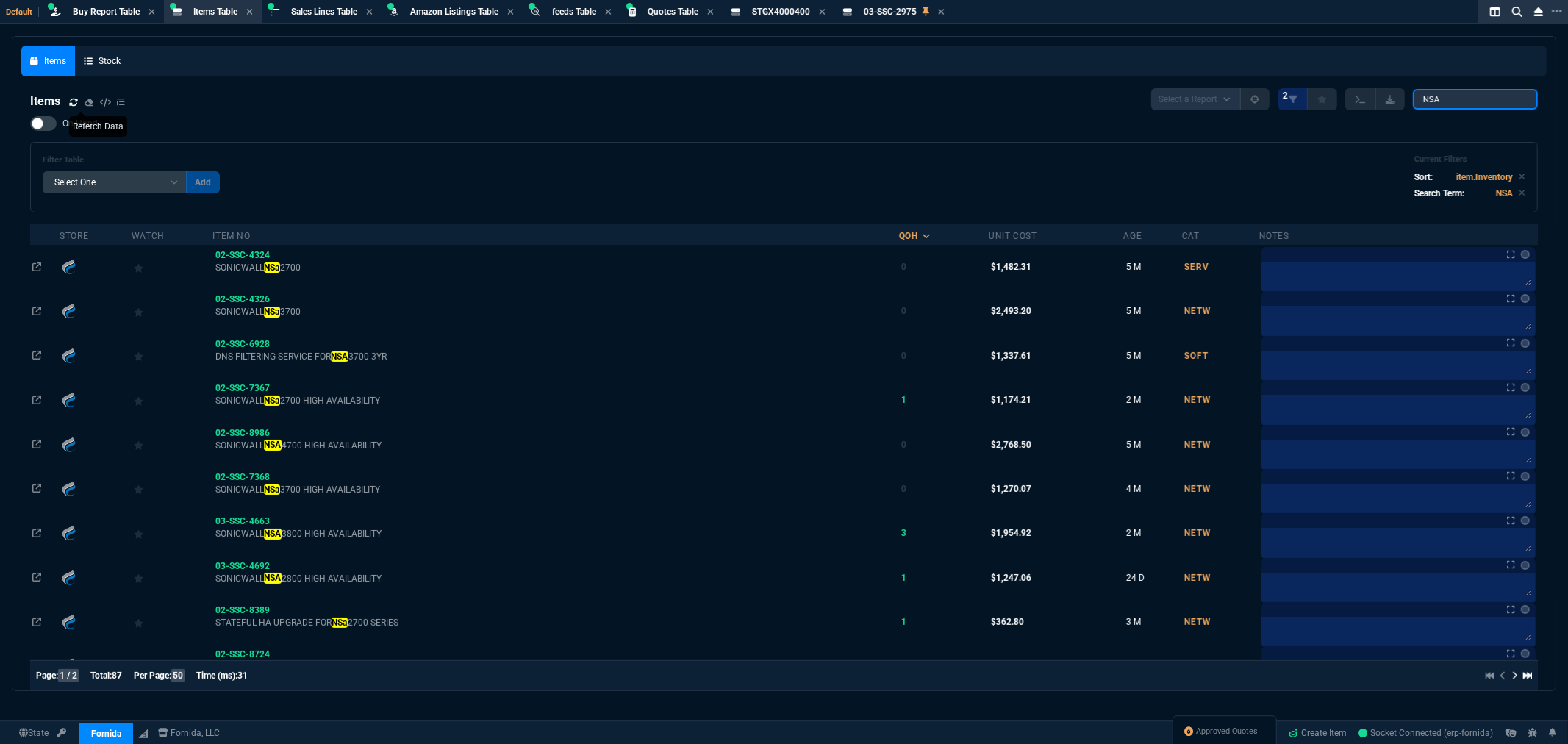
type input "NSA"
click at [48, 122] on div at bounding box center [43, 124] width 26 height 15
click at [30, 124] on input "On Hand" at bounding box center [29, 124] width 1 height 1
checkbox input "true"
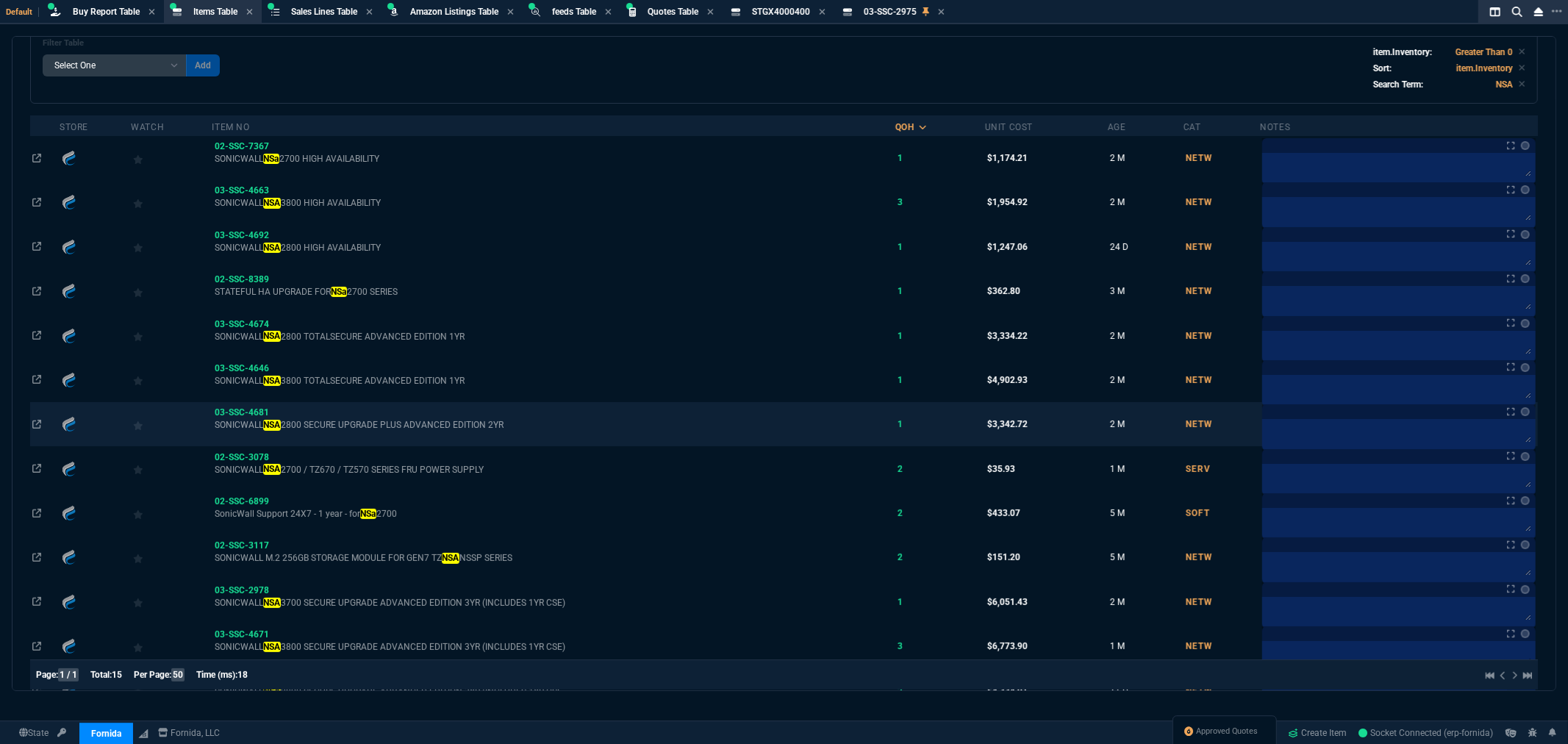
scroll to position [164, 0]
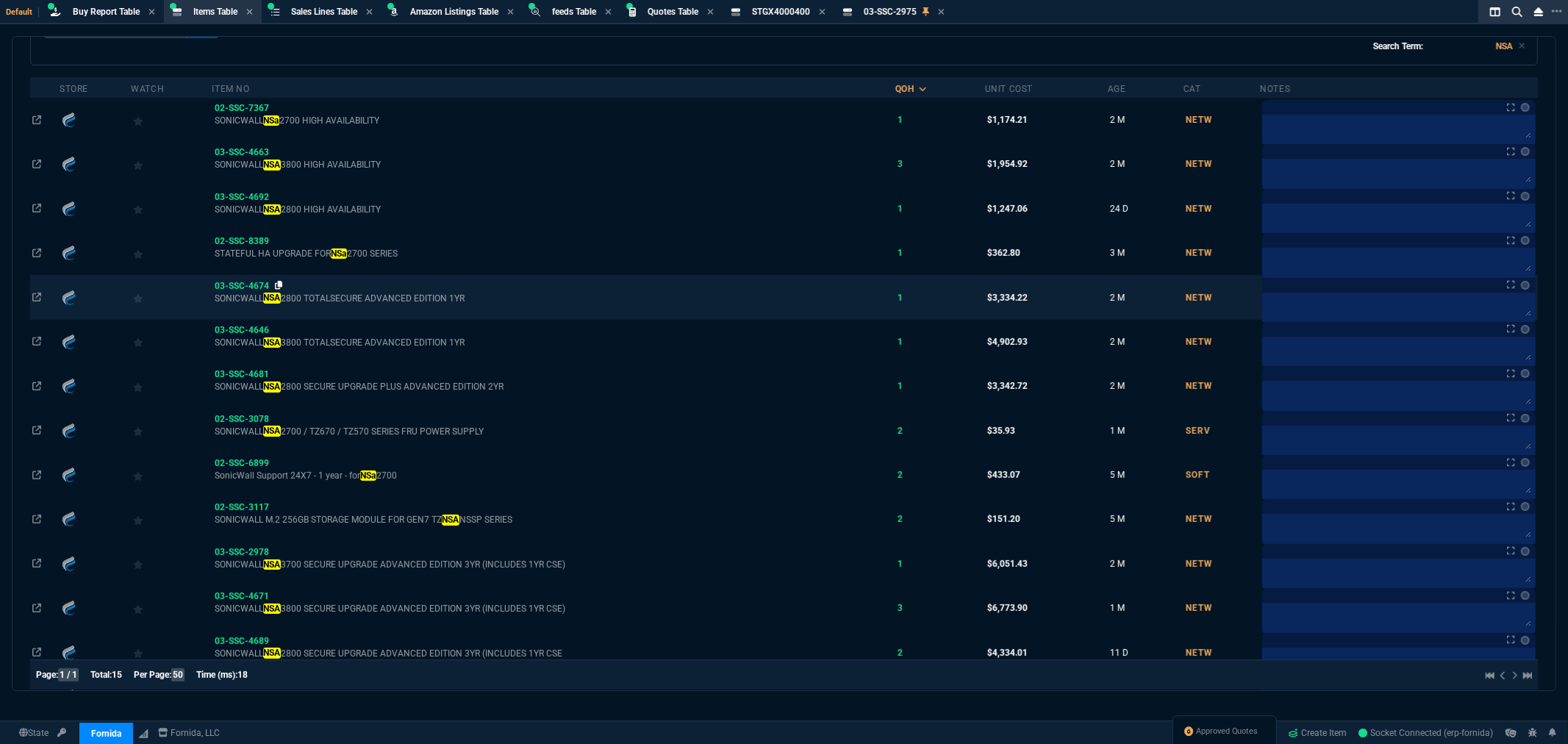
click at [283, 285] on icon at bounding box center [279, 285] width 8 height 9
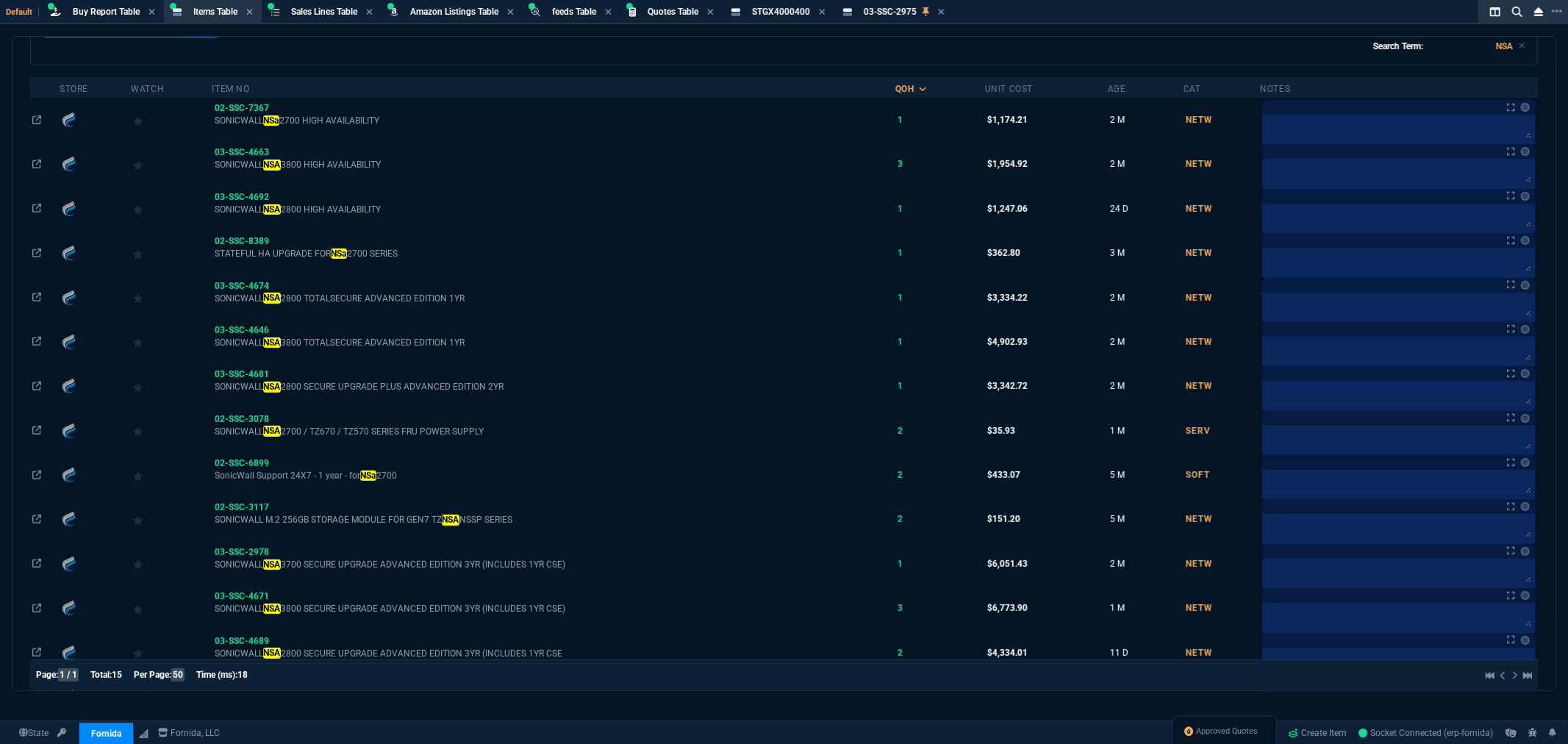
click at [1077, 14] on div "Default Buy Report Table Buy Report Items Table Item Sales Lines Table Sales Li…" at bounding box center [755, 12] width 1509 height 25
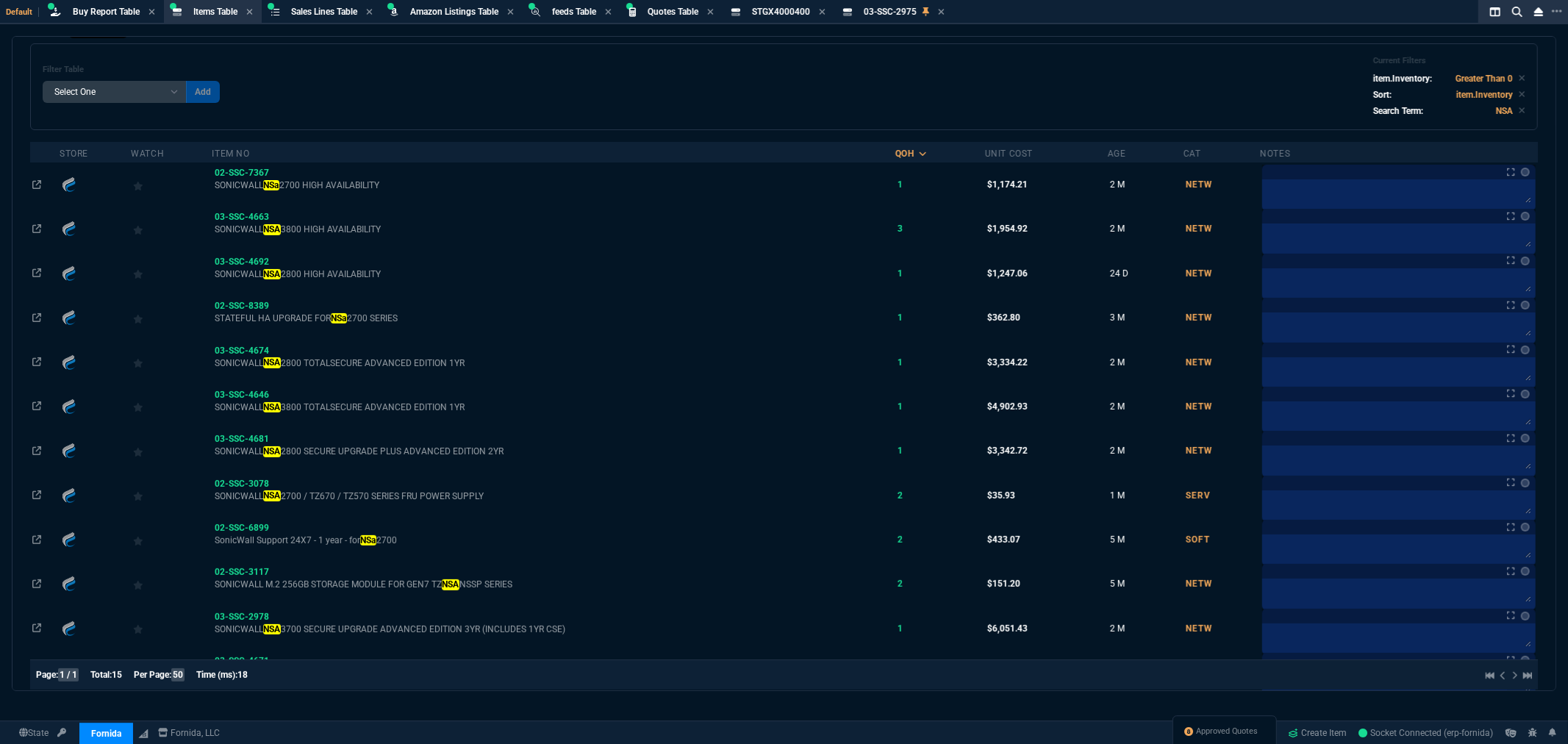
scroll to position [0, 0]
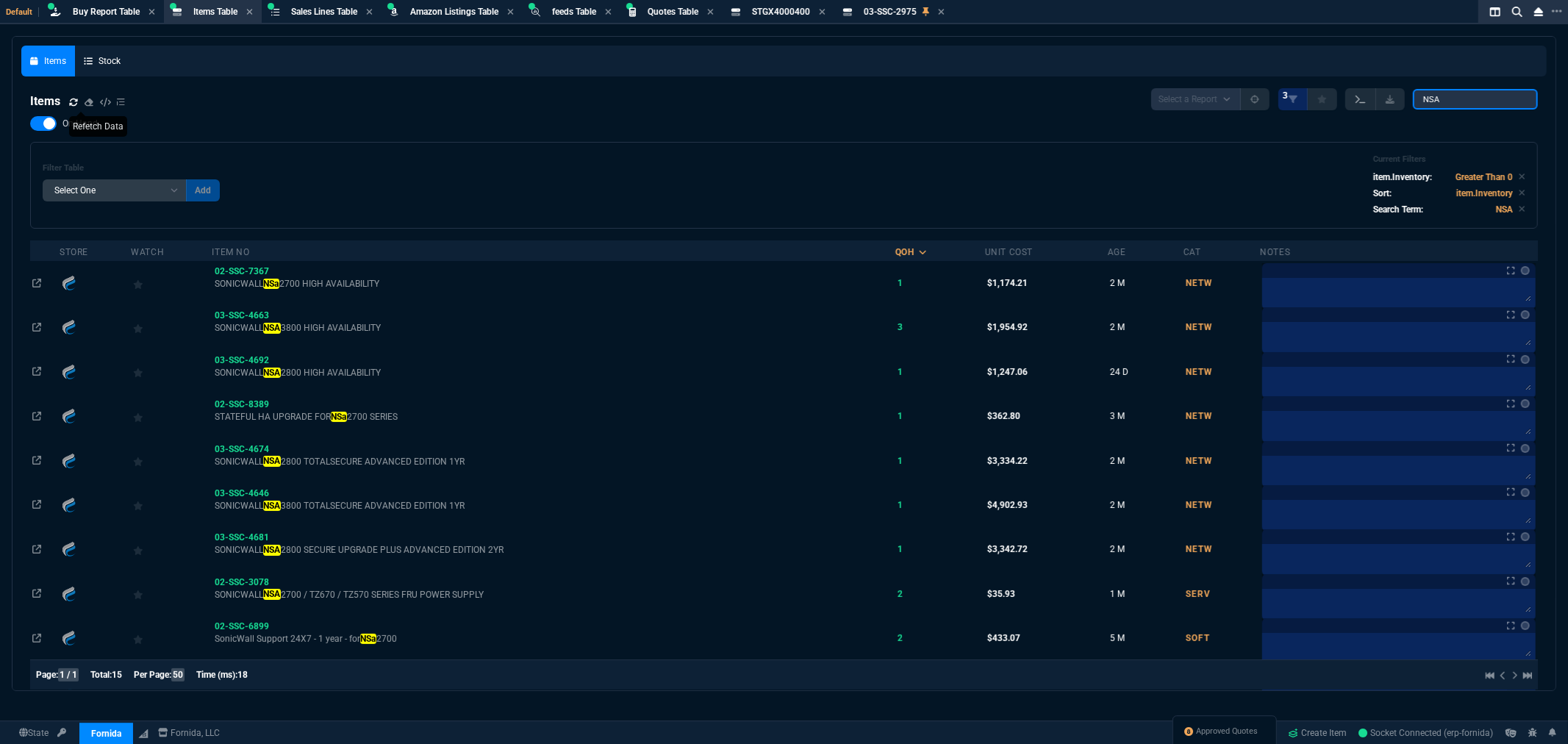
drag, startPoint x: 1465, startPoint y: 99, endPoint x: 1363, endPoint y: 101, distance: 102.0
click at [1365, 100] on div "Select a Report NEW QUERY 3 NSA" at bounding box center [1345, 99] width 387 height 23
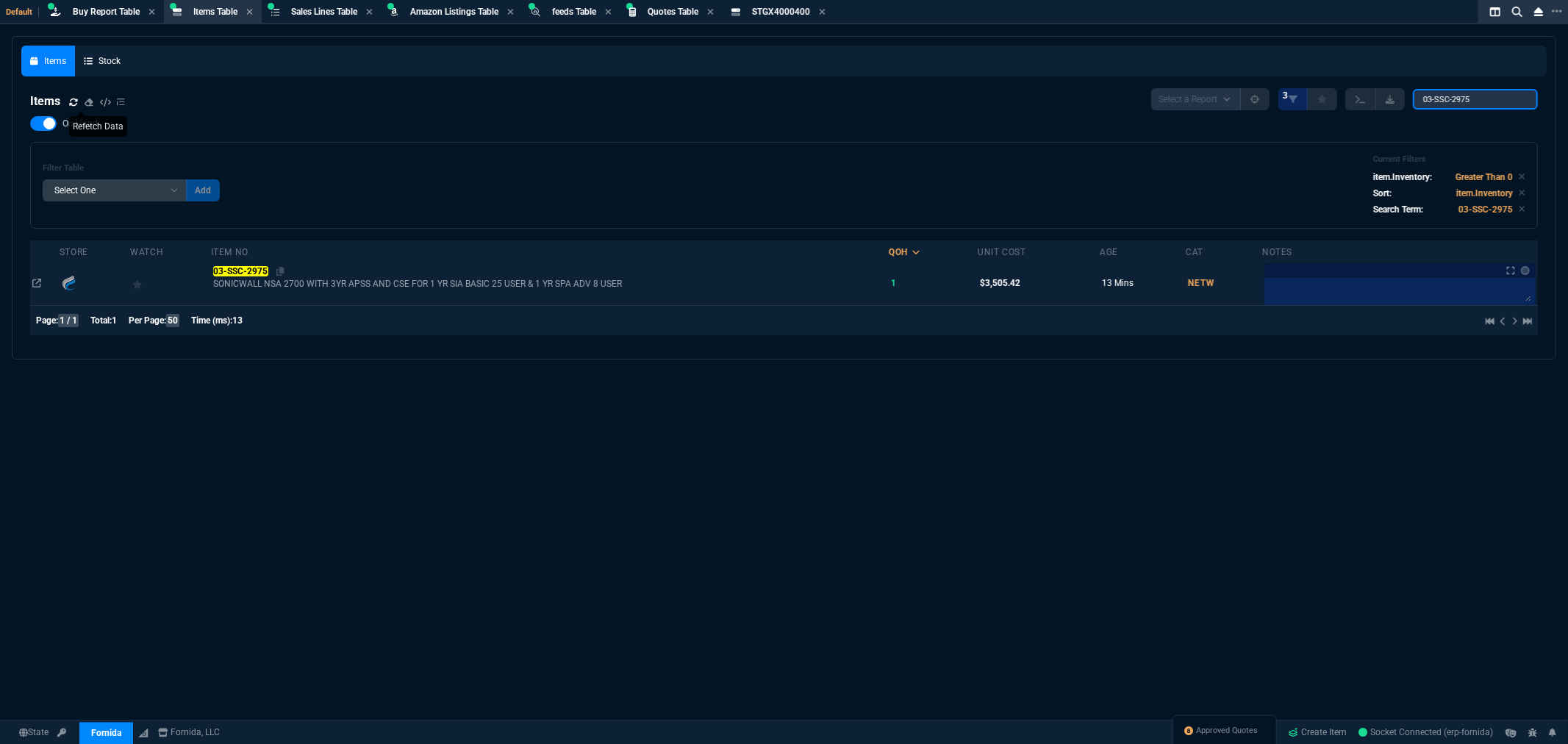
type input "03-SSC-2975"
click at [250, 270] on mark "03-SSC-2975" at bounding box center [241, 272] width 55 height 11
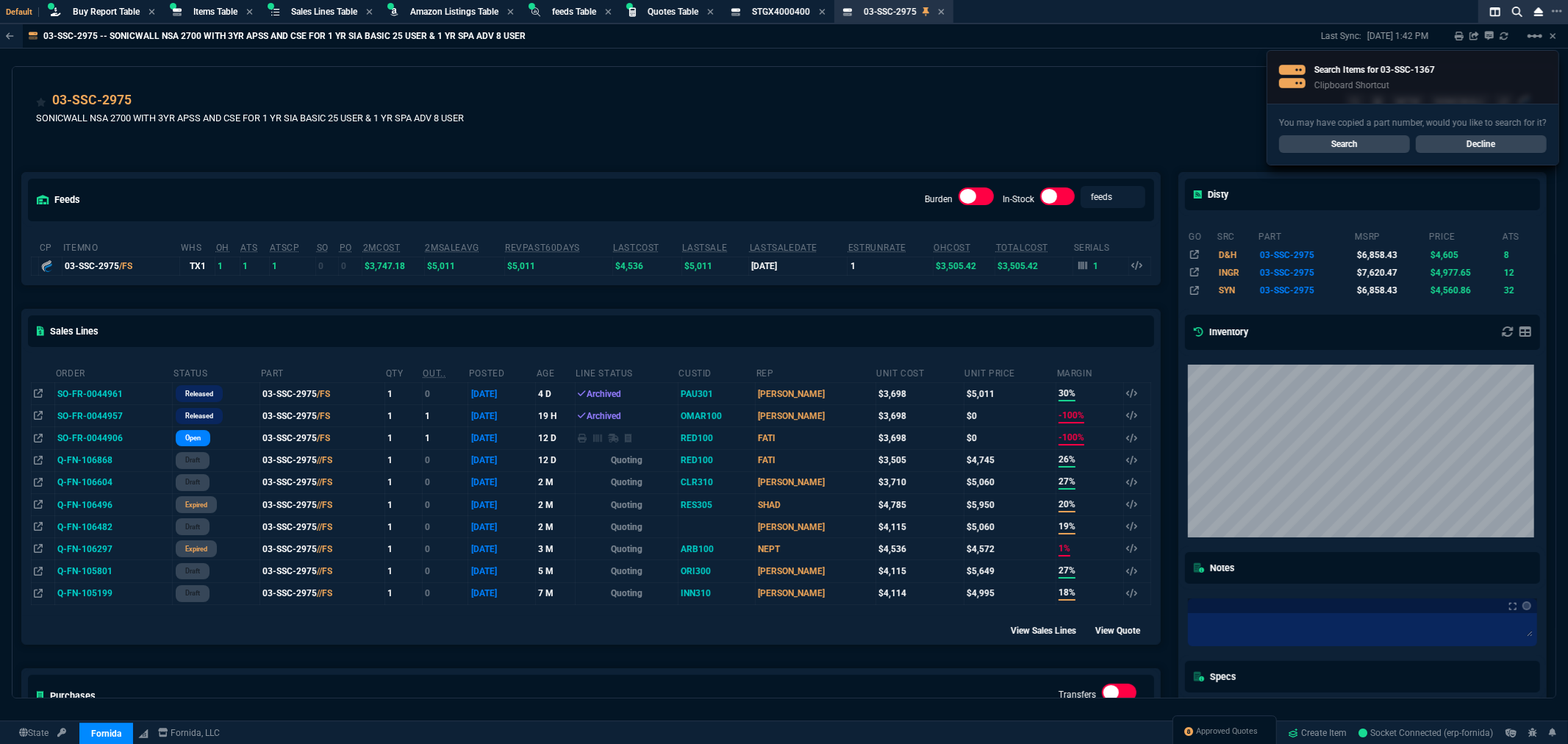
click at [531, 113] on div "03-SSC-2975 SONICWALL NSA 2700 WITH 3YR APSS AND CSE FOR 1 YR SIA BASIC 25 USER…" at bounding box center [784, 116] width 1496 height 52
click at [1326, 143] on link "Search" at bounding box center [1346, 144] width 131 height 18
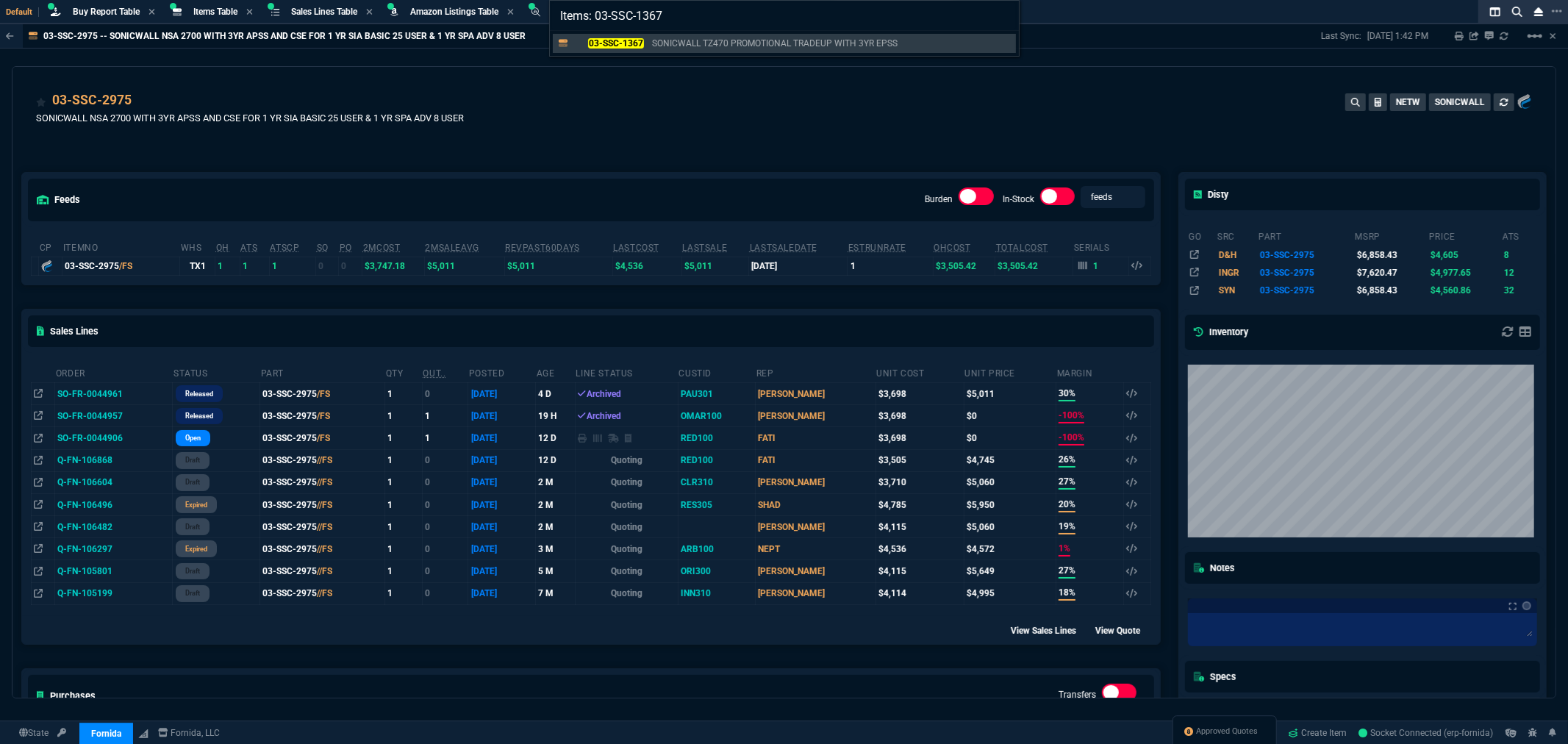
click at [616, 39] on mark "03-SSC-1367" at bounding box center [615, 43] width 55 height 11
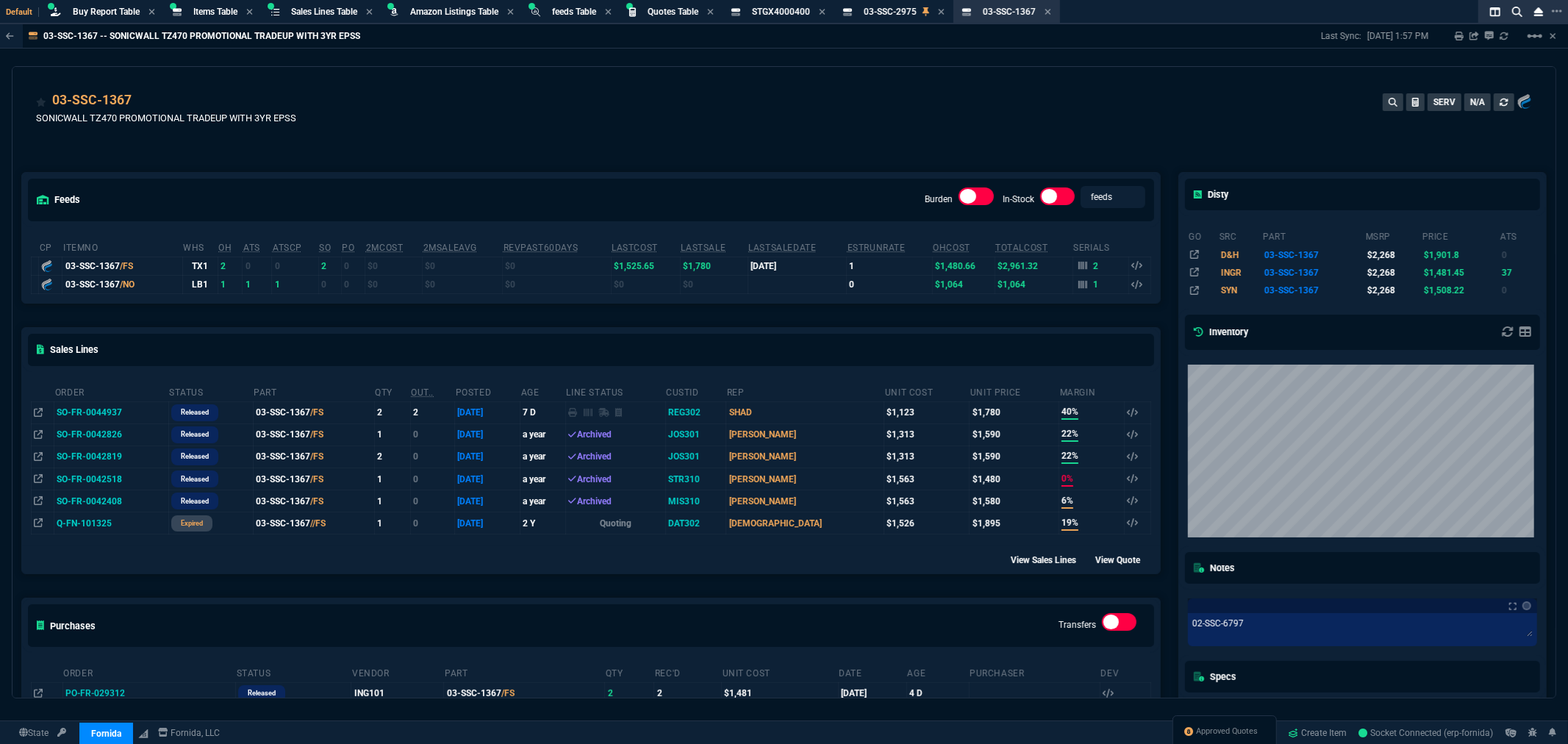
click at [384, 166] on div "feeds Burden In-Stock feeds prices cp ItemNo WHS OH ATS ATSCP SO PO 2MCost 2MSa…" at bounding box center [591, 586] width 1157 height 892
drag, startPoint x: 201, startPoint y: 14, endPoint x: 216, endPoint y: 13, distance: 15.0
click at [201, 14] on span "Items Table" at bounding box center [215, 12] width 44 height 11
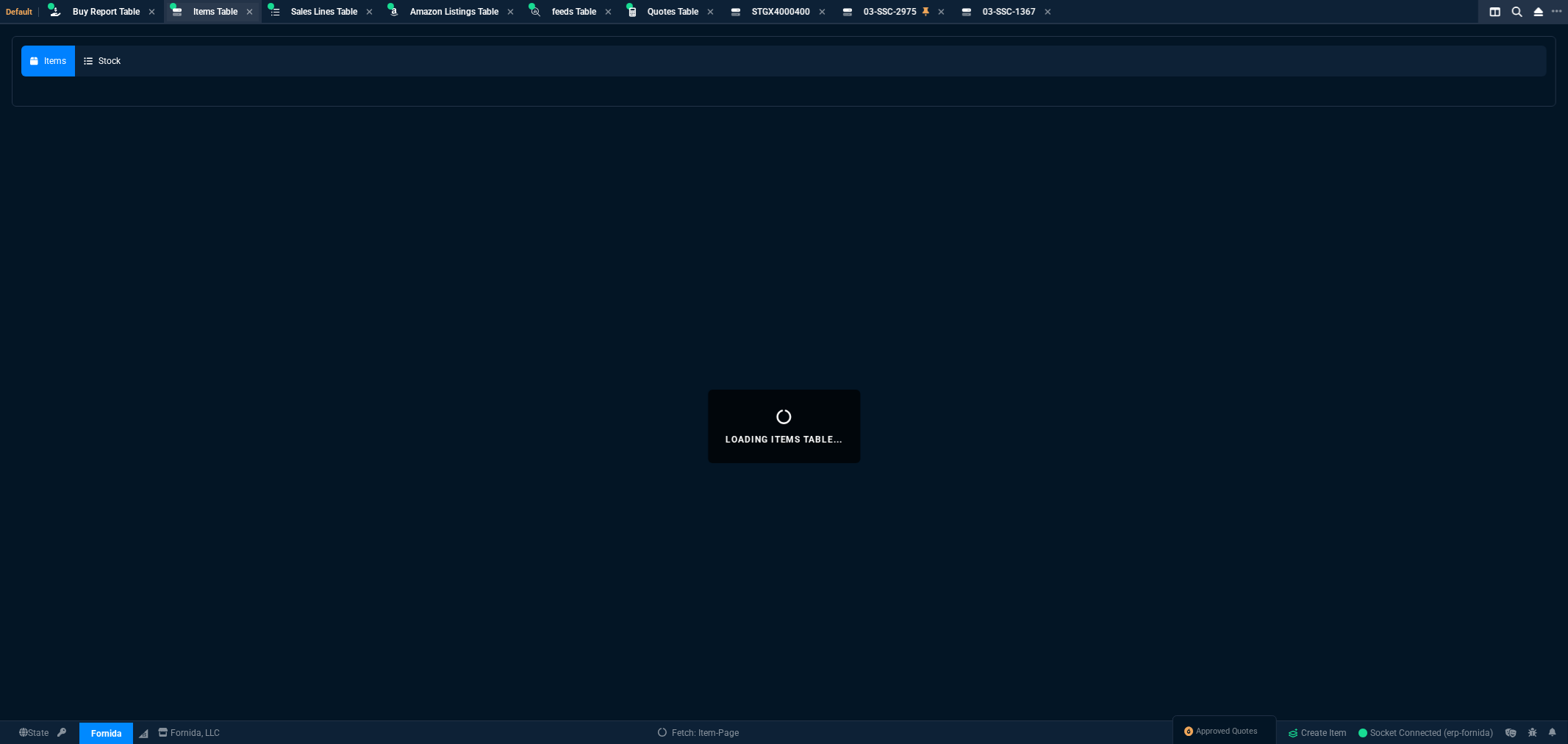
click at [216, 13] on span "Items Table" at bounding box center [215, 12] width 44 height 11
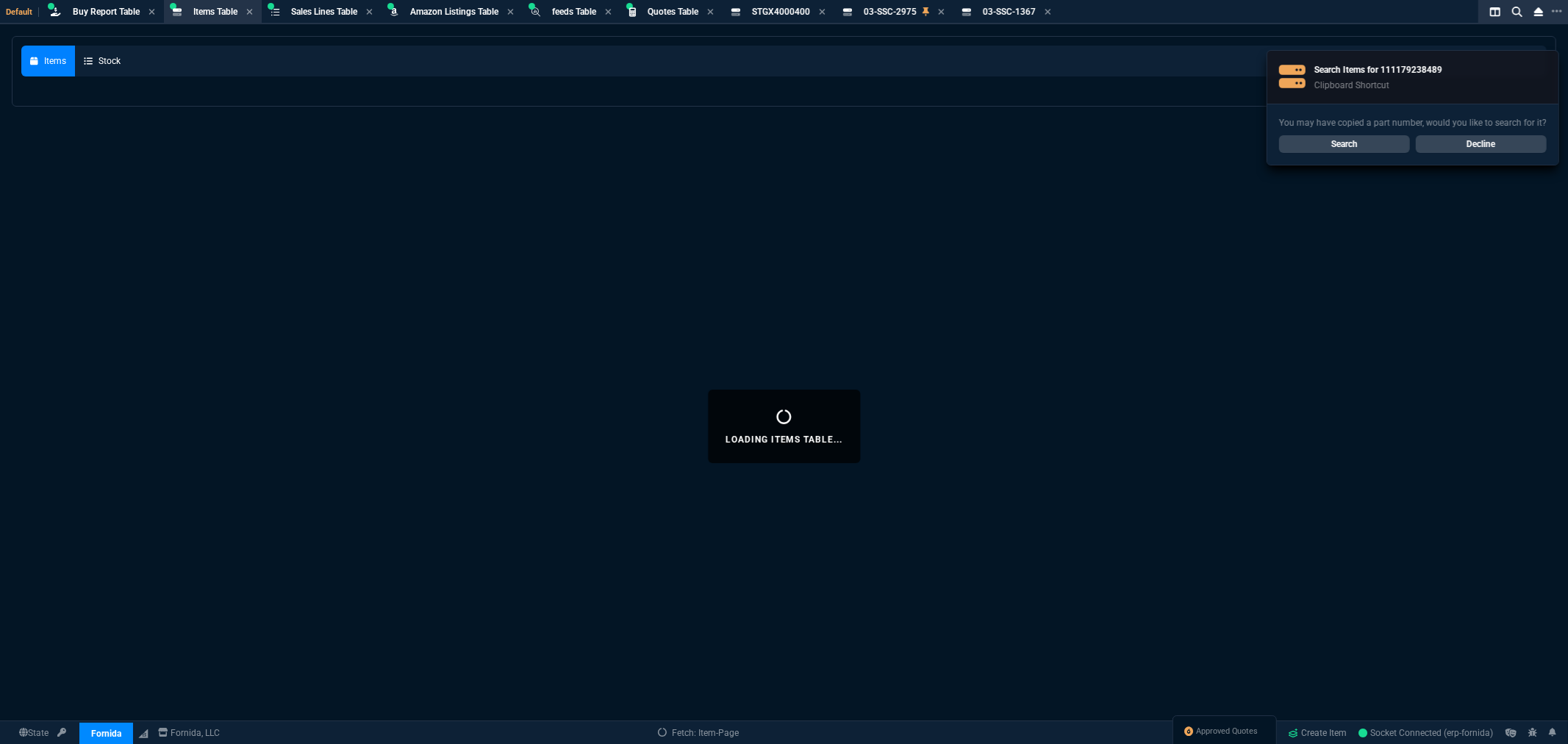
select select
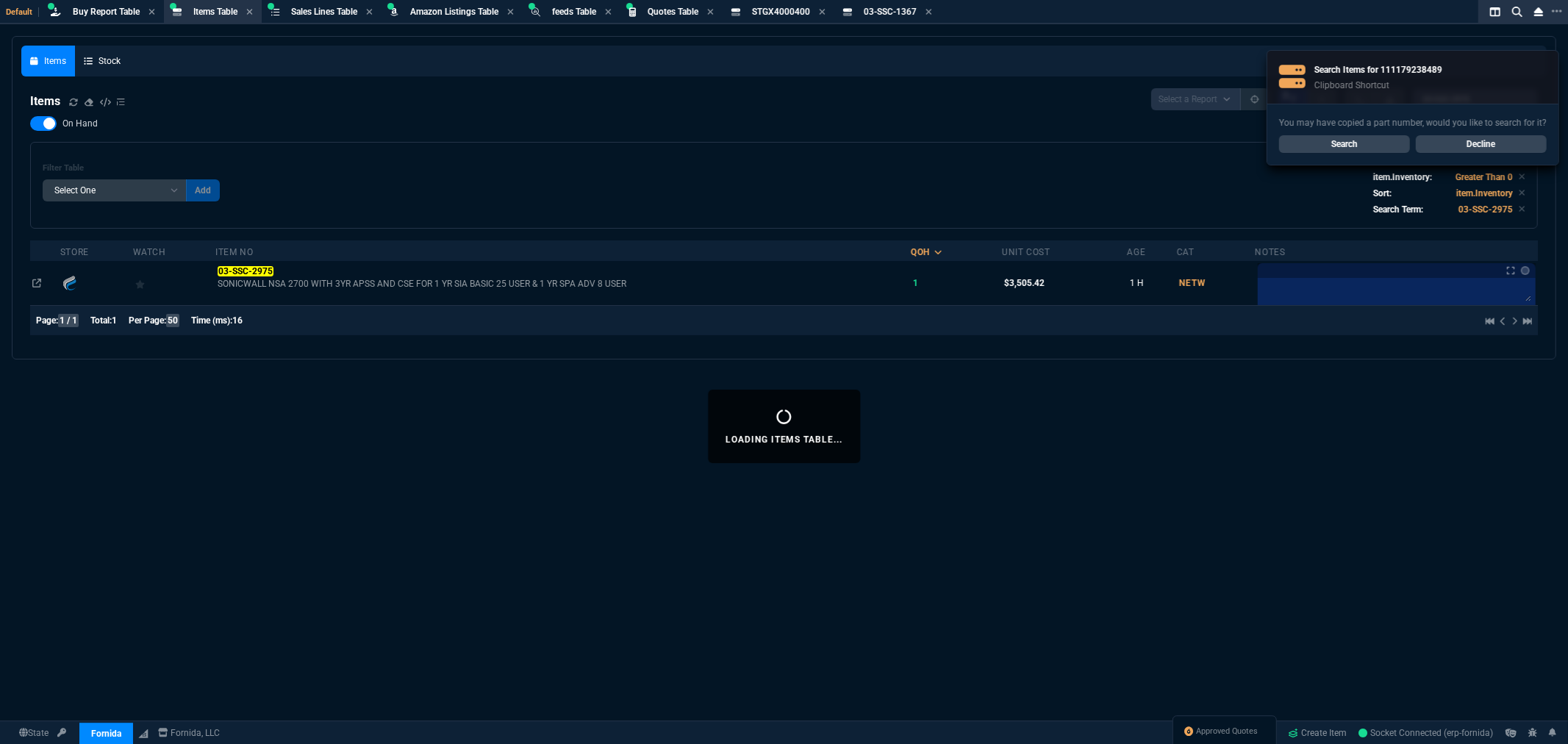
click at [1337, 143] on link "Search" at bounding box center [1346, 144] width 131 height 18
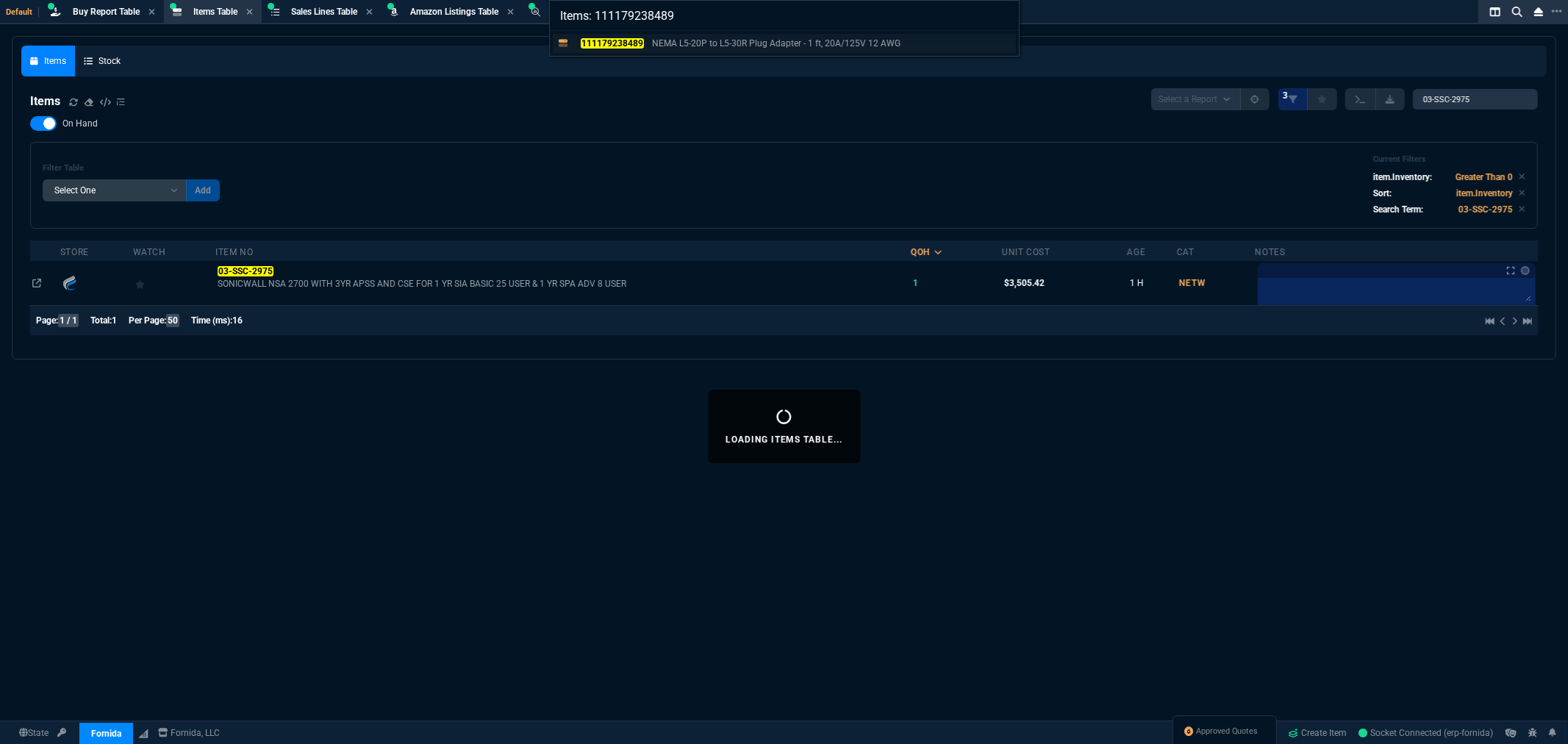
click at [617, 39] on mark "111179238489" at bounding box center [612, 43] width 63 height 11
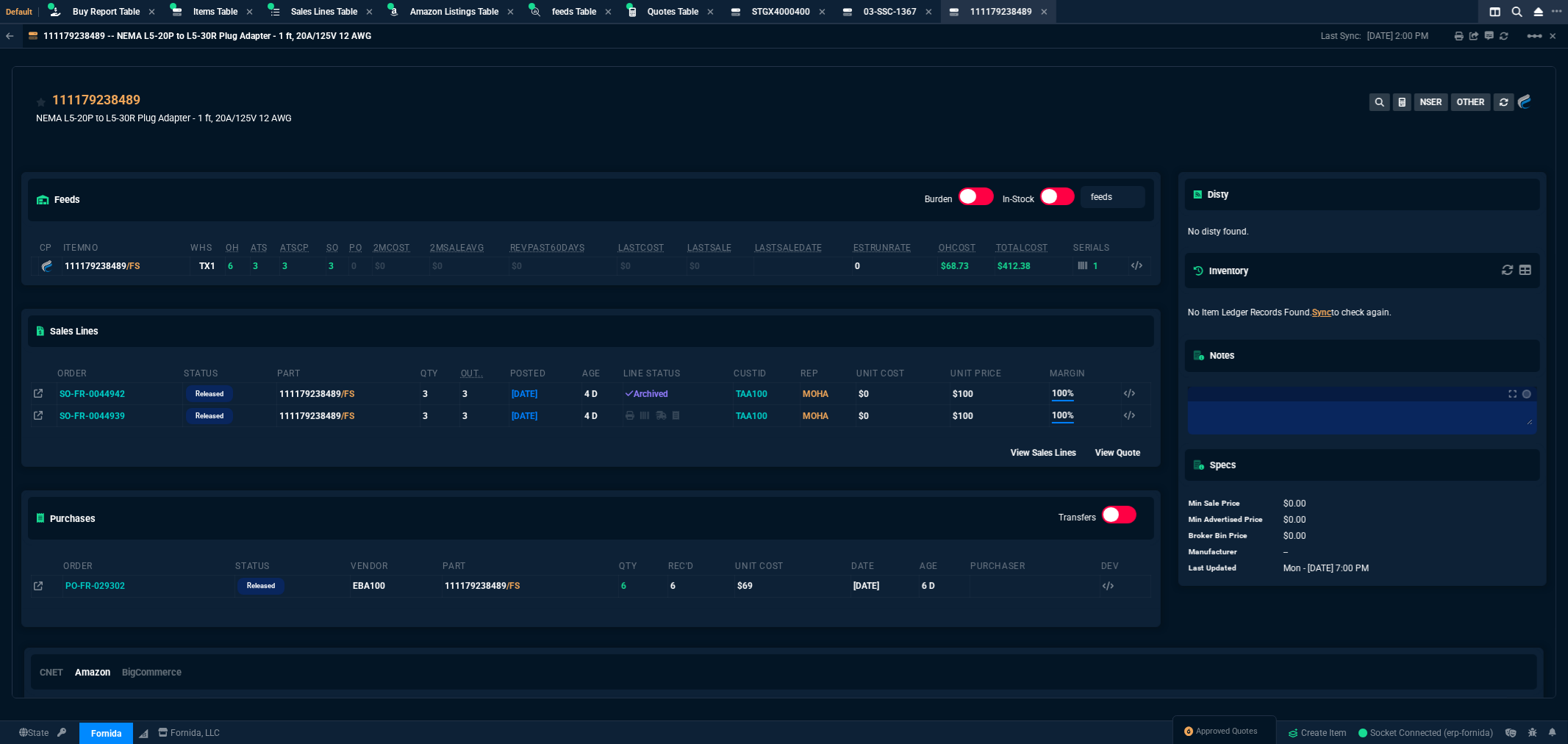
drag, startPoint x: 128, startPoint y: 393, endPoint x: 96, endPoint y: 395, distance: 32.1
click at [128, 393] on td "SO-FR-0044942" at bounding box center [120, 394] width 126 height 23
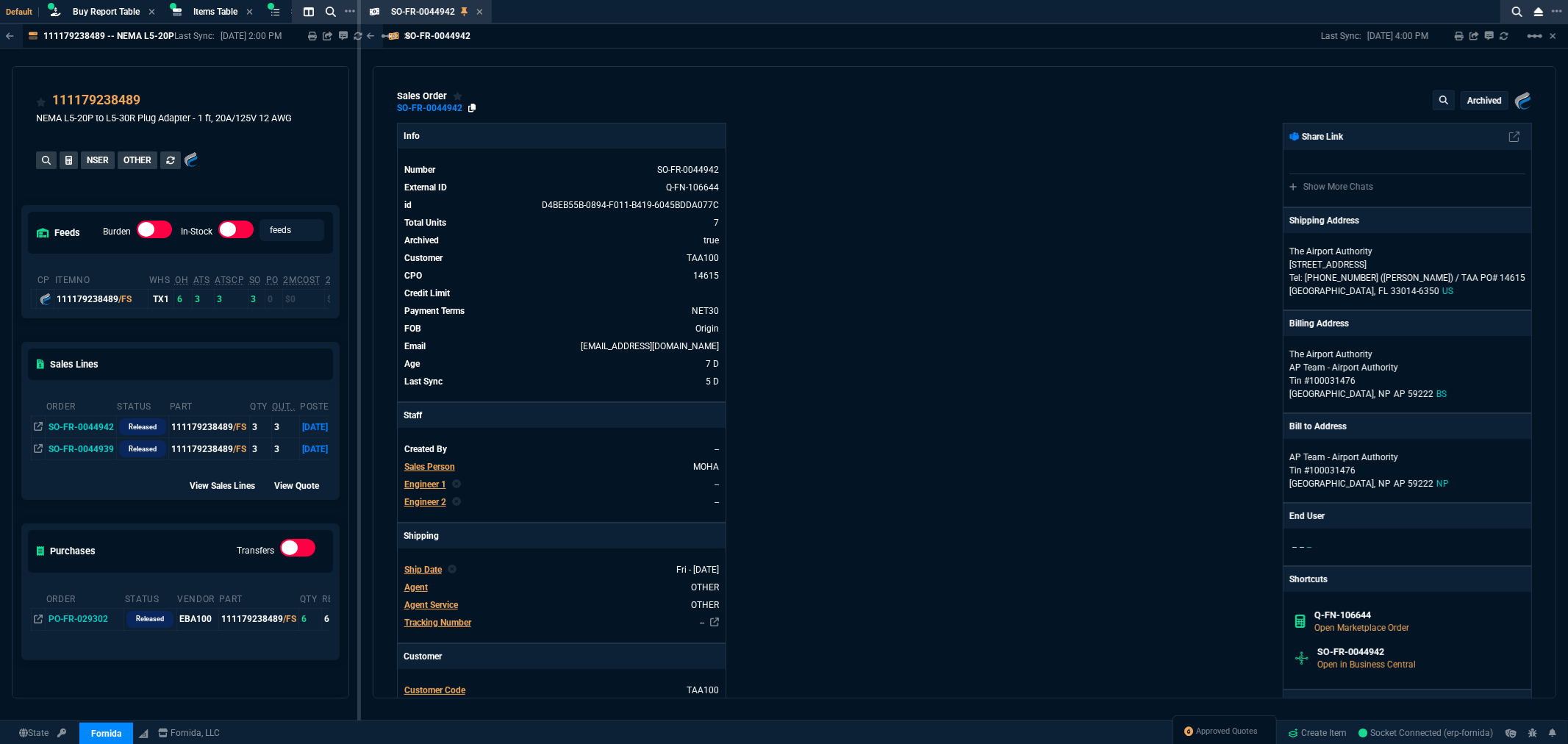
click at [472, 107] on icon at bounding box center [472, 108] width 8 height 9
drag, startPoint x: 479, startPoint y: 12, endPoint x: 527, endPoint y: 54, distance: 63.8
click at [479, 12] on icon at bounding box center [479, 12] width 7 height 9
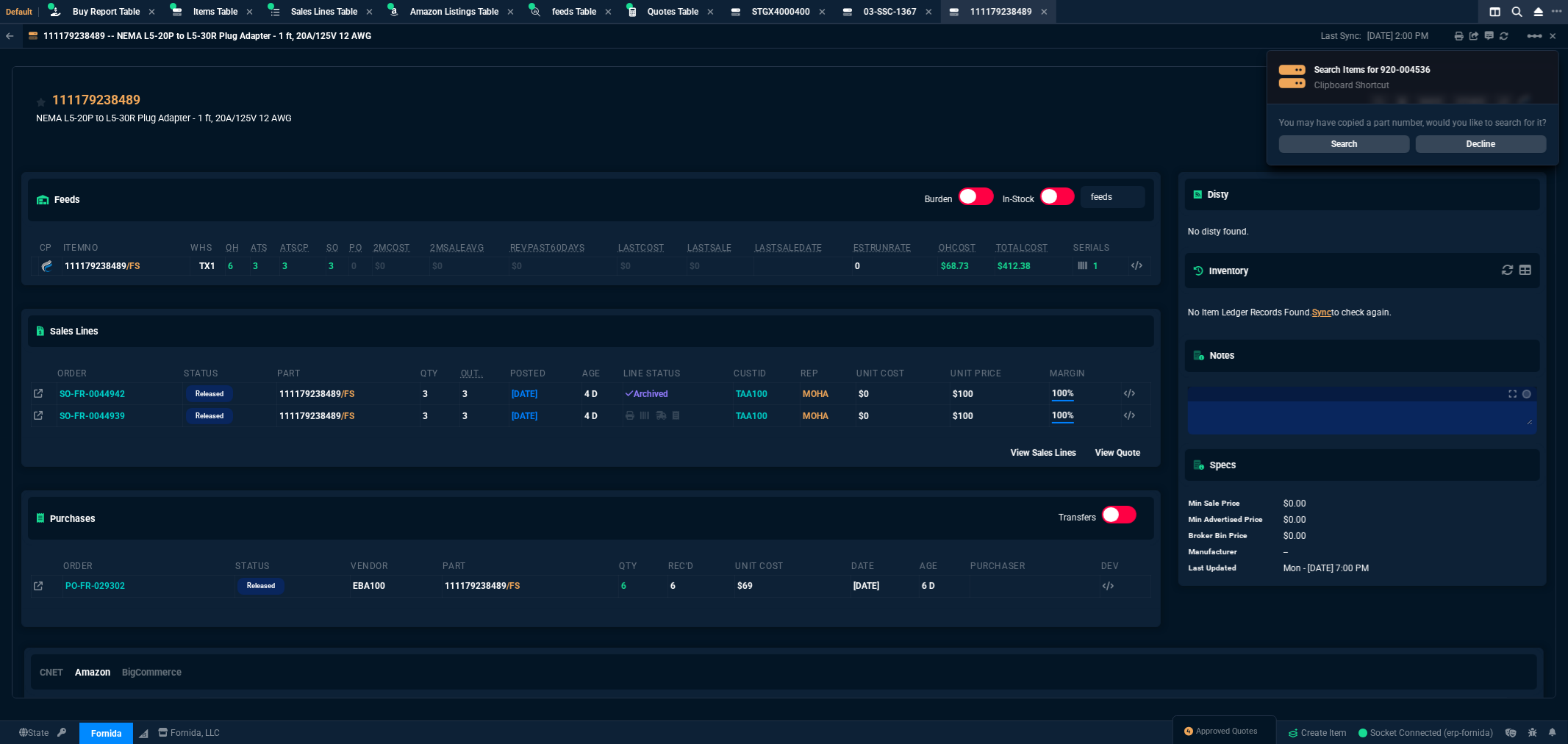
click at [522, 117] on div "111179238489 NEMA L5-20P to L5-30R Plug Adapter - 1 ft, 20A/125V 12 AWG NSER OT…" at bounding box center [784, 116] width 1496 height 52
click at [1348, 129] on div "You may have copied a part number, would you like to search for it? Search Decl…" at bounding box center [1413, 134] width 291 height 61
click at [1337, 138] on link "Search" at bounding box center [1346, 144] width 131 height 18
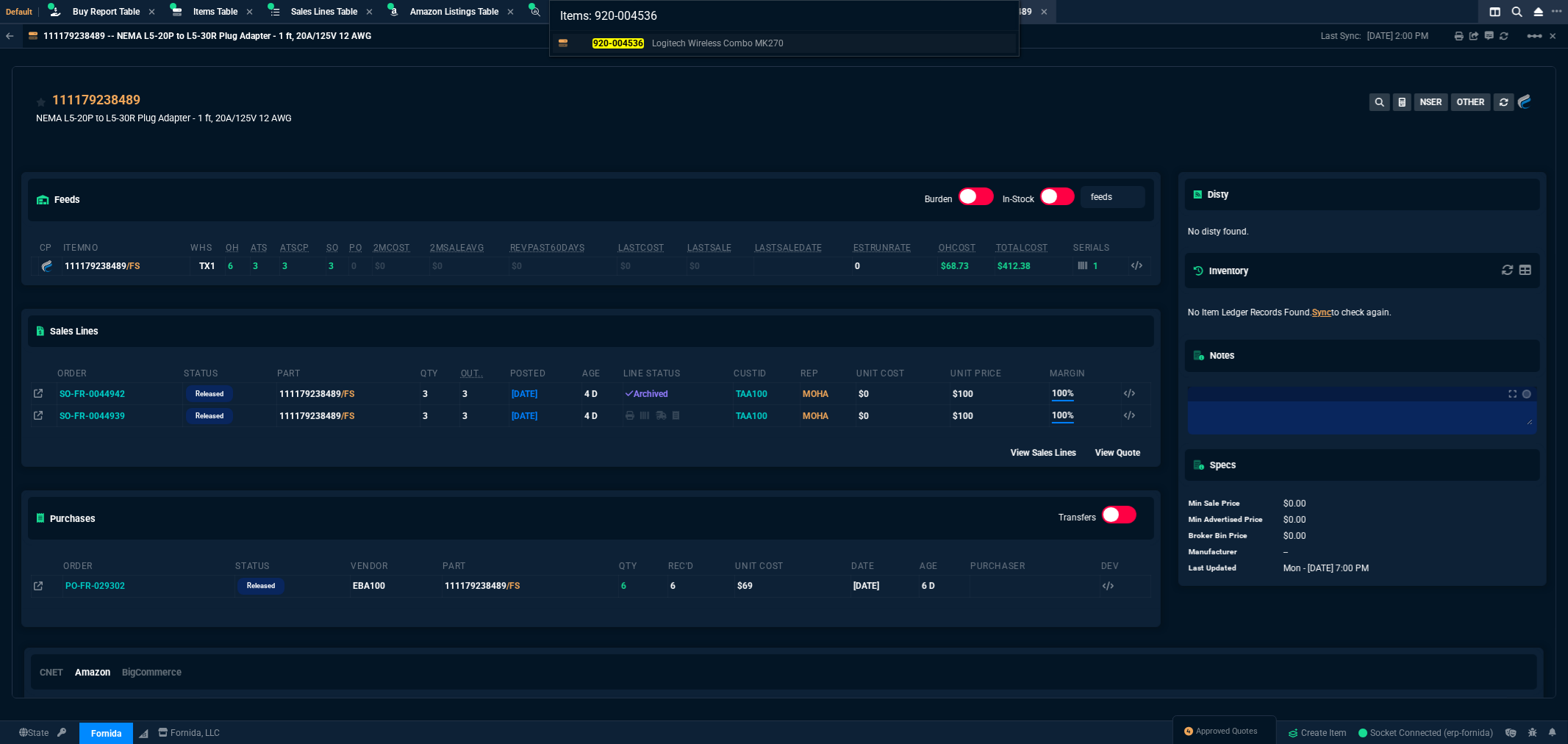
click at [640, 44] on mark "920-004536" at bounding box center [618, 43] width 51 height 11
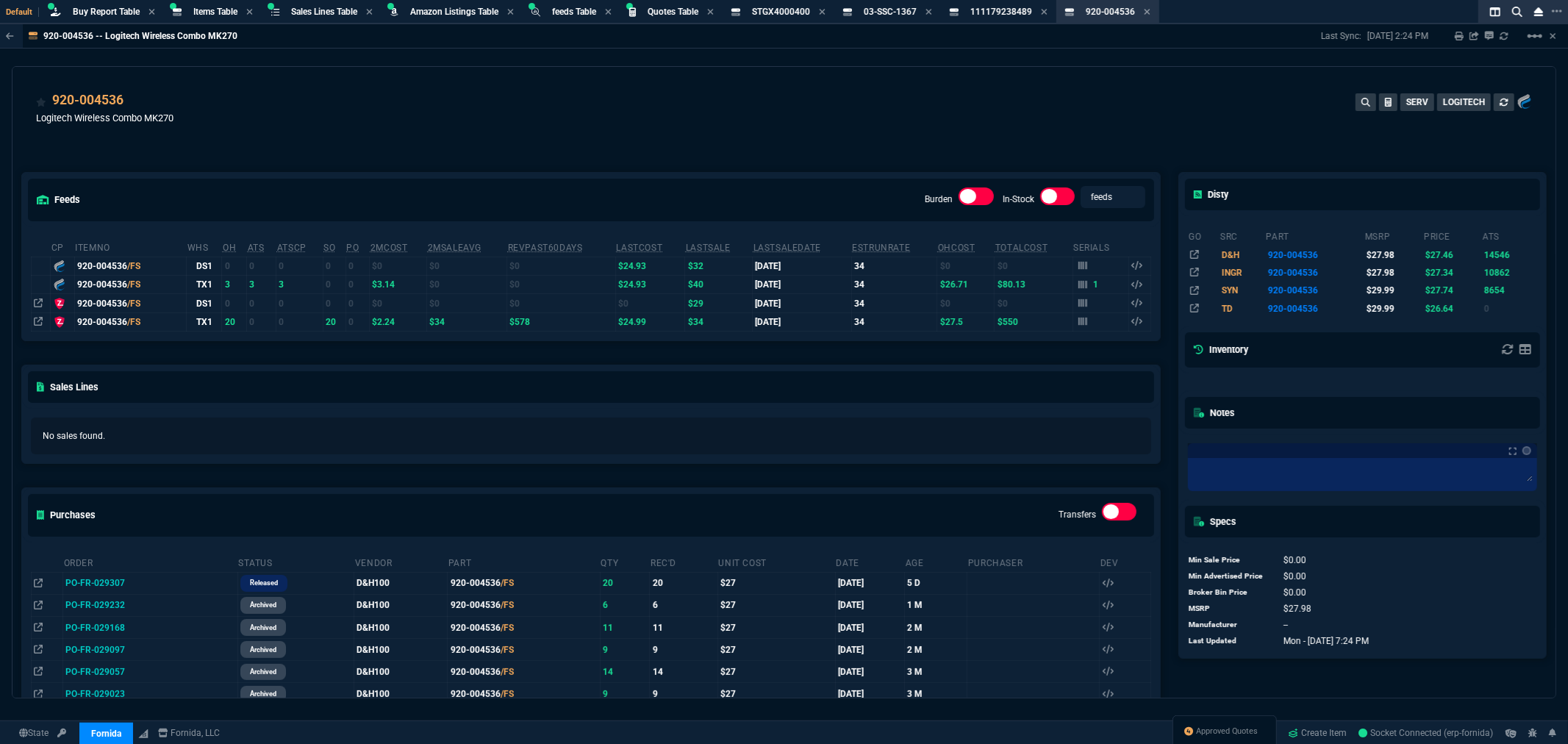
scroll to position [81, 0]
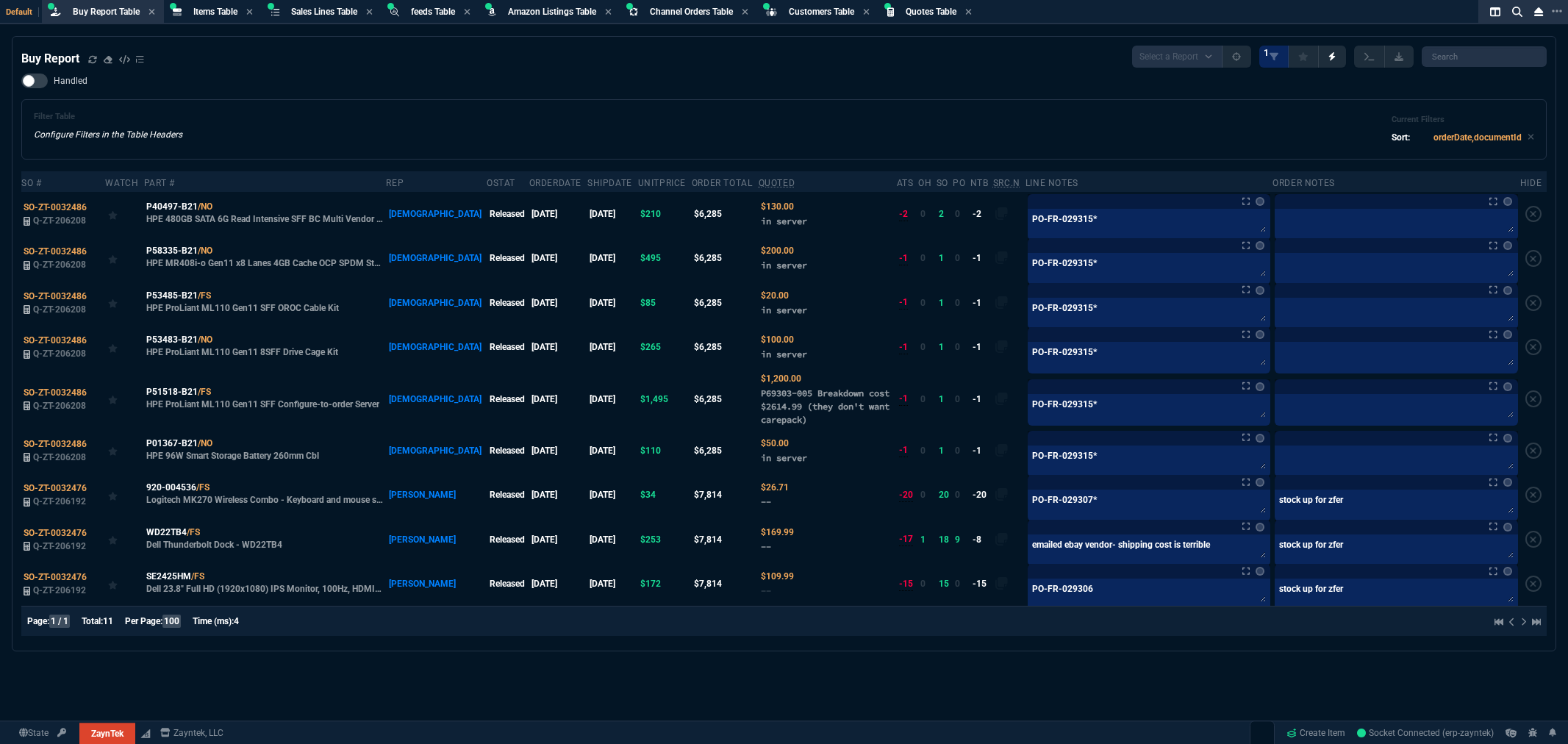
select select "8: NEPT"
click at [308, 84] on div "Handled Filter Table Configure Filters in the Table Headers Current Filters Sor…" at bounding box center [784, 117] width 1526 height 86
click at [94, 63] on fa-icon at bounding box center [92, 60] width 9 height 11
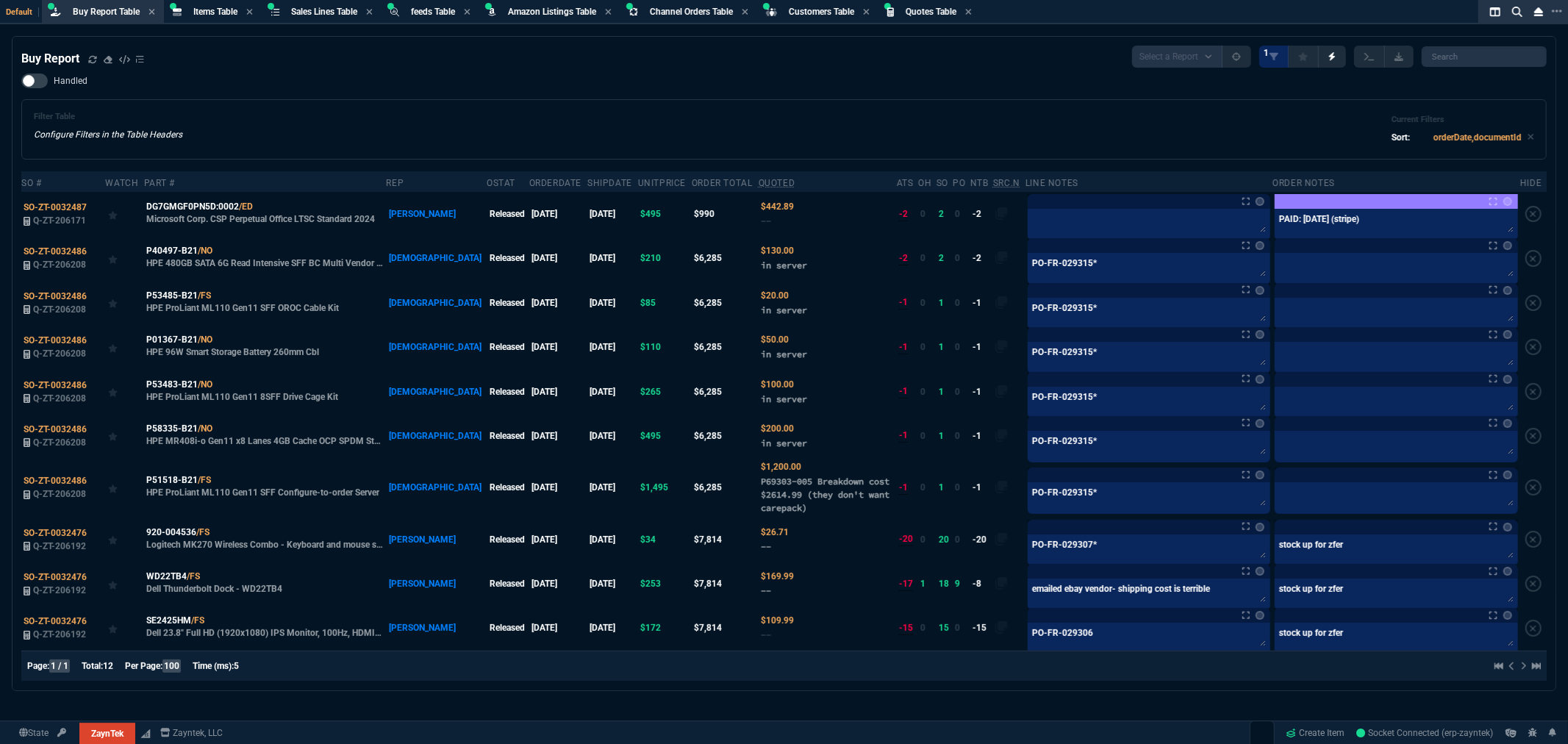
click at [803, 77] on div "Handled Filter Table Configure Filters in the Table Headers Current Filters Sor…" at bounding box center [784, 117] width 1526 height 86
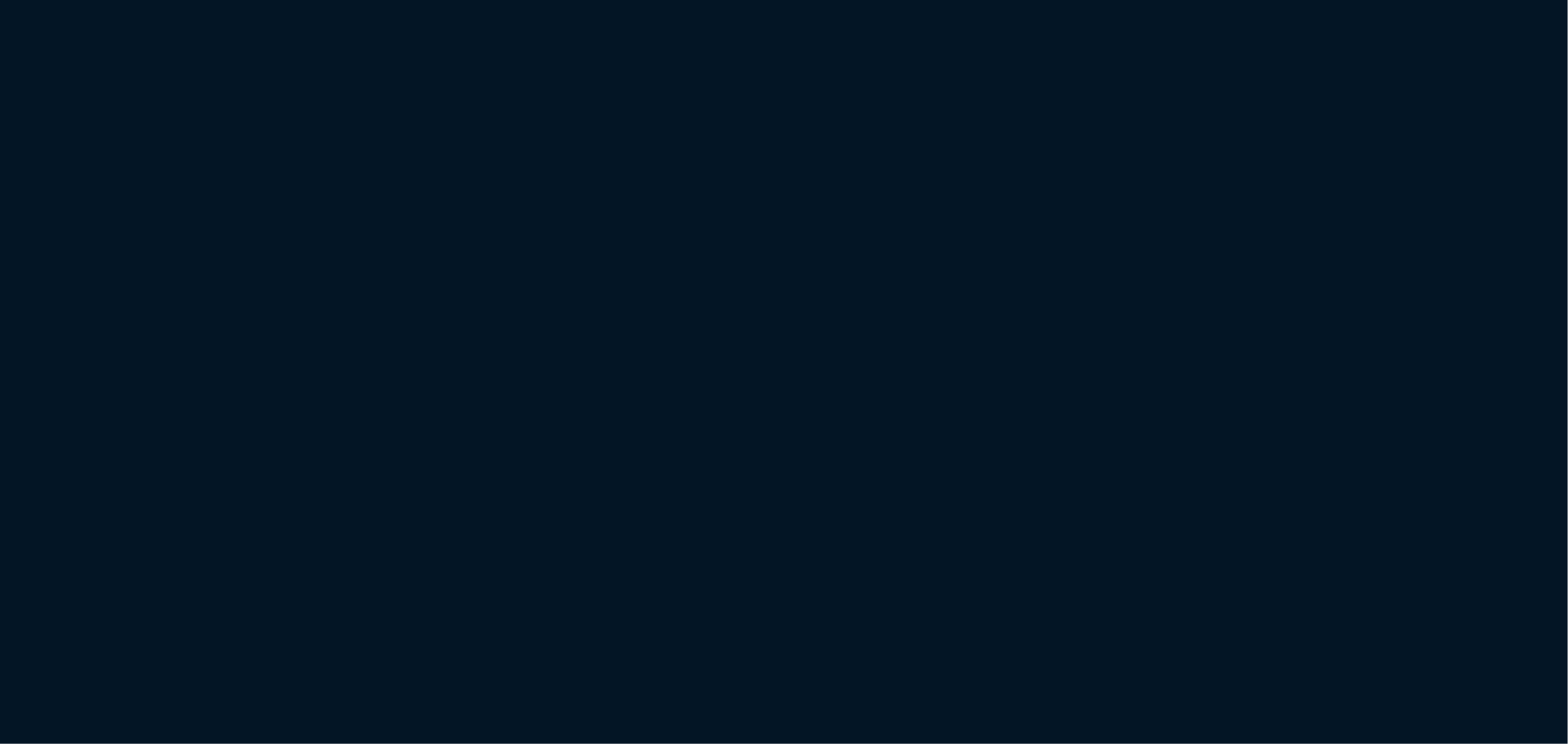
drag, startPoint x: 503, startPoint y: 145, endPoint x: 546, endPoint y: 174, distance: 51.9
click at [546, 0] on html at bounding box center [784, 0] width 1568 height 0
click at [597, 0] on html at bounding box center [784, 0] width 1568 height 0
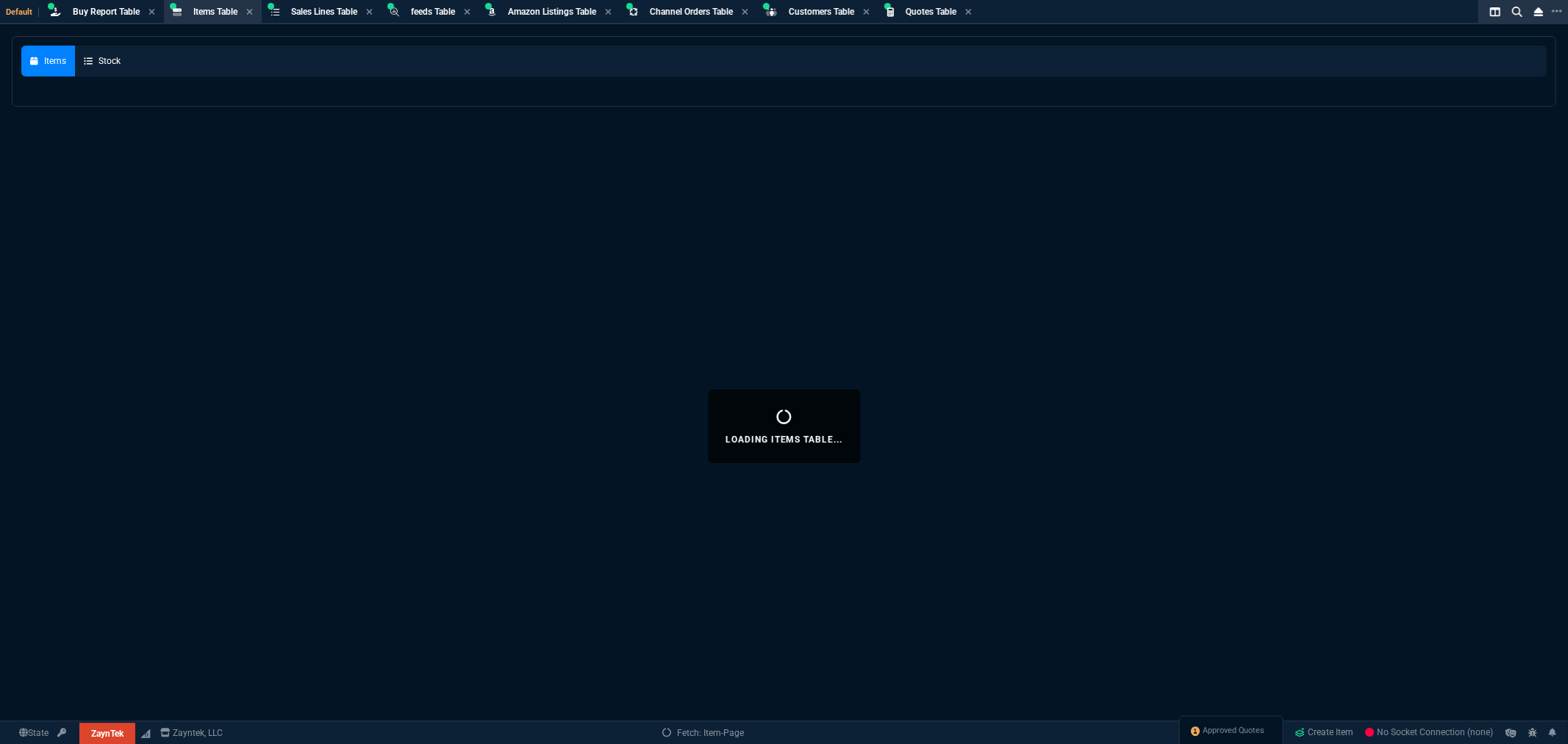
select select
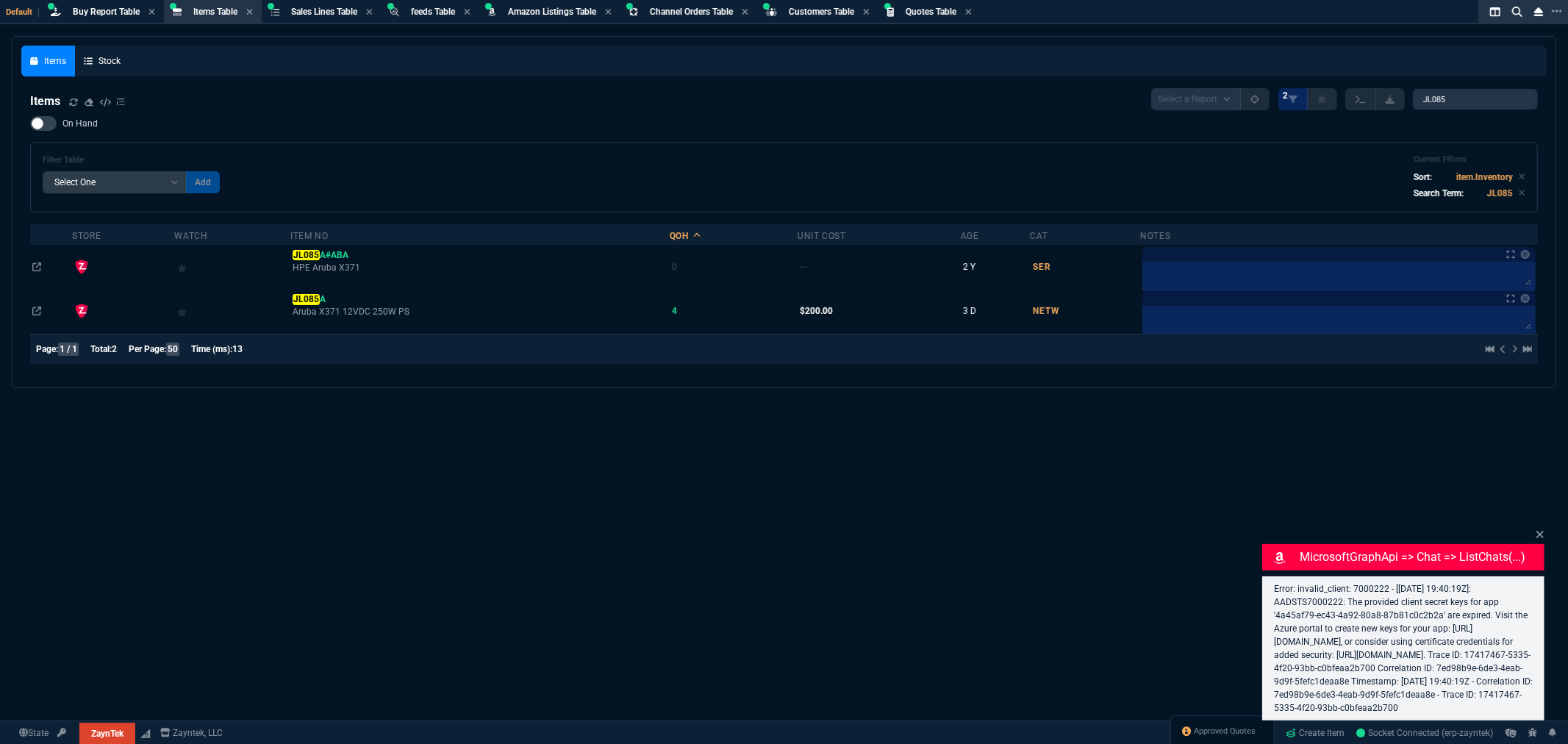
select select "8: NEPT"
drag, startPoint x: 1466, startPoint y: 91, endPoint x: 1321, endPoint y: 108, distance: 146.0
click at [1337, 98] on div "Select a Report NEW QUERY 2 JL085" at bounding box center [1345, 99] width 387 height 23
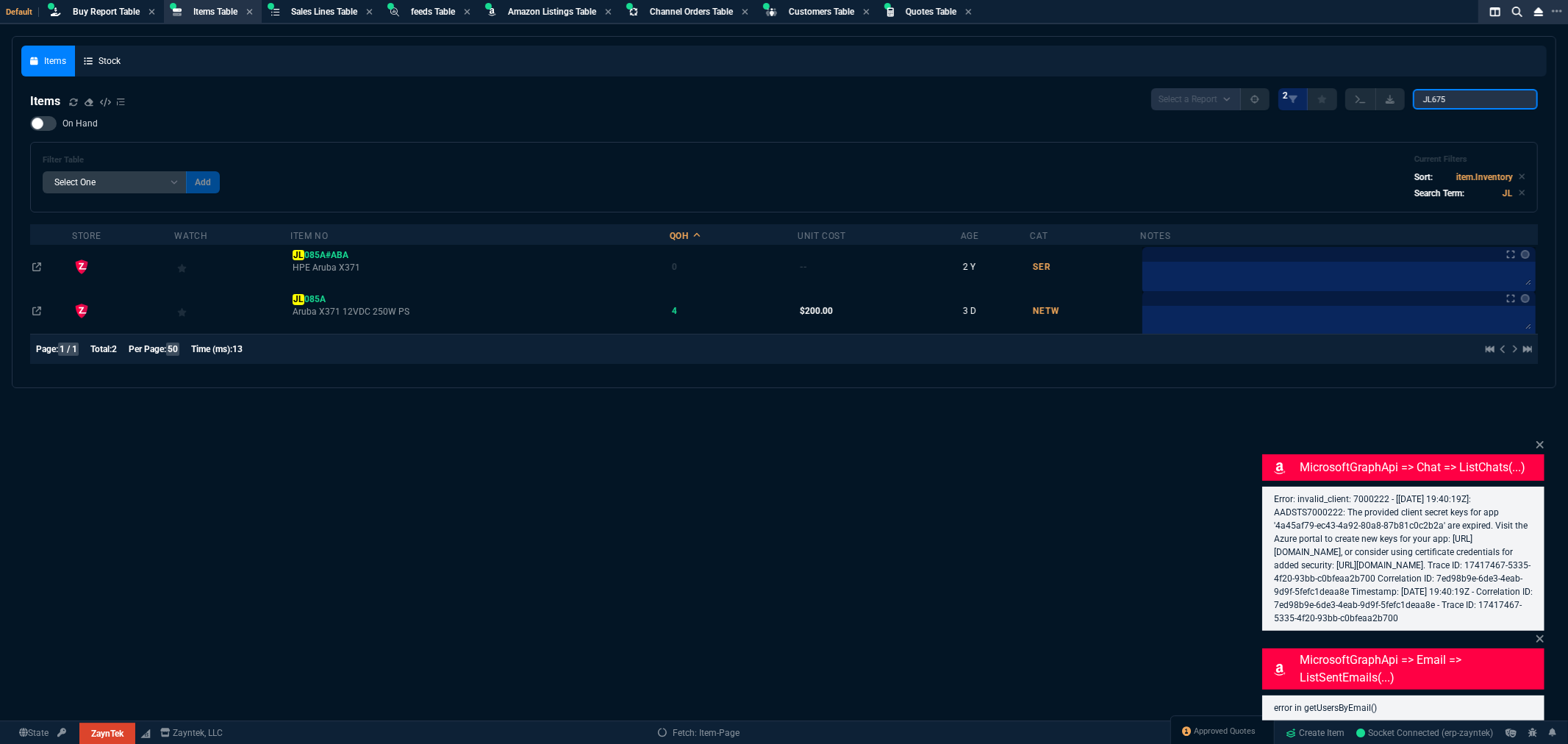
type input "JL675"
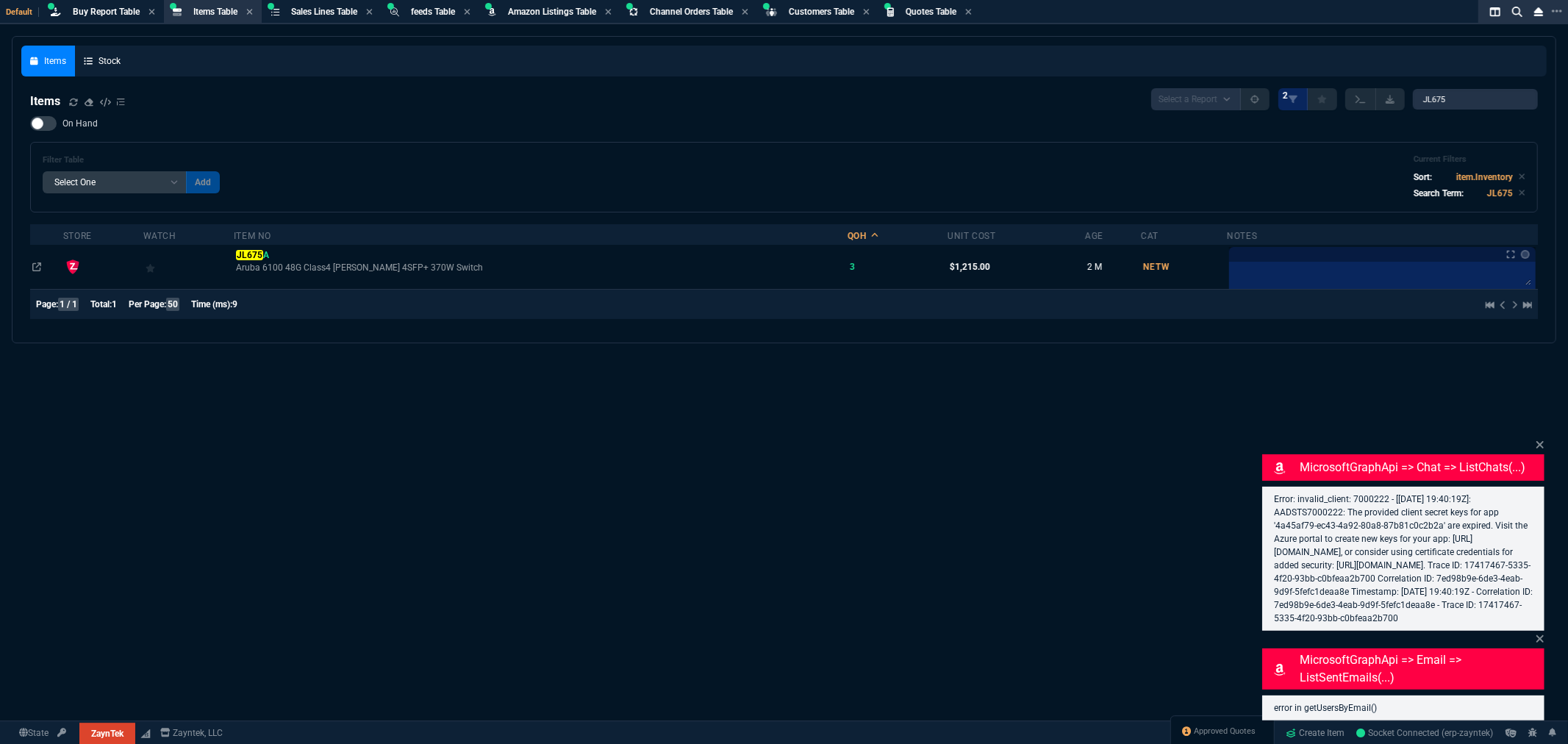
click at [263, 252] on mark "JL675" at bounding box center [249, 255] width 26 height 11
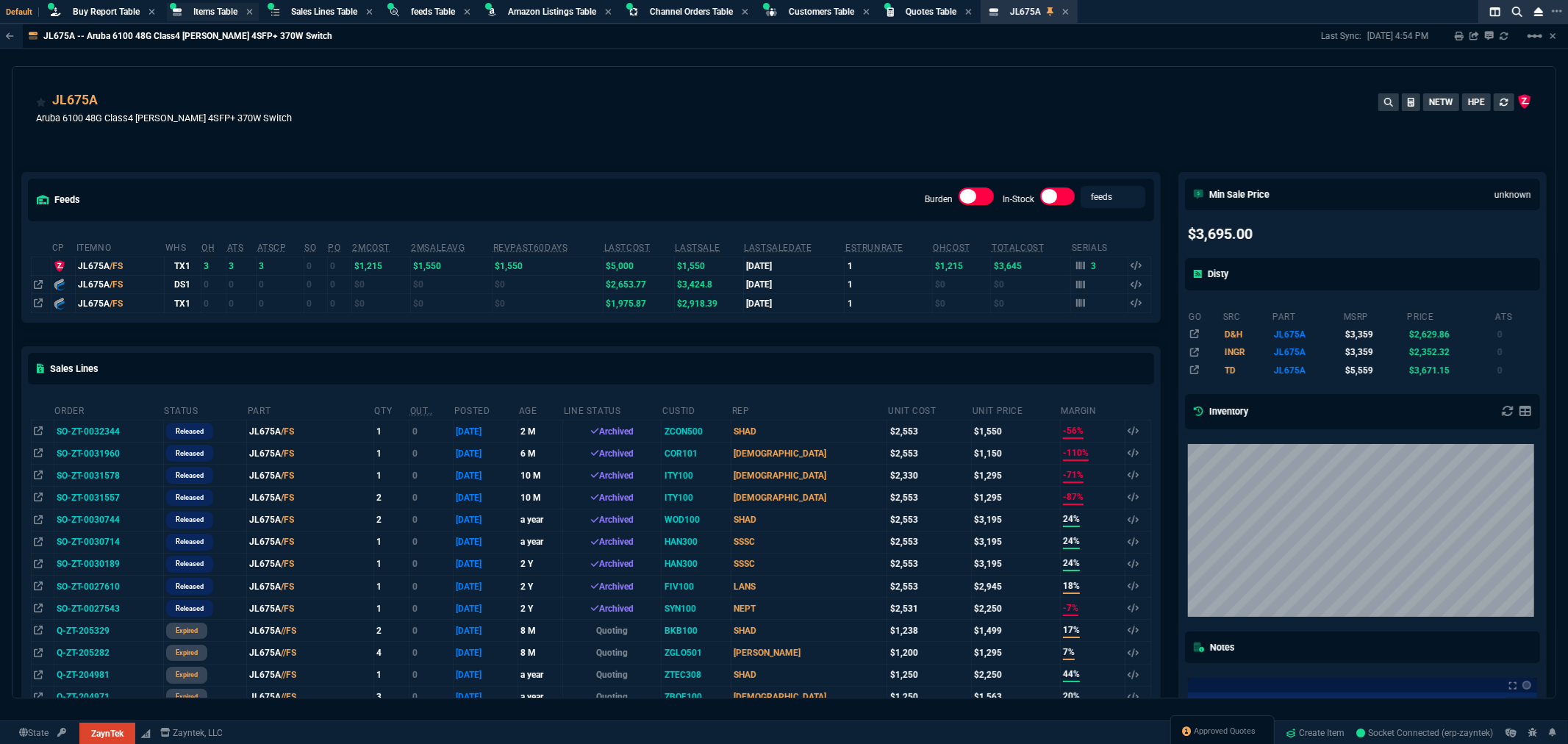
drag, startPoint x: 223, startPoint y: 12, endPoint x: 225, endPoint y: 24, distance: 12.2
click at [223, 12] on span "Items Table" at bounding box center [215, 12] width 44 height 11
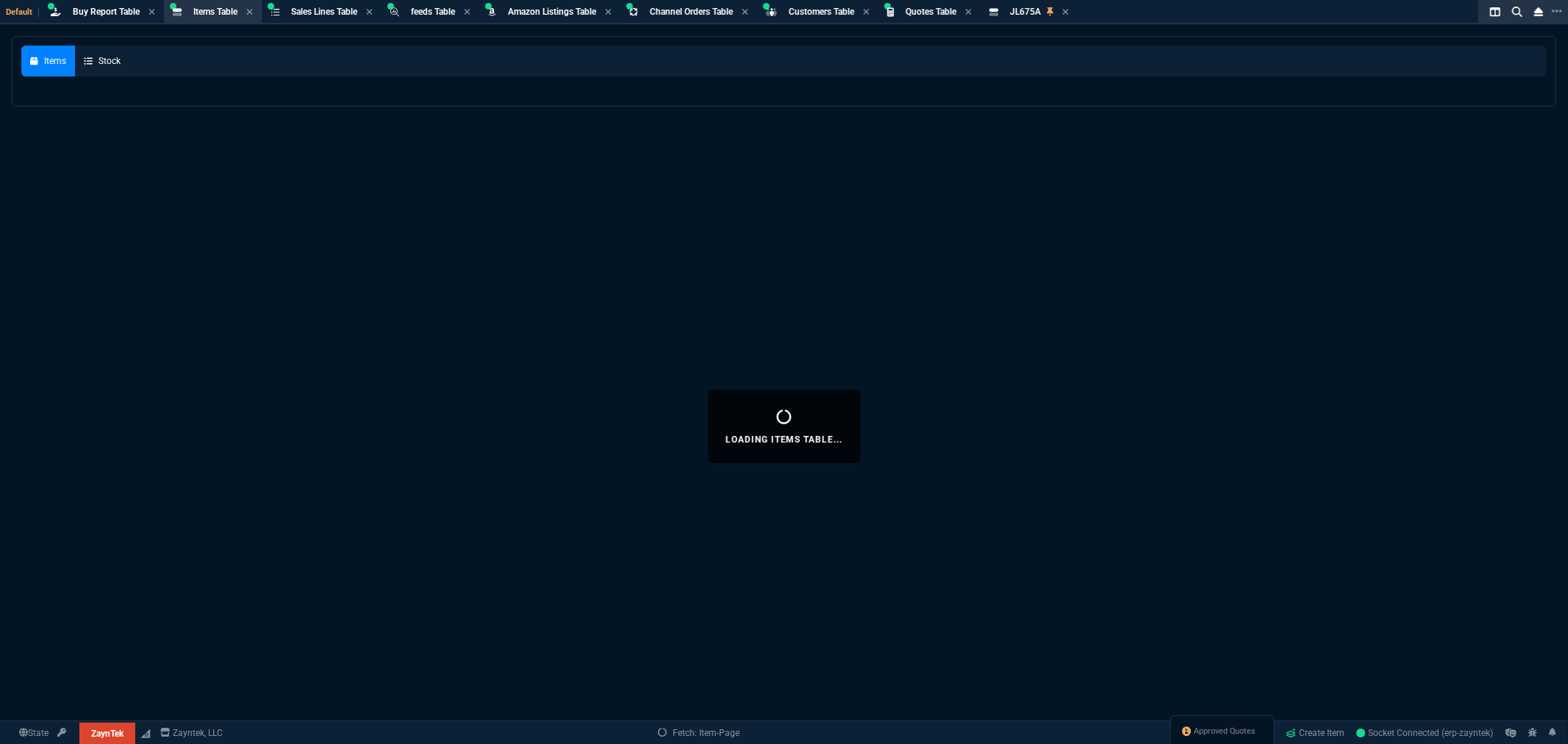
select select
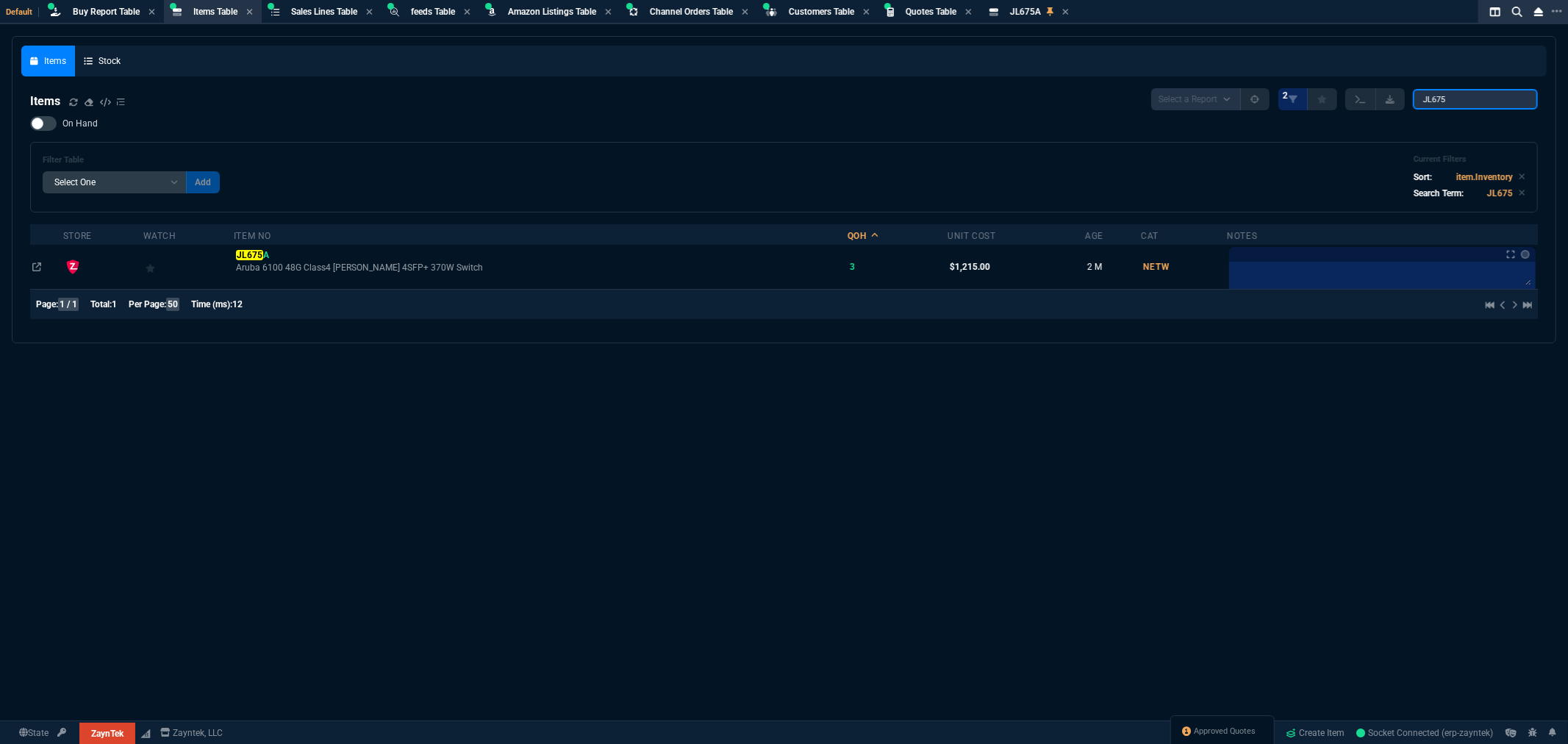
click at [1477, 89] on input "JL675" at bounding box center [1476, 99] width 125 height 21
type input "JL725"
click at [230, 255] on mark "JL725" at bounding box center [230, 255] width 26 height 11
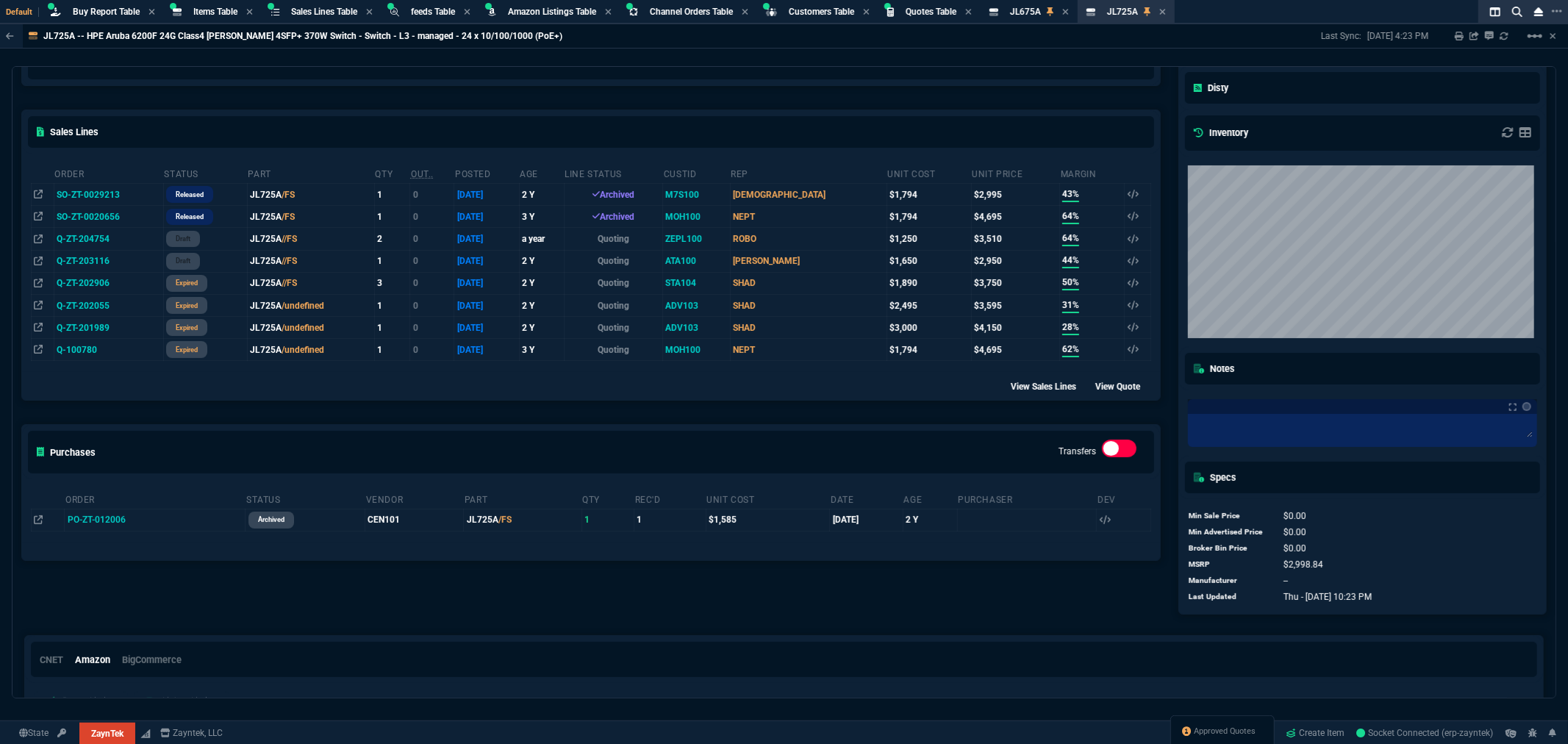
scroll to position [245, 0]
